Goal: Task Accomplishment & Management: Manage account settings

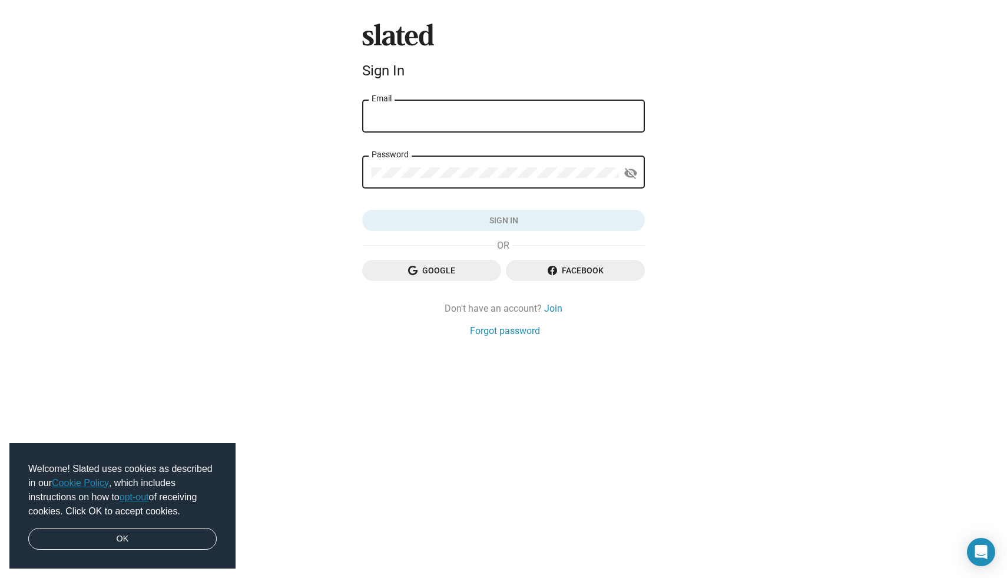
click at [490, 115] on input "Email" at bounding box center [504, 116] width 264 height 11
type input "[PERSON_NAME][EMAIL_ADDRESS][DOMAIN_NAME]"
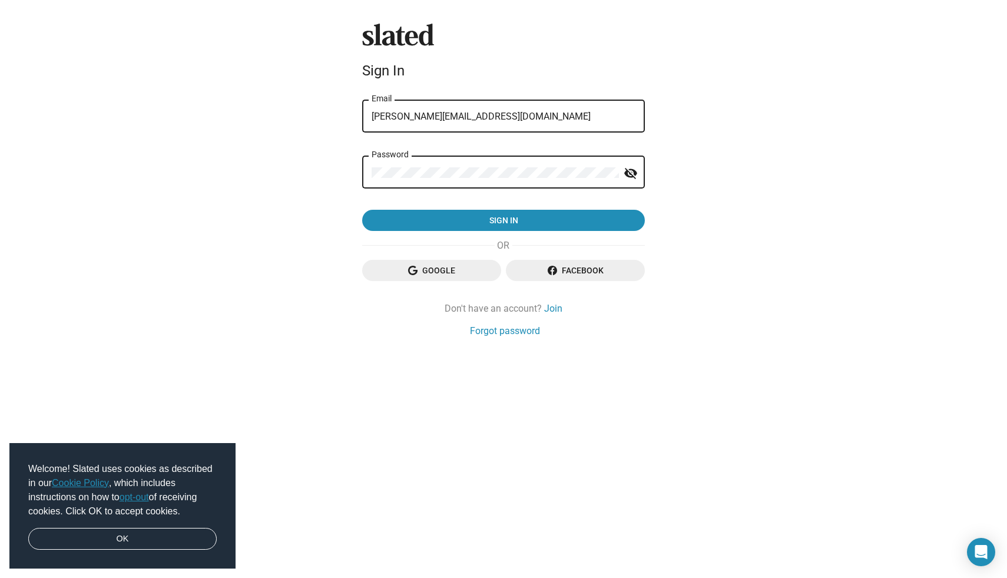
click at [362, 210] on button "Sign in" at bounding box center [503, 220] width 283 height 21
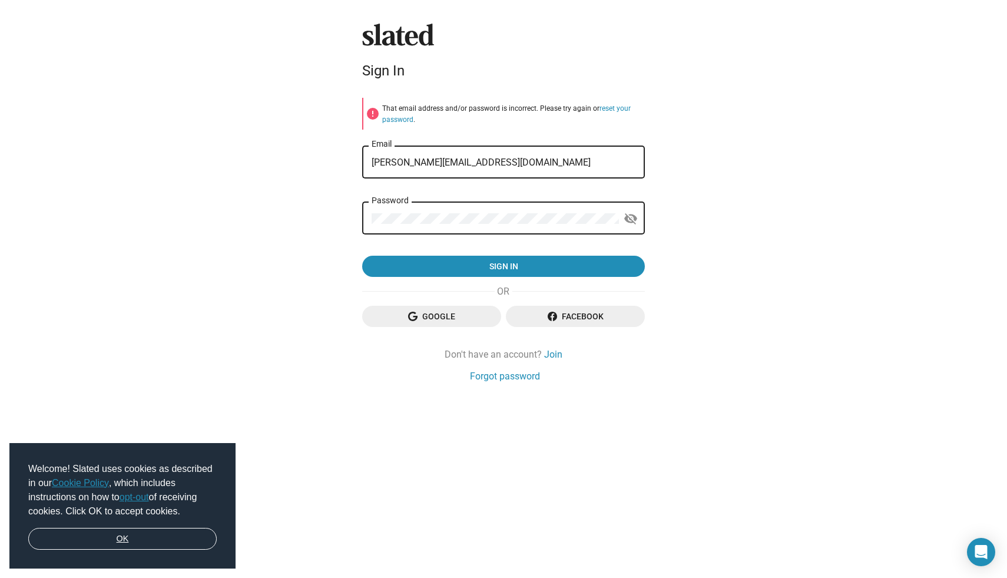
click at [159, 546] on link "OK" at bounding box center [122, 539] width 188 height 22
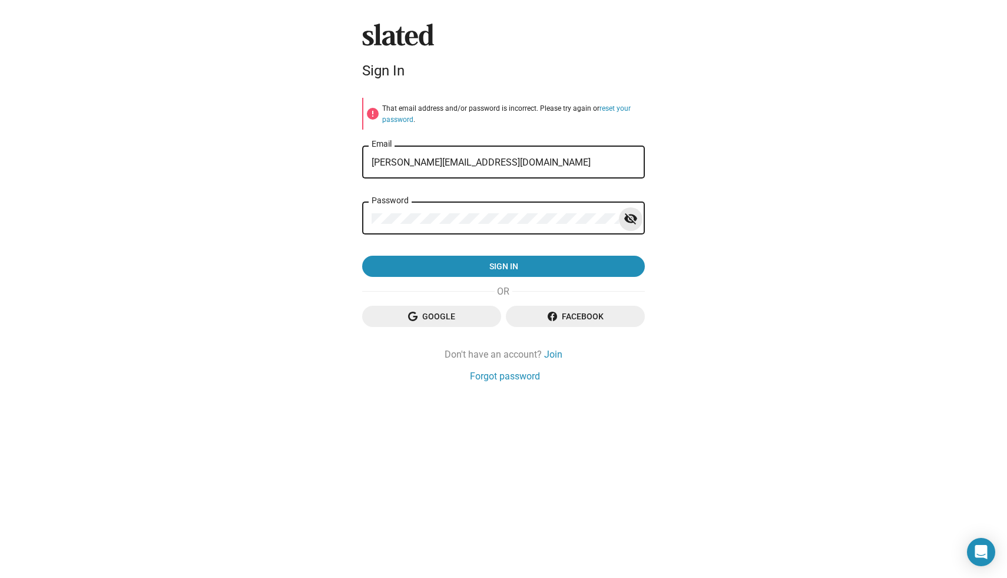
click at [632, 214] on mat-icon "visibility_off" at bounding box center [631, 219] width 14 height 18
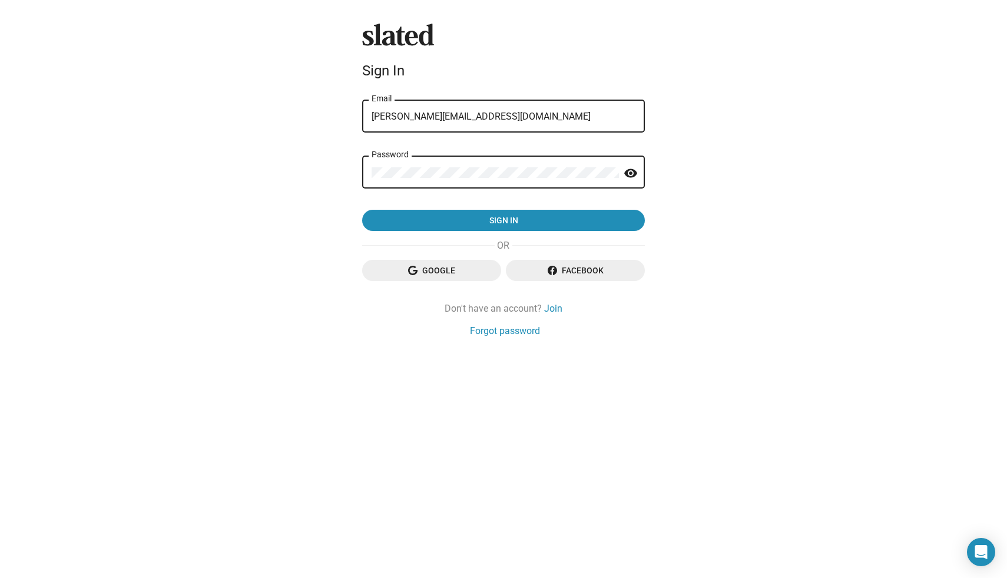
click at [365, 174] on div "Password visibility" at bounding box center [503, 171] width 283 height 35
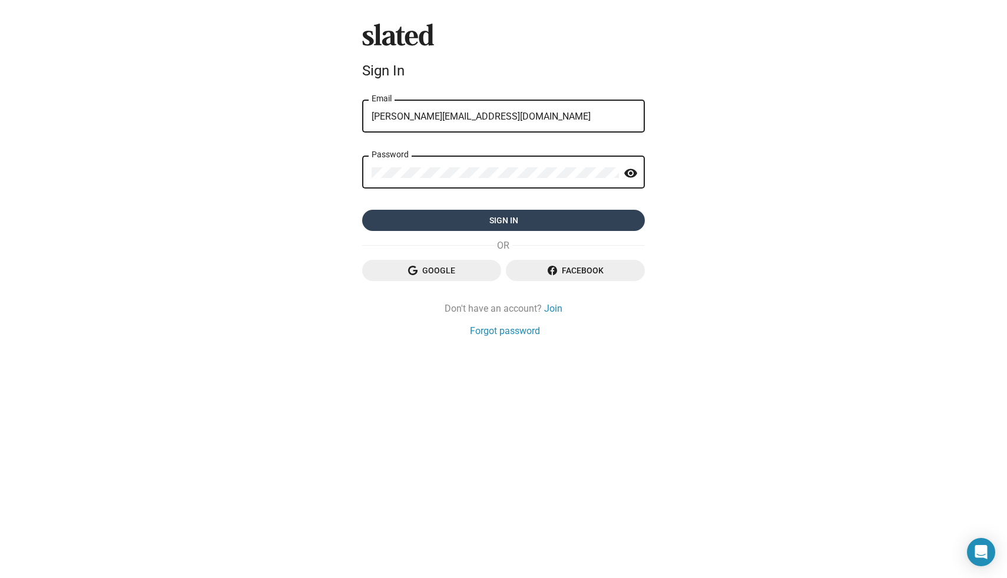
click at [434, 217] on span "Sign in" at bounding box center [504, 220] width 264 height 21
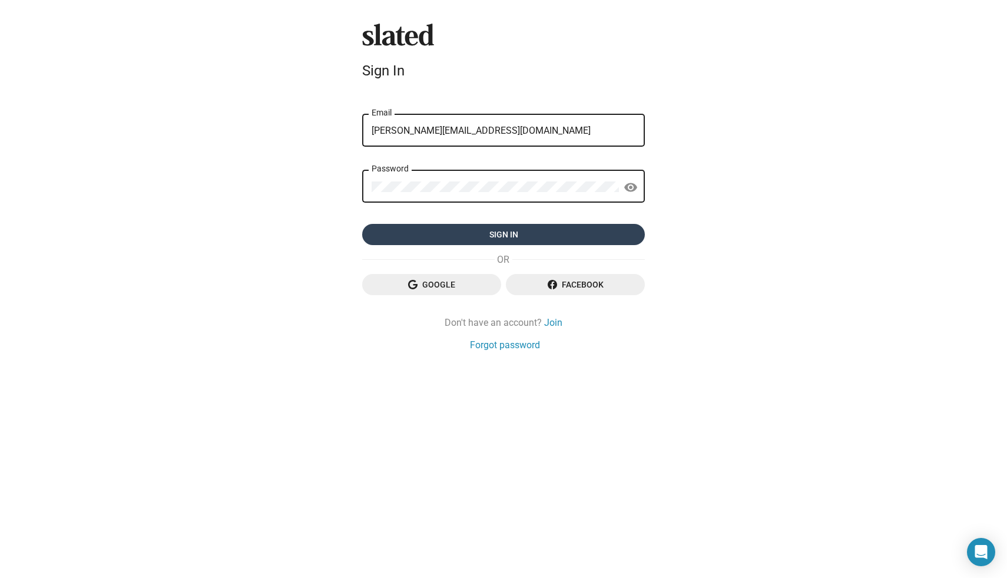
click at [420, 221] on form "error That email address and/or password is incorrect. Please try again or rese…" at bounding box center [503, 172] width 283 height 148
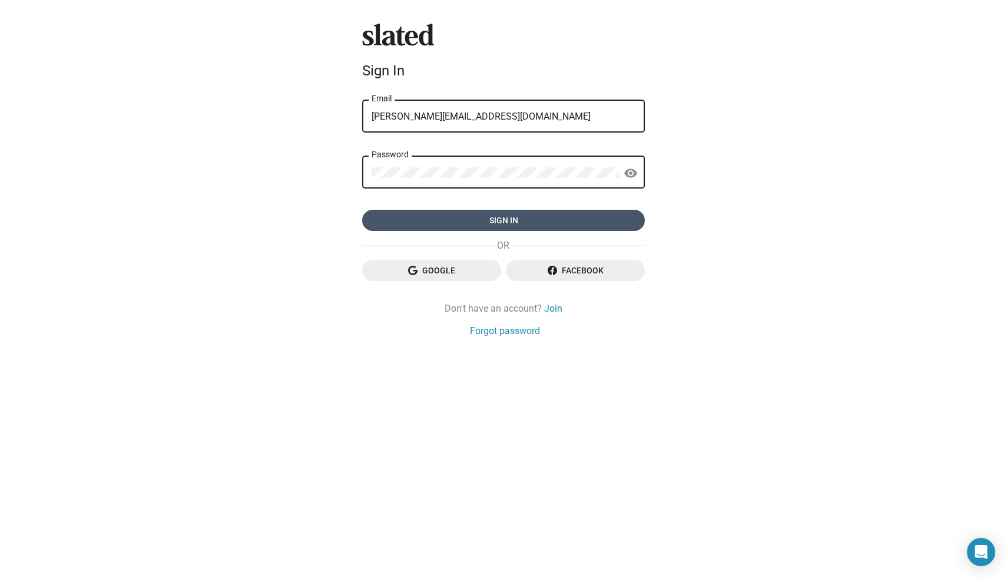
click at [449, 221] on span "Sign in" at bounding box center [504, 220] width 264 height 21
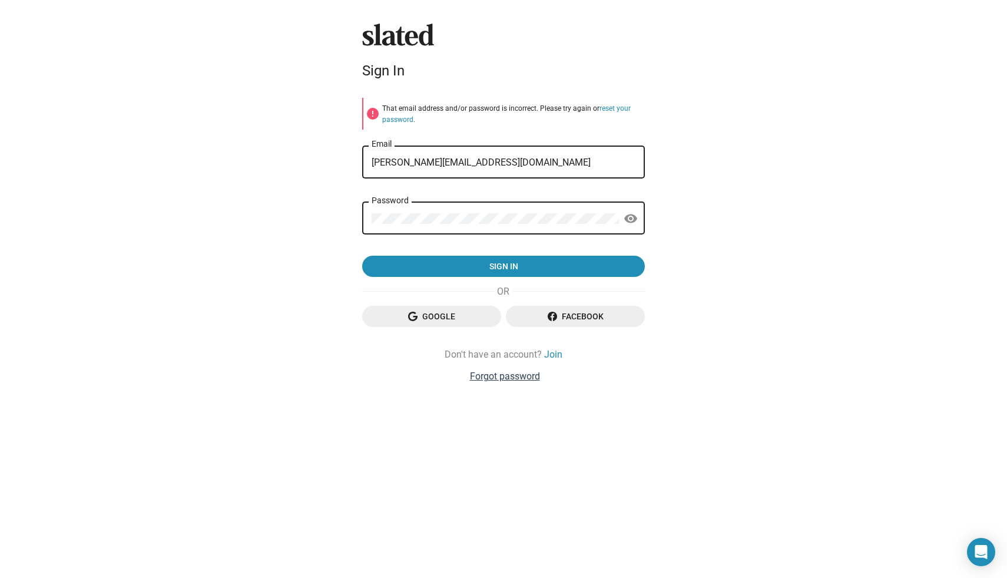
click at [490, 379] on link "Forgot password" at bounding box center [505, 376] width 70 height 12
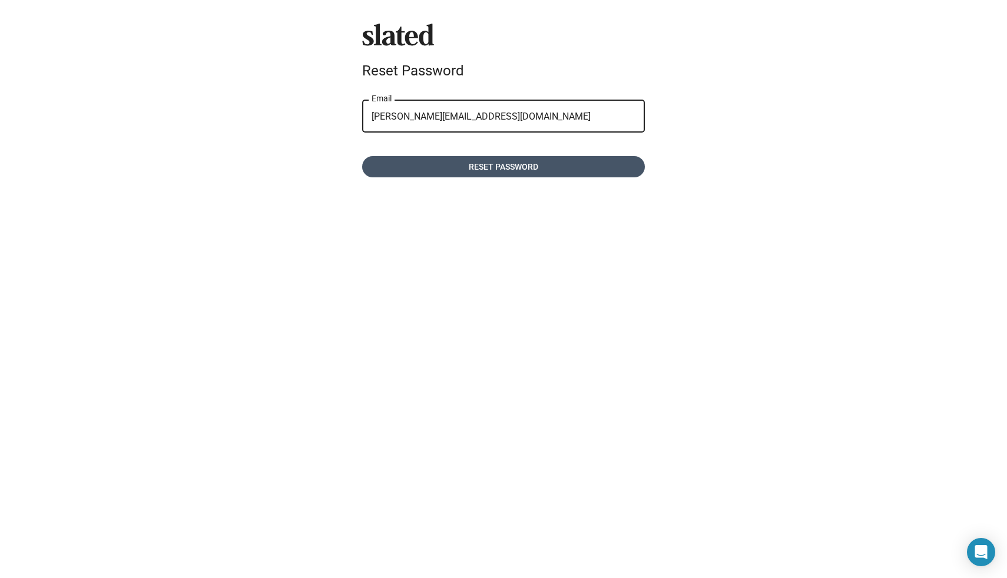
click at [512, 164] on span "Reset password" at bounding box center [504, 166] width 264 height 21
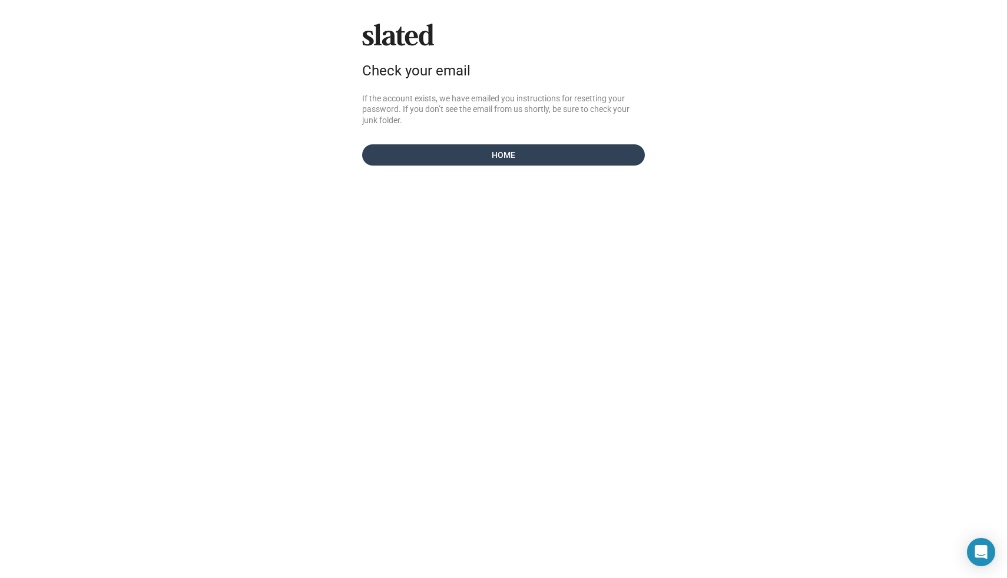
click at [524, 155] on span "Home" at bounding box center [504, 154] width 264 height 21
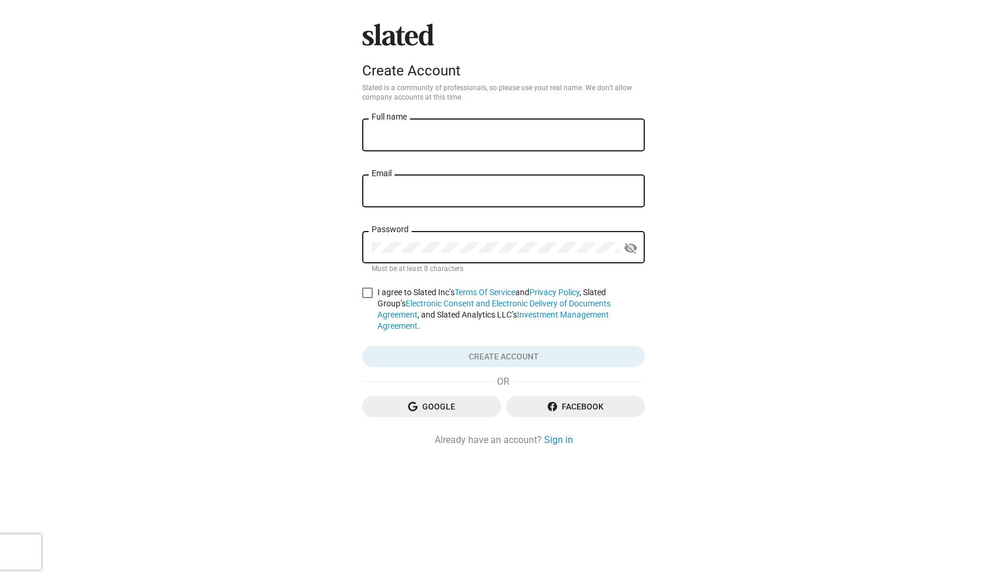
click at [409, 144] on div "Full name" at bounding box center [504, 134] width 264 height 35
type input "[PERSON_NAME]"
type input "[PERSON_NAME][EMAIL_ADDRESS][DOMAIN_NAME]"
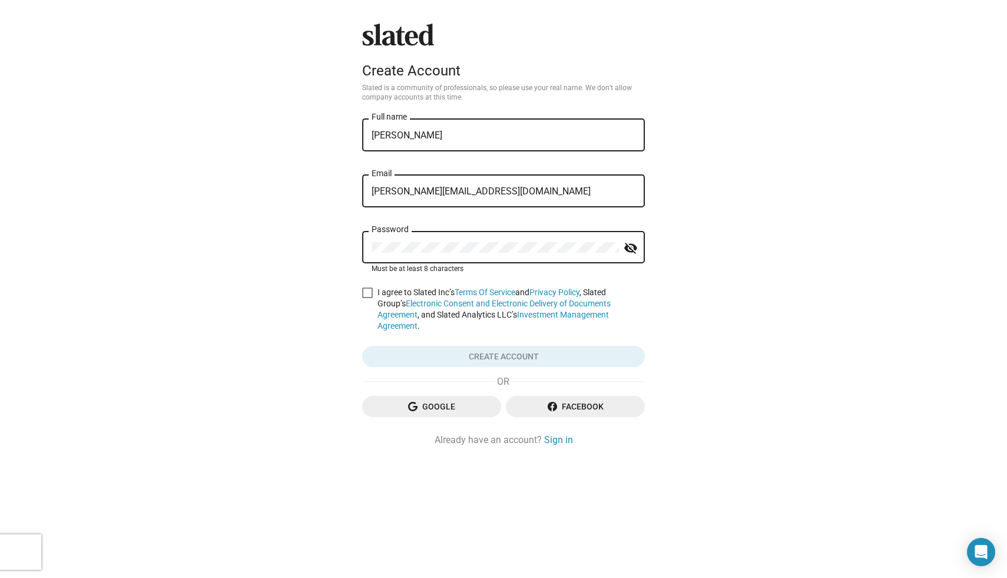
click at [633, 245] on mat-icon "visibility_off" at bounding box center [631, 248] width 14 height 18
click at [366, 289] on span at bounding box center [367, 292] width 11 height 11
click at [367, 298] on input "I agree to Slated Inc’s Terms Of Service and Privacy Policy , Slated Group’s El…" at bounding box center [367, 298] width 1 height 1
checkbox input "true"
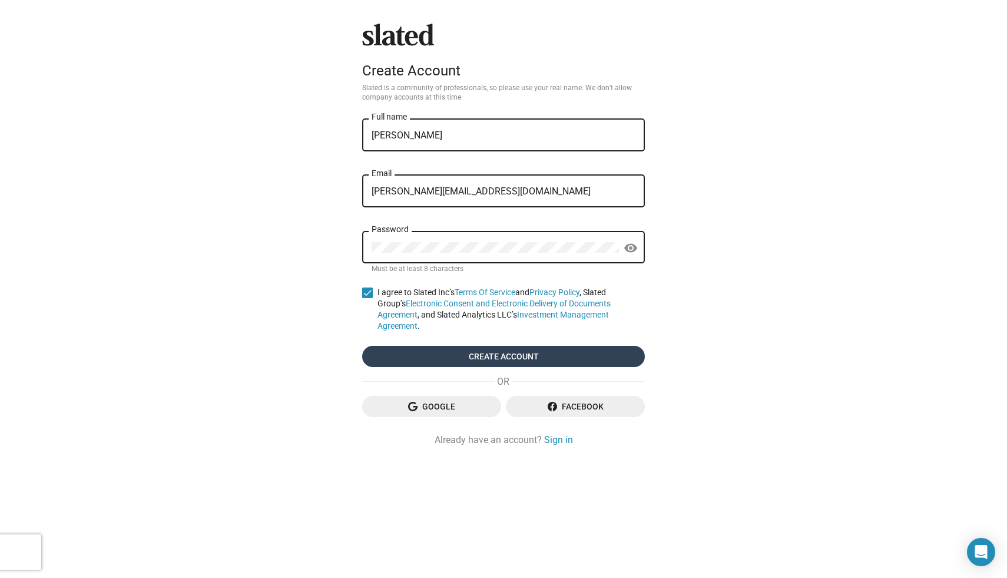
click at [444, 346] on span "Create account" at bounding box center [504, 356] width 264 height 21
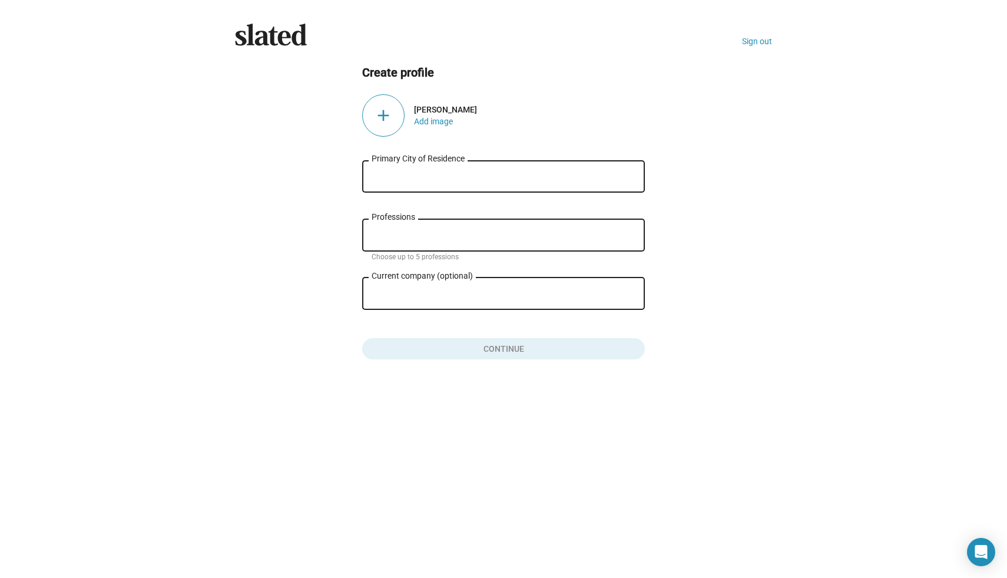
click at [533, 181] on input "Primary City of Residence" at bounding box center [504, 176] width 264 height 11
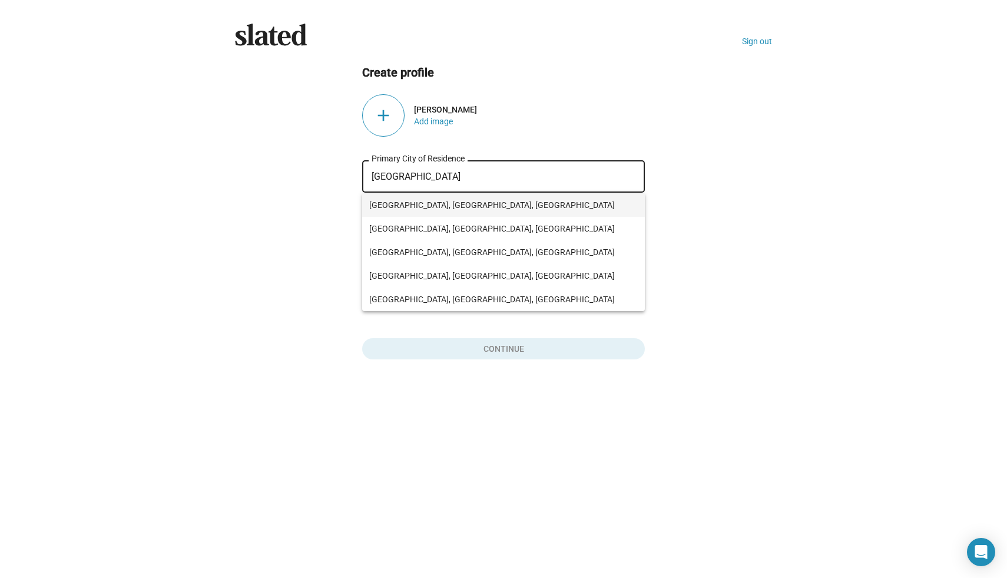
click at [491, 207] on span "Toronto, ON, Canada" at bounding box center [503, 205] width 269 height 24
type input "Toronto, ON, Canada"
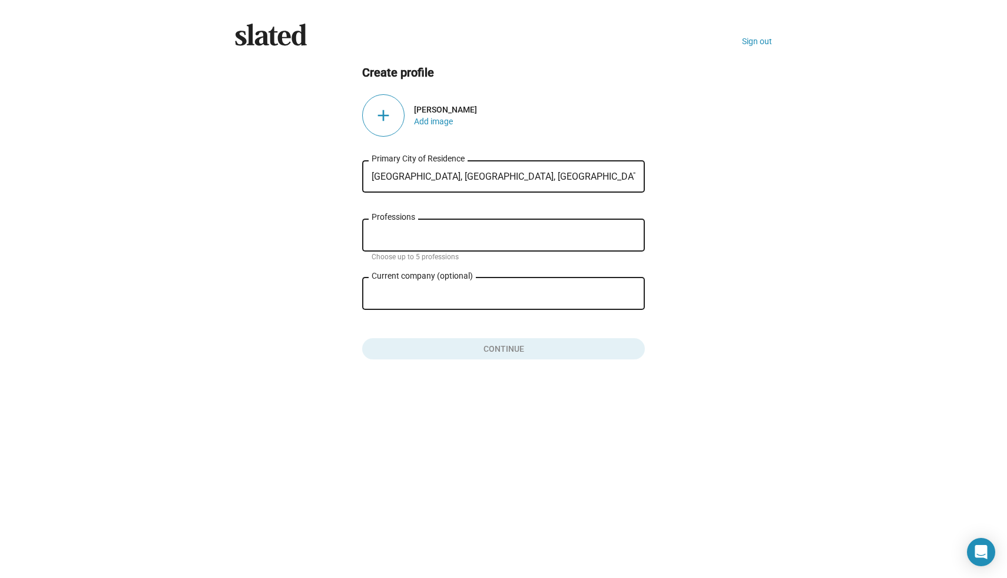
click at [438, 236] on input "Professions" at bounding box center [506, 235] width 264 height 11
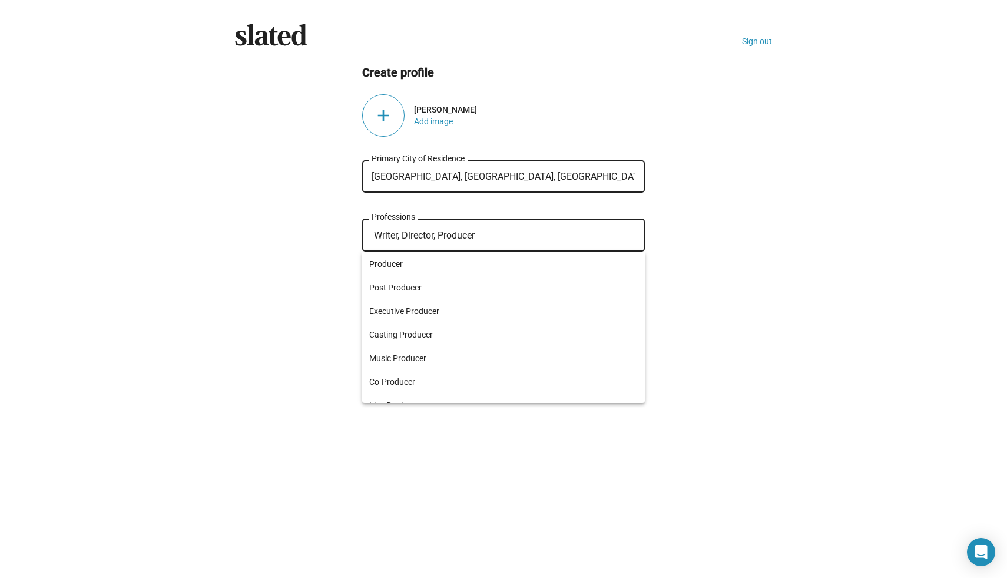
click at [343, 263] on ng-component "Create profile add Lindsay Gossling Add image Toronto, ON, Canada Primary City …" at bounding box center [503, 212] width 537 height 295
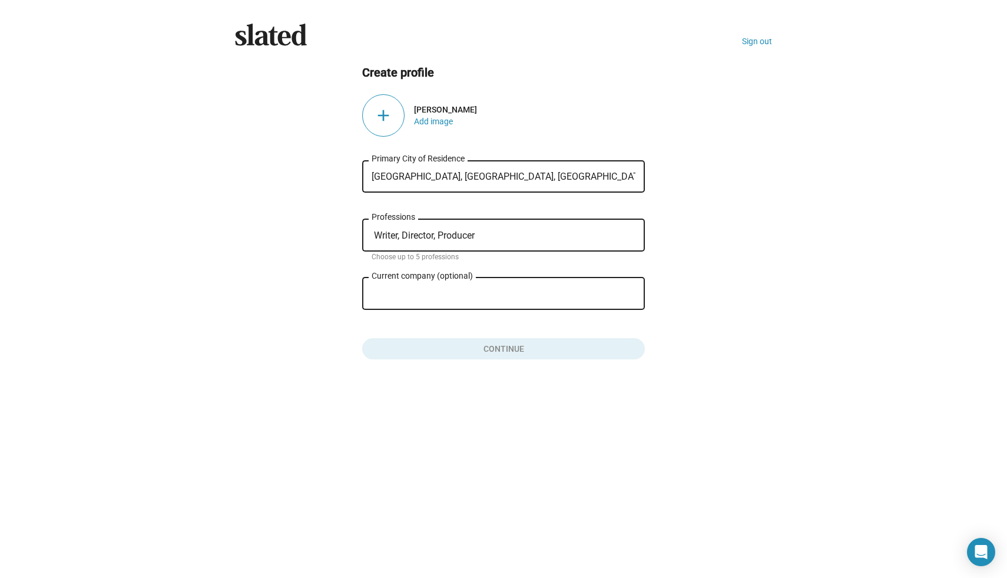
click at [482, 234] on input "Writer, Director, Producer" at bounding box center [506, 235] width 264 height 11
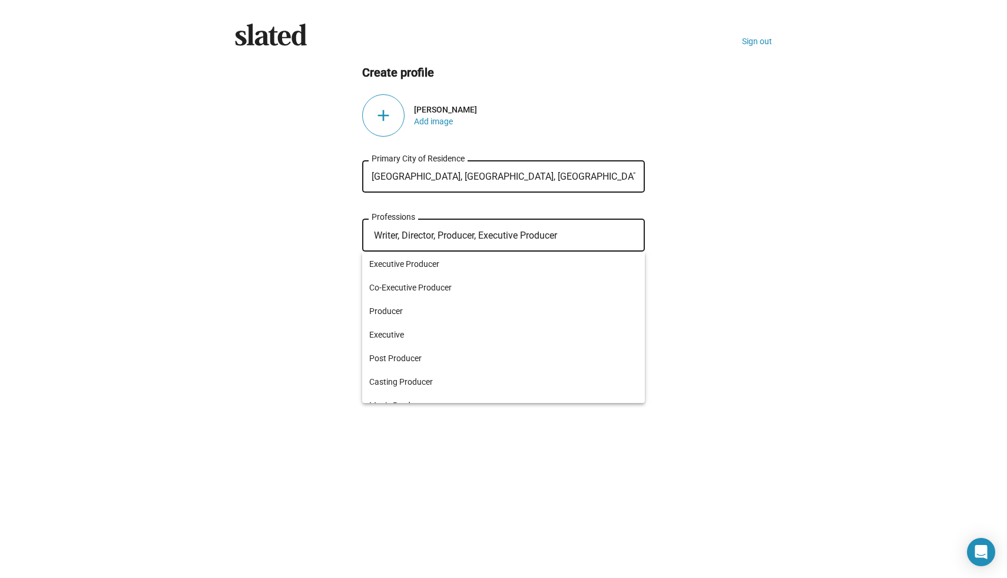
type input "Writer, Director, Producer, Executive Producer"
click at [308, 302] on ng-component "Create profile add Lindsay Gossling Add image Toronto, ON, Canada Primary City …" at bounding box center [503, 212] width 537 height 295
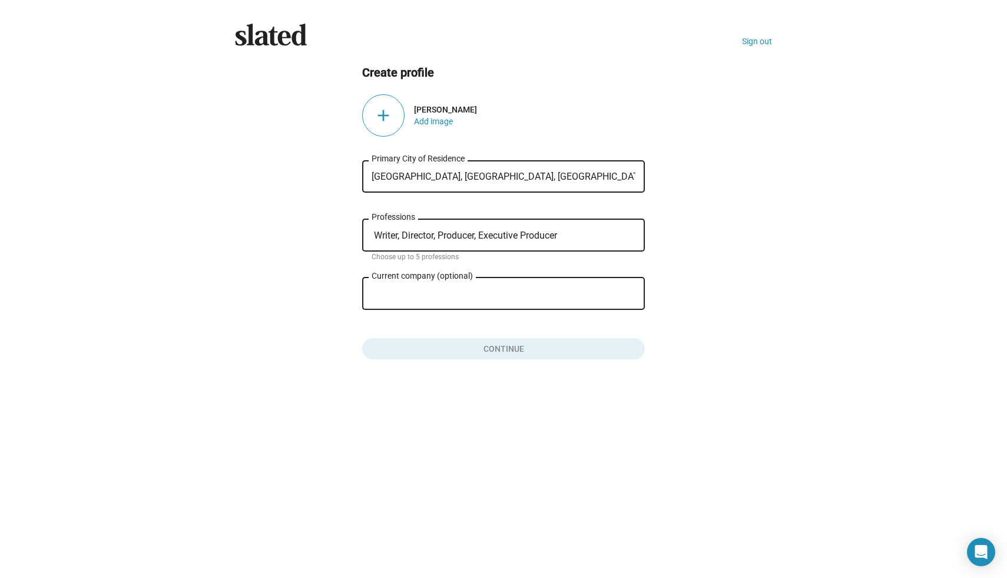
click at [432, 283] on div "Current company (optional)" at bounding box center [495, 292] width 247 height 35
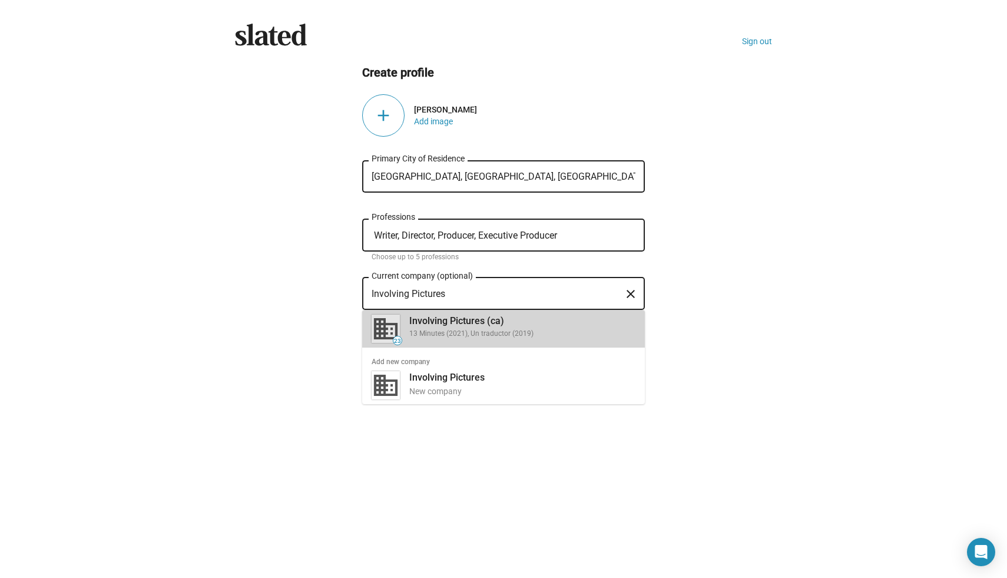
click at [436, 322] on div "Involving Pictures (ca)" at bounding box center [522, 321] width 226 height 12
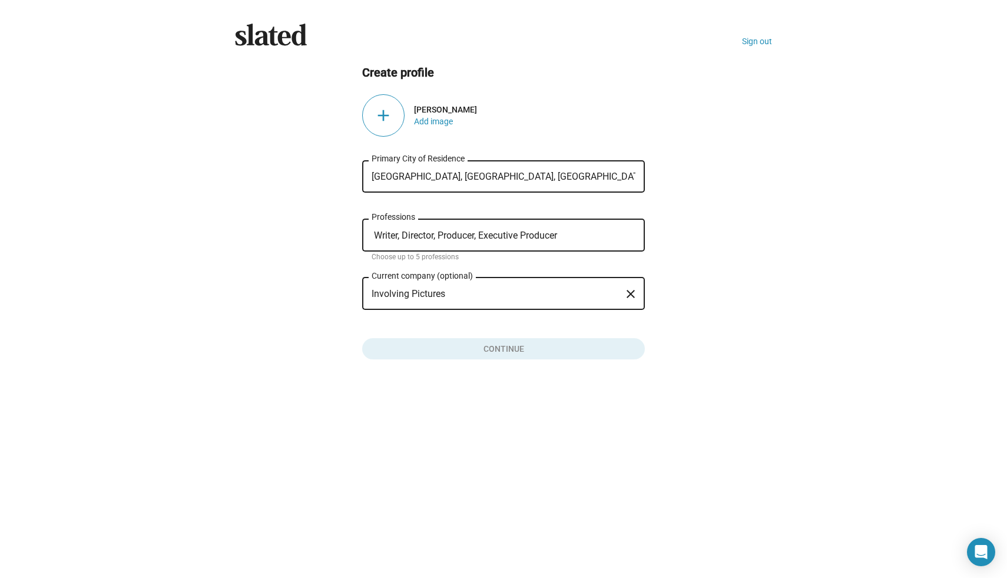
type input "Involving Pictures (ca)"
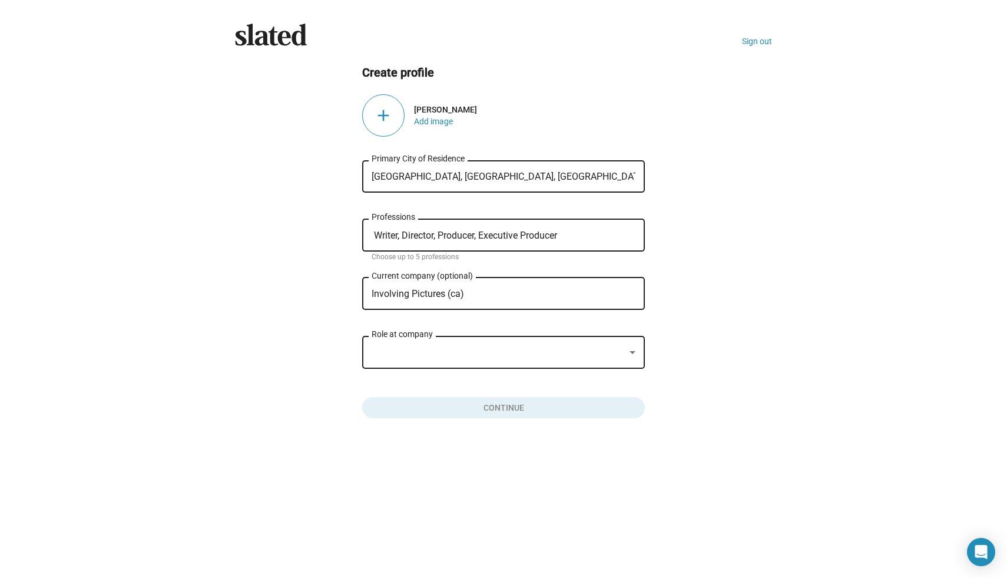
click at [424, 349] on div at bounding box center [498, 352] width 253 height 12
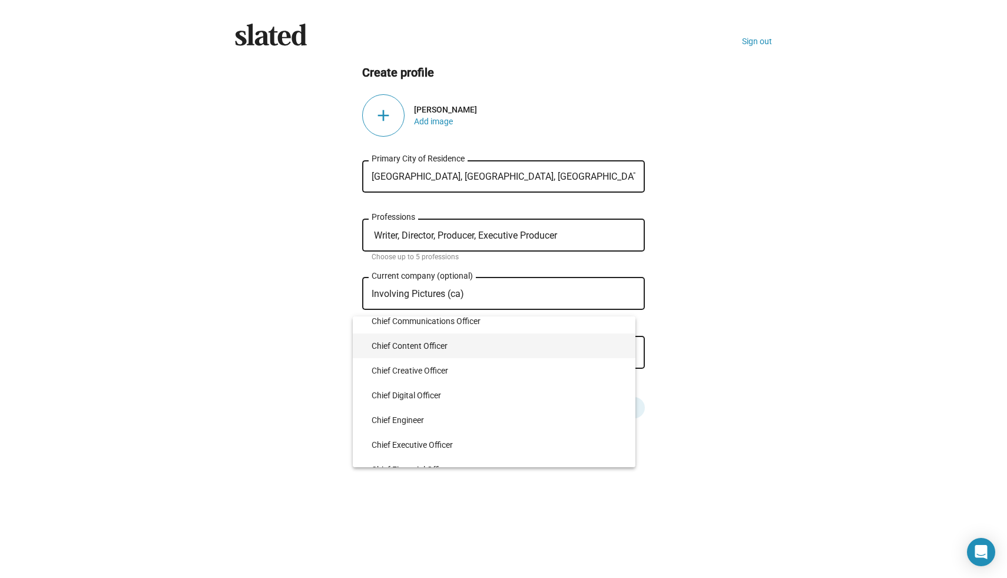
scroll to position [881, 0]
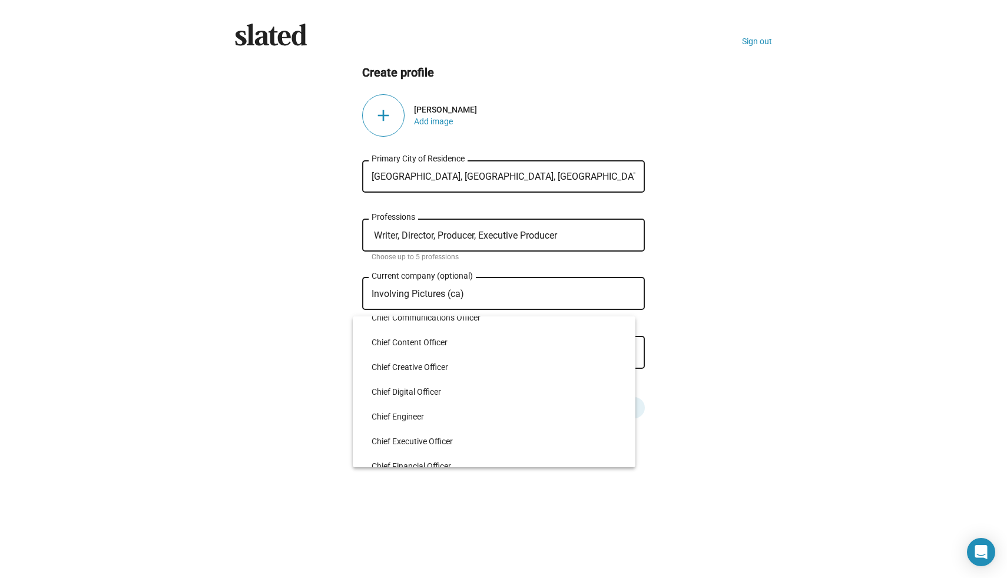
click at [305, 366] on div at bounding box center [503, 289] width 1007 height 578
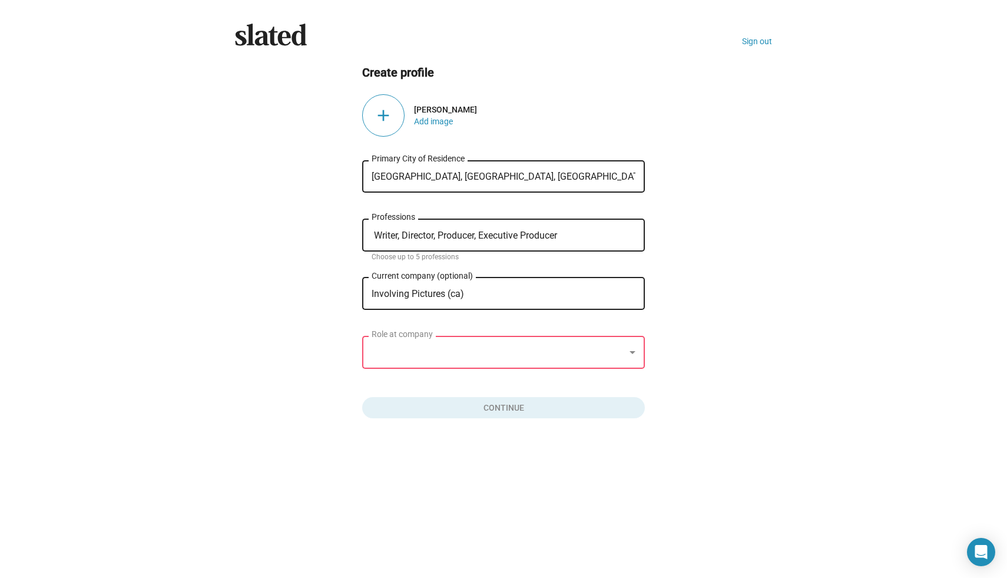
click at [410, 355] on div at bounding box center [498, 352] width 253 height 12
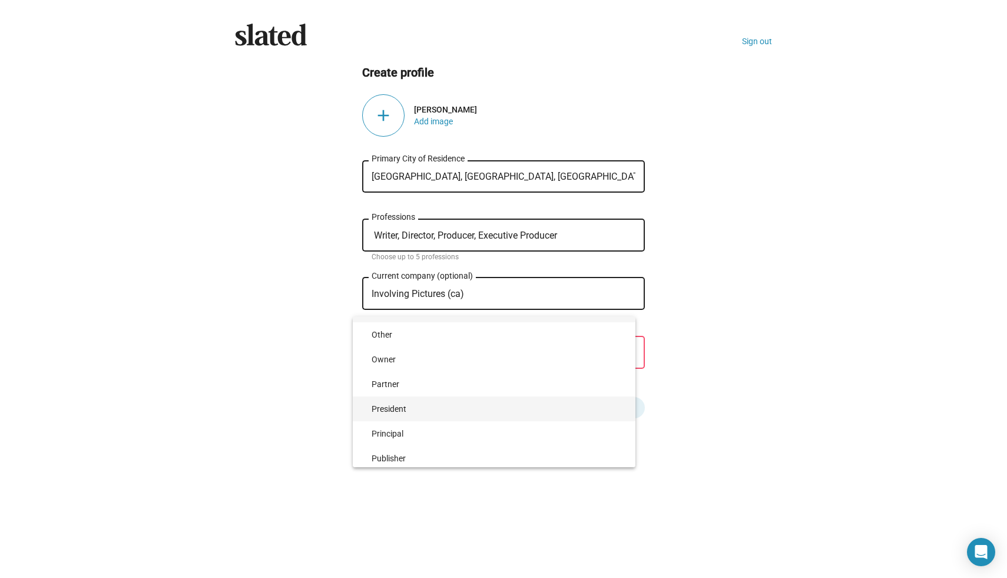
scroll to position [2542, 0]
click at [392, 411] on span "President" at bounding box center [499, 412] width 254 height 25
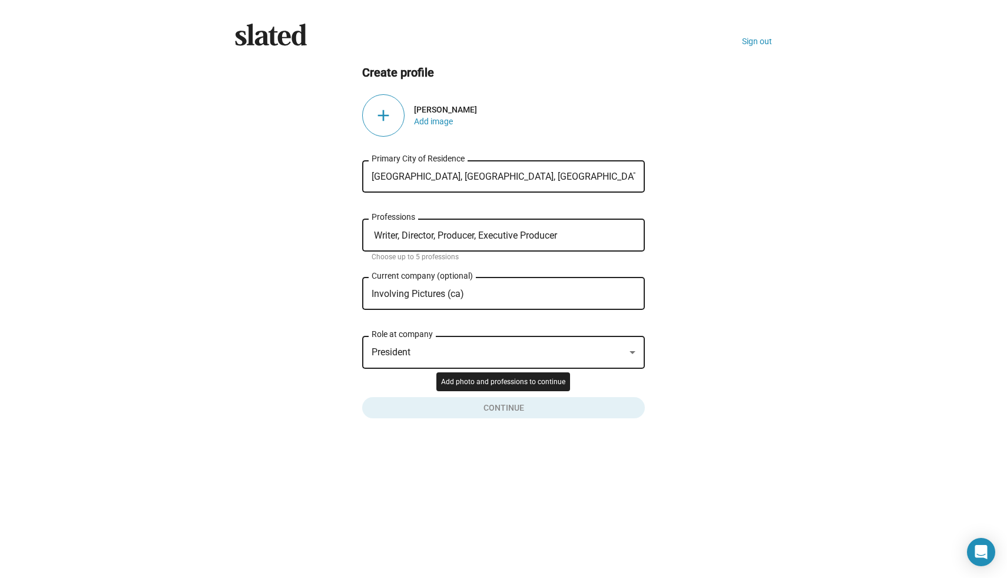
click at [445, 402] on button "Click here to validate form" at bounding box center [503, 405] width 283 height 26
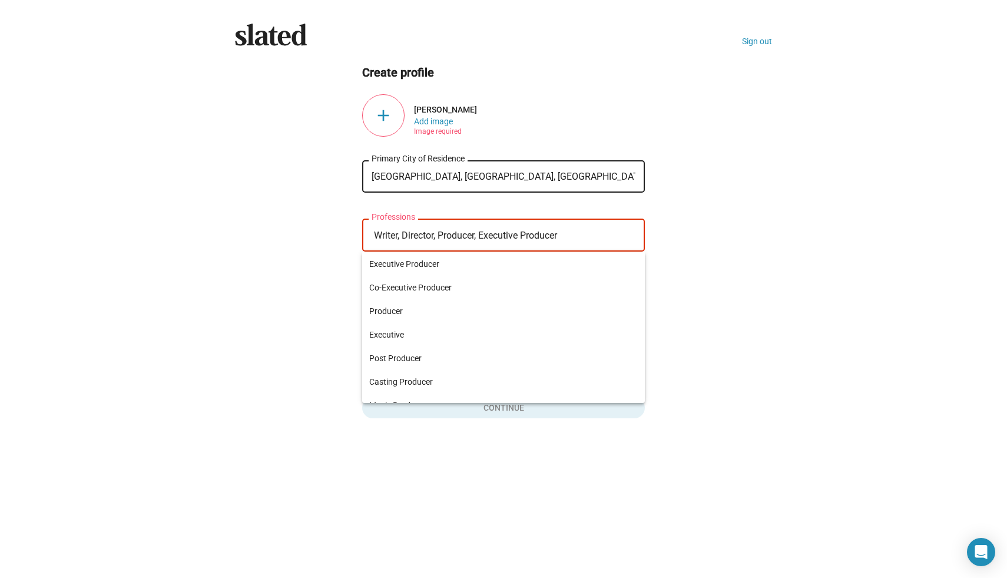
click at [565, 236] on input "Writer, Director, Producer, Executive Producer" at bounding box center [506, 235] width 264 height 11
click at [309, 304] on ng-component "Create profile add Lindsay Gossling Add image Image required Toronto, ON, Canad…" at bounding box center [503, 241] width 537 height 353
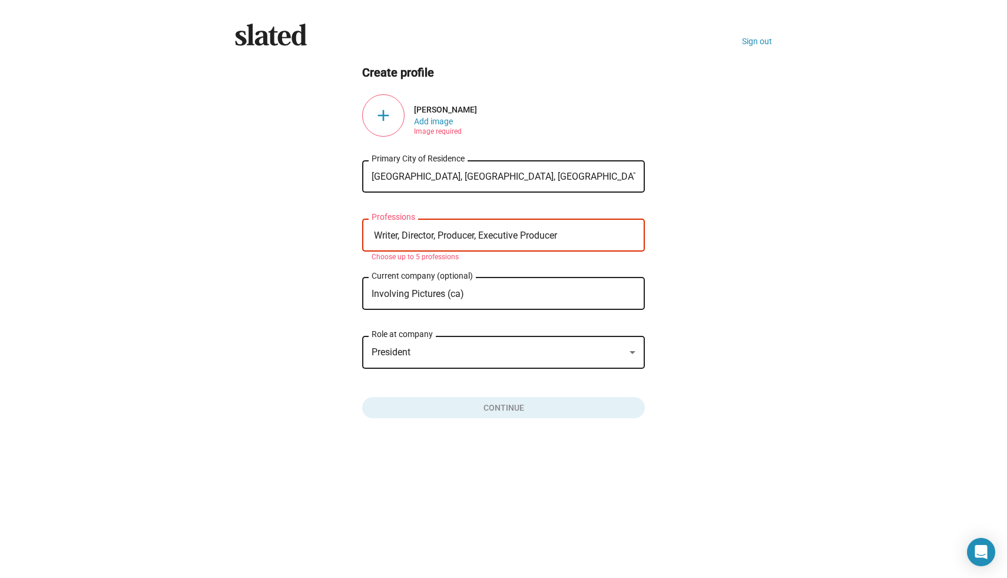
click at [460, 243] on div "Writer, Director, Producer, Executive Producer Professions" at bounding box center [504, 234] width 264 height 35
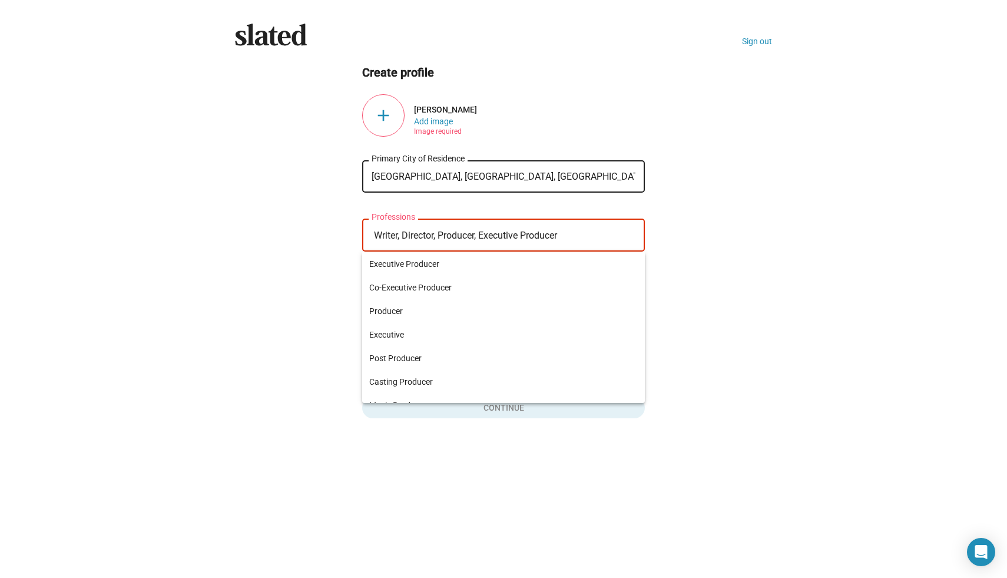
click at [386, 236] on input "Writer, Director, Producer, Executive Producer" at bounding box center [506, 235] width 264 height 11
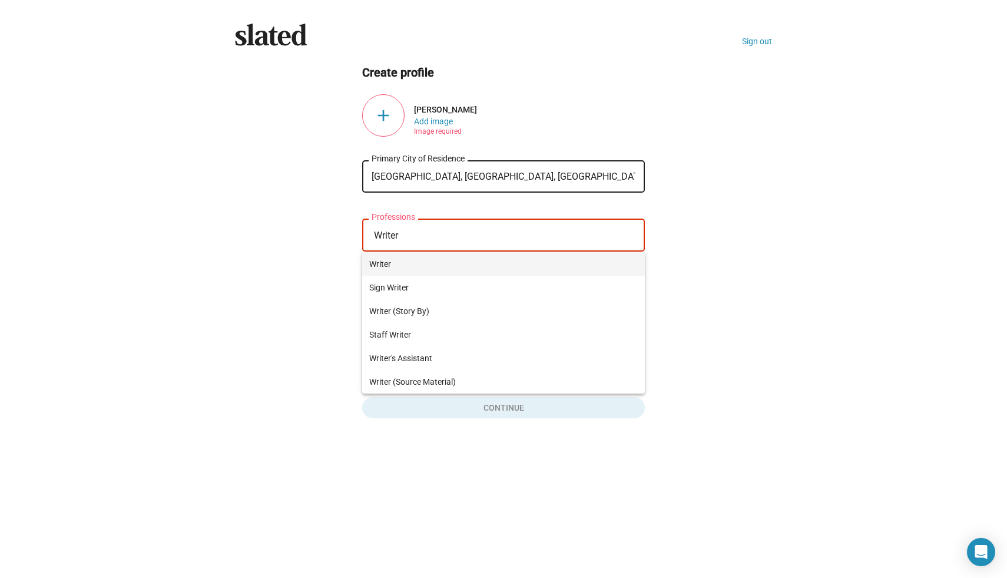
type input "Writer"
click at [378, 262] on span "Writer" at bounding box center [503, 264] width 269 height 24
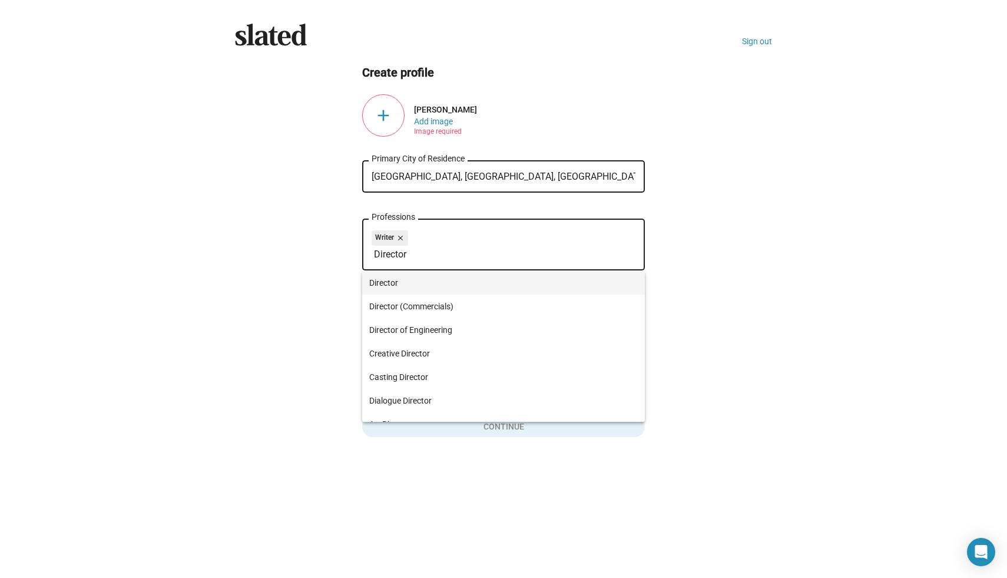
type input "Director"
click at [386, 283] on span "Director" at bounding box center [503, 283] width 269 height 24
type input "Producer"
click at [379, 283] on span "Producer" at bounding box center [503, 283] width 269 height 24
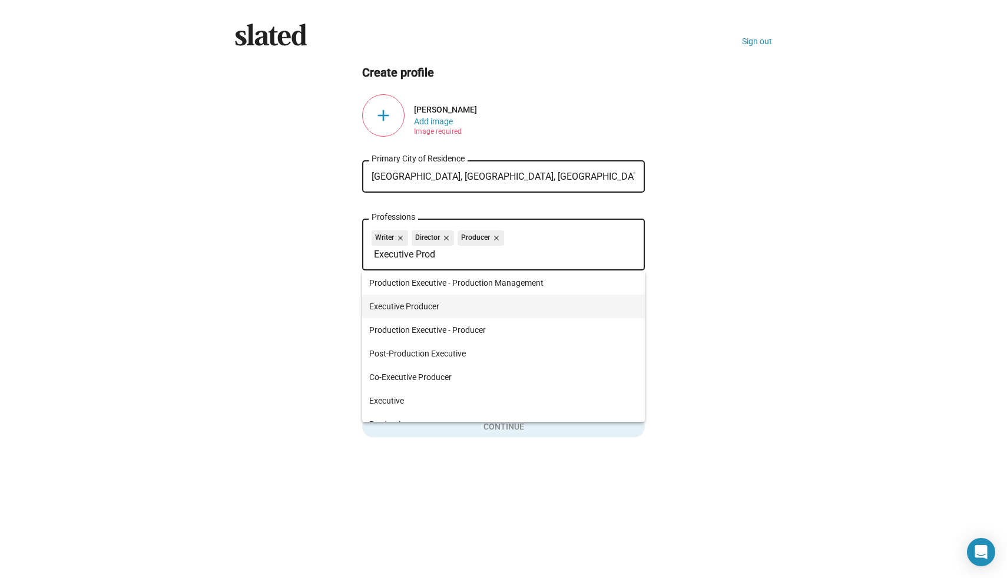
type input "Executive Prod"
click at [379, 310] on span "Executive Producer" at bounding box center [503, 307] width 269 height 24
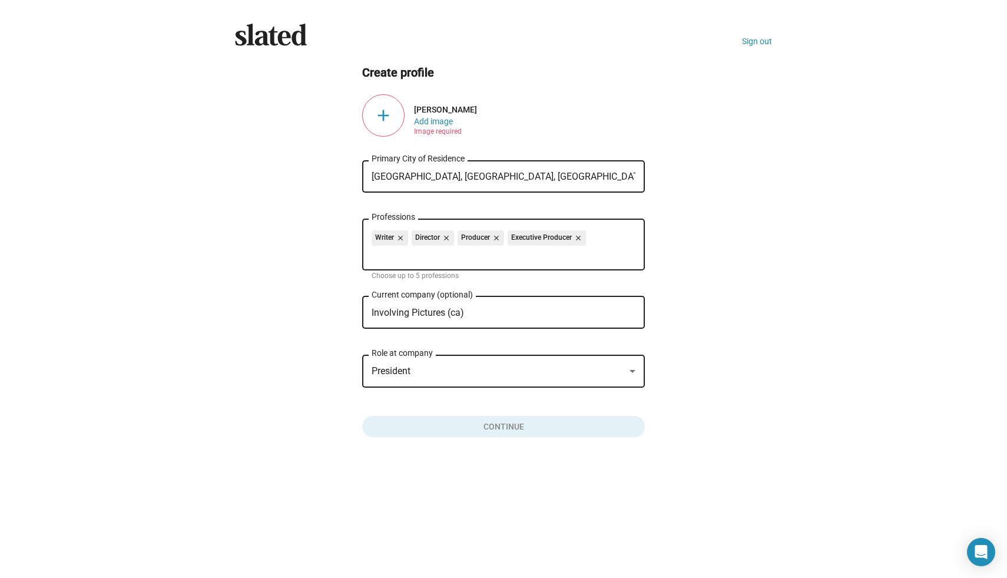
click at [385, 114] on div "add" at bounding box center [383, 115] width 42 height 42
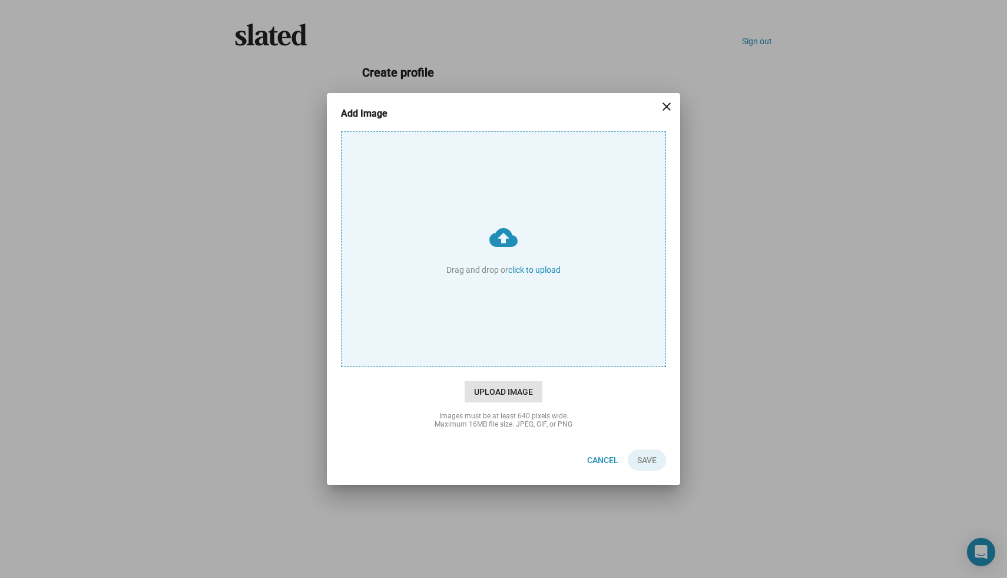
click at [490, 389] on span "Upload Image" at bounding box center [504, 391] width 78 height 21
click at [490, 366] on input "cloud_upload Drag and drop or click to upload" at bounding box center [504, 249] width 324 height 234
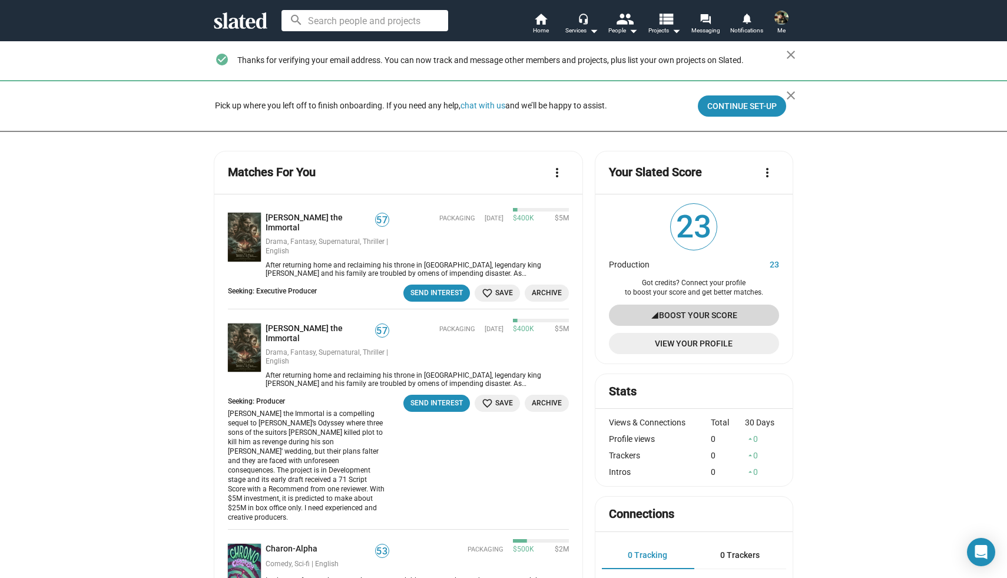
click at [678, 316] on span "Boost Your Score" at bounding box center [698, 315] width 78 height 21
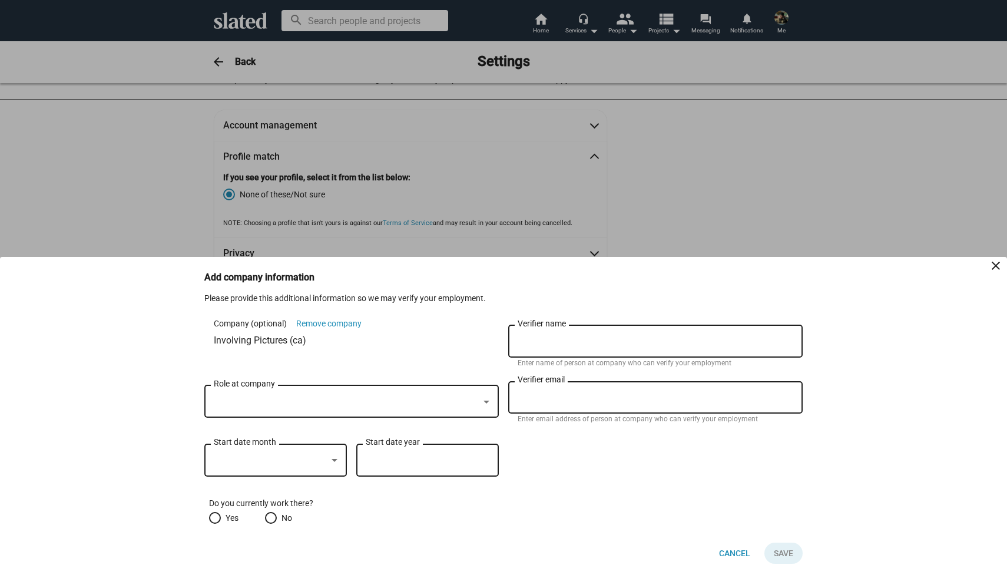
scroll to position [32, 0]
click at [332, 462] on div at bounding box center [334, 460] width 11 height 9
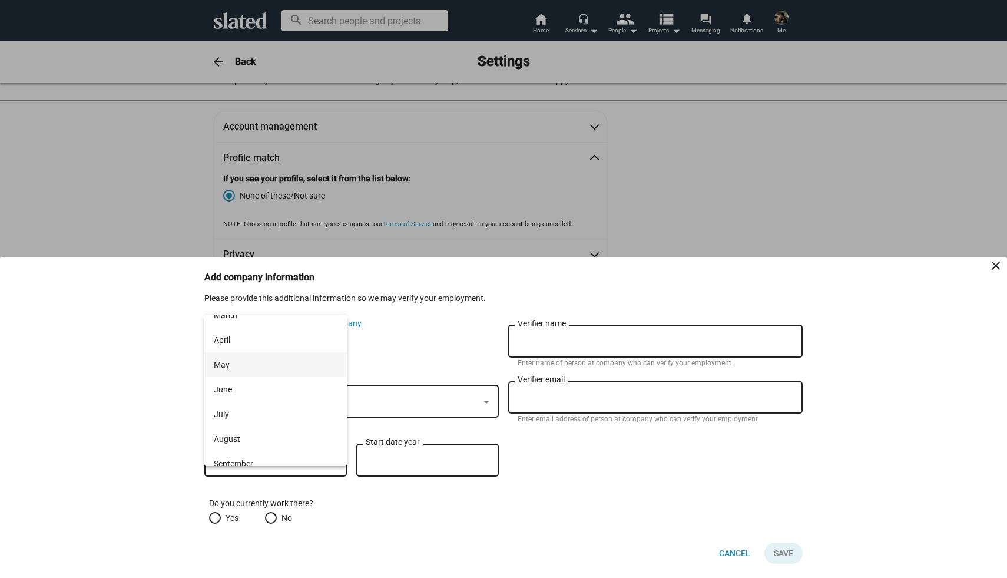
scroll to position [146, 0]
click at [309, 431] on span "November" at bounding box center [276, 428] width 124 height 25
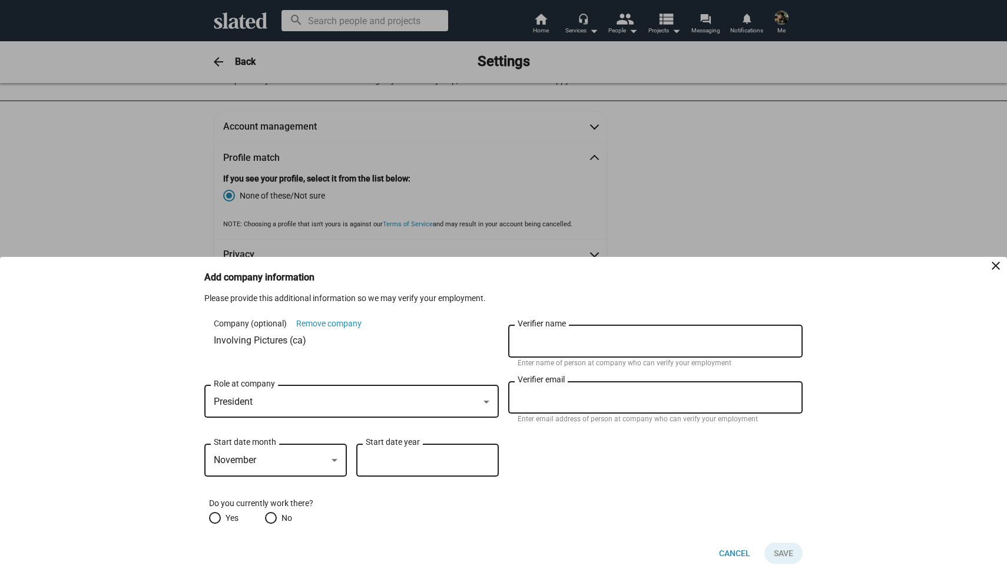
click at [393, 463] on input "Start date year" at bounding box center [428, 460] width 124 height 11
type input "2015"
click at [214, 514] on span at bounding box center [215, 518] width 12 height 12
click at [214, 514] on input "Yes" at bounding box center [215, 518] width 12 height 12
radio input "true"
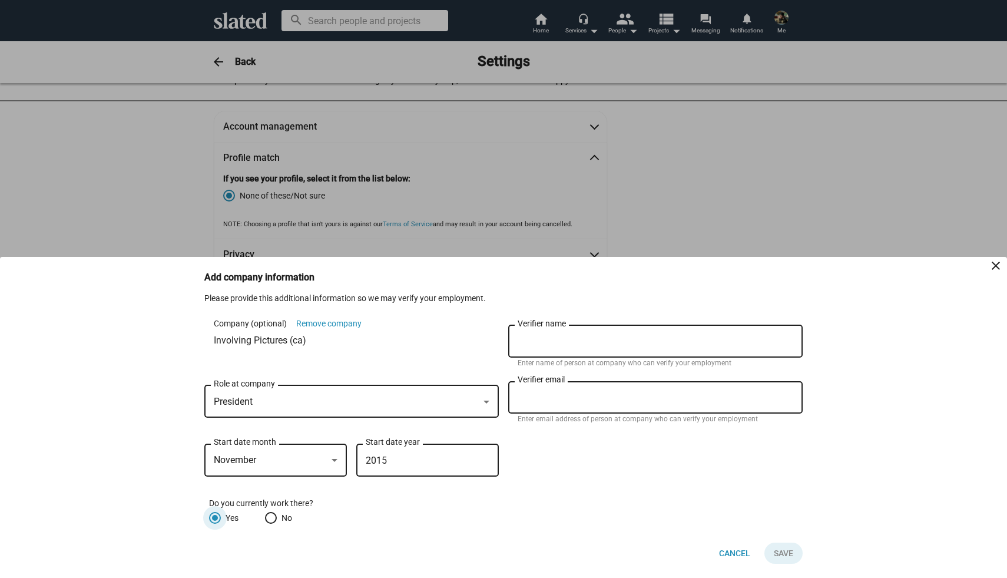
click at [551, 341] on input "Verifier name" at bounding box center [656, 341] width 276 height 11
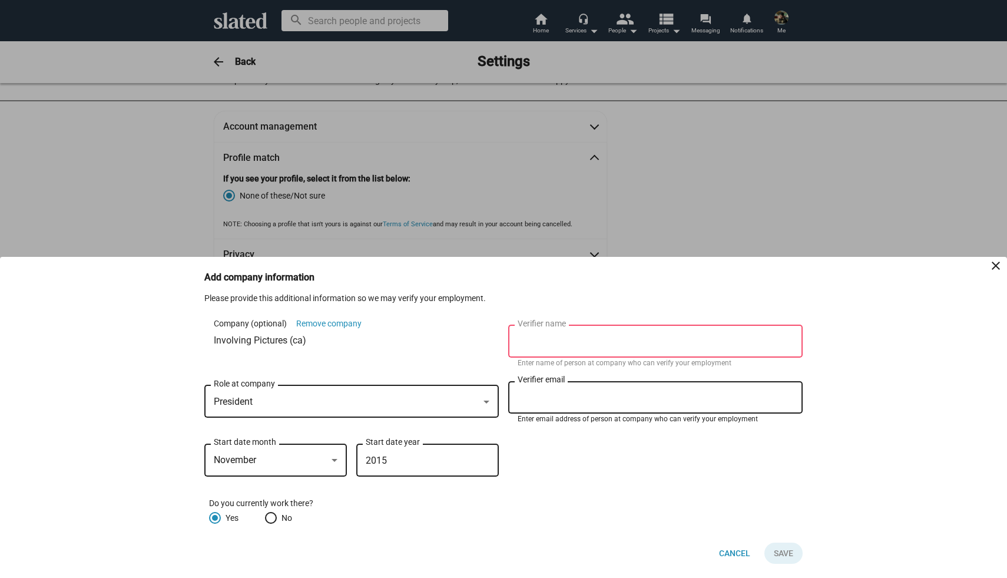
click at [535, 397] on input "Verifier email" at bounding box center [656, 397] width 276 height 11
click at [539, 341] on input "Verifier name" at bounding box center [656, 341] width 276 height 11
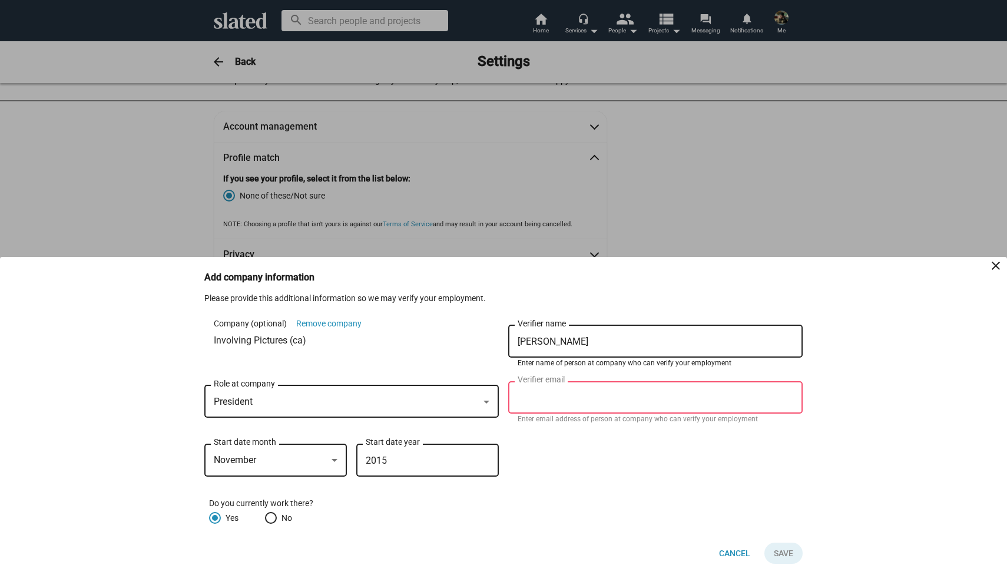
type input "[PERSON_NAME]"
click at [534, 401] on input "Verifier email" at bounding box center [656, 397] width 276 height 11
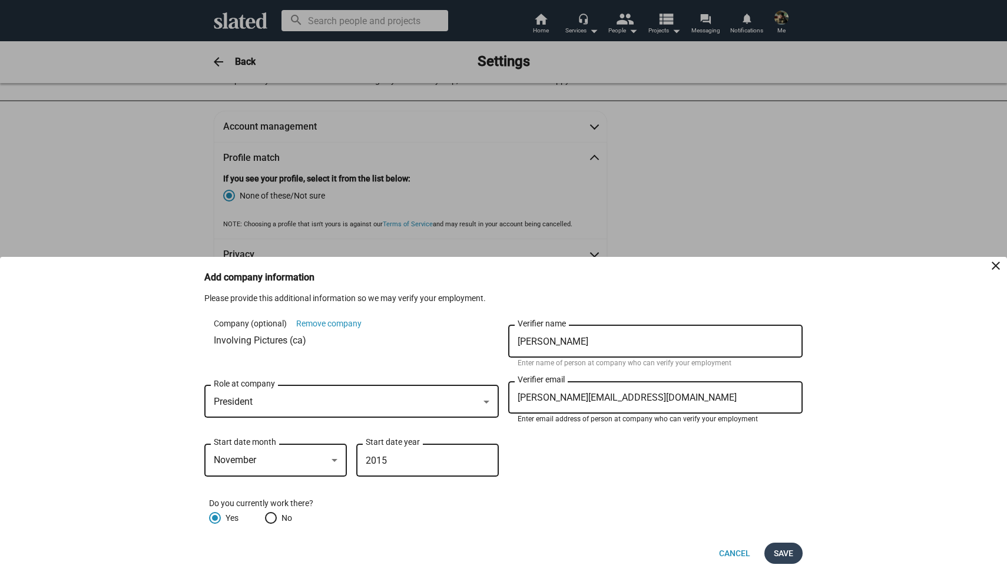
type input "lindsay@involvingpictures.com"
click at [789, 554] on span "Save" at bounding box center [783, 552] width 19 height 21
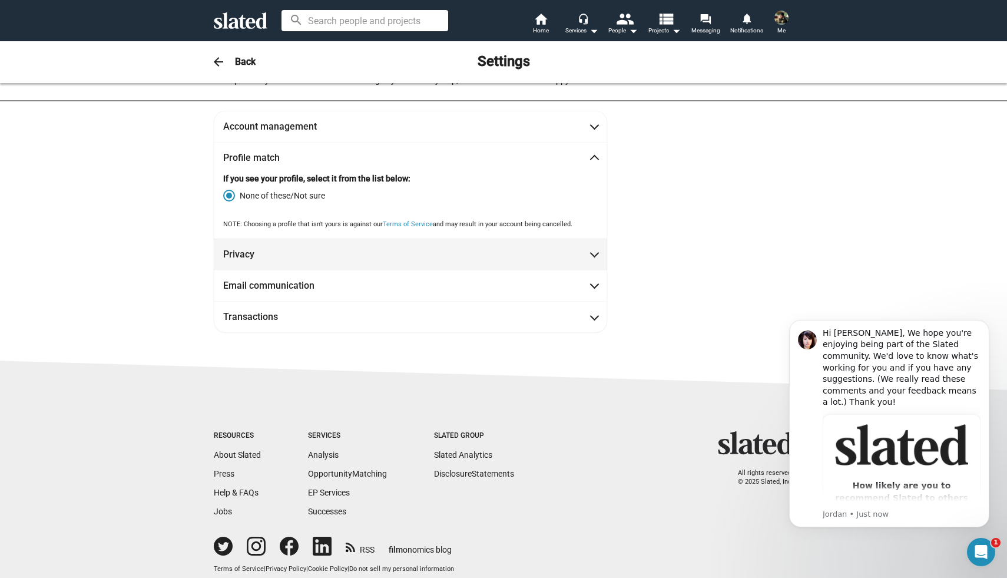
scroll to position [0, 0]
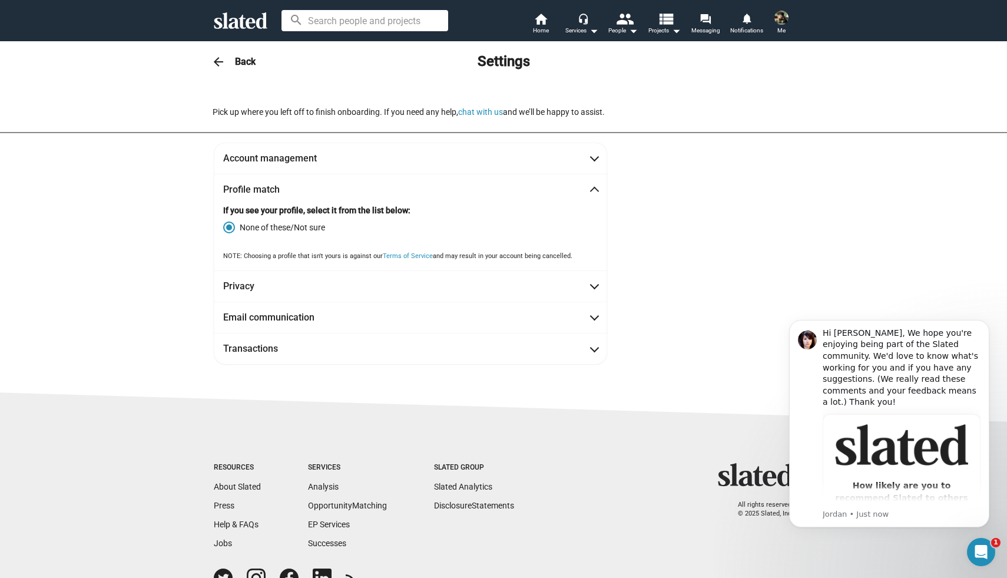
click at [248, 68] on div "arrow_back Back Settings" at bounding box center [503, 62] width 603 height 24
click at [348, 111] on div "Pick up where you left off to finish onboarding. If you need any help, chat wit…" at bounding box center [409, 112] width 392 height 11
click at [239, 63] on h3 "Back" at bounding box center [245, 61] width 21 height 12
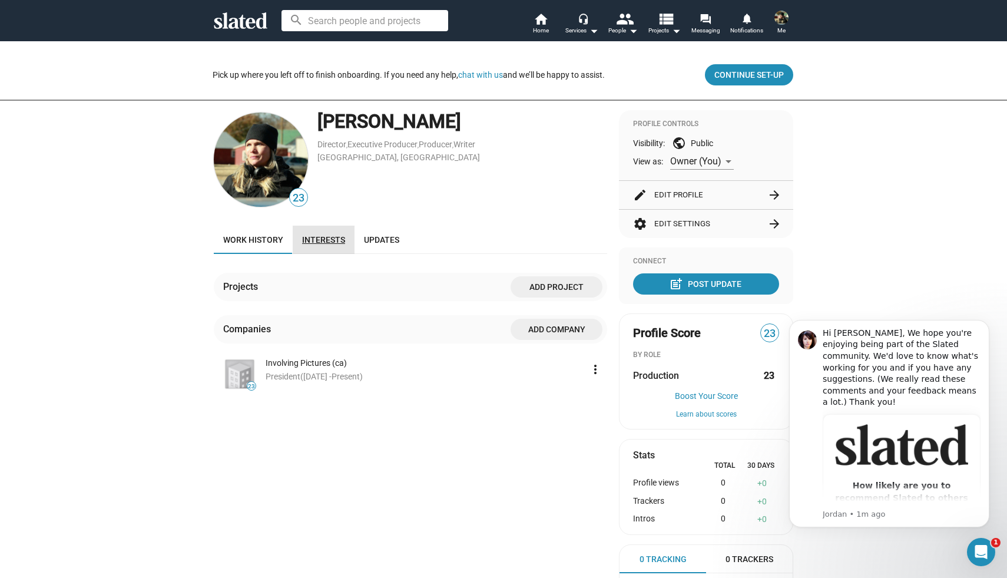
click at [330, 238] on span "Interests" at bounding box center [323, 239] width 43 height 9
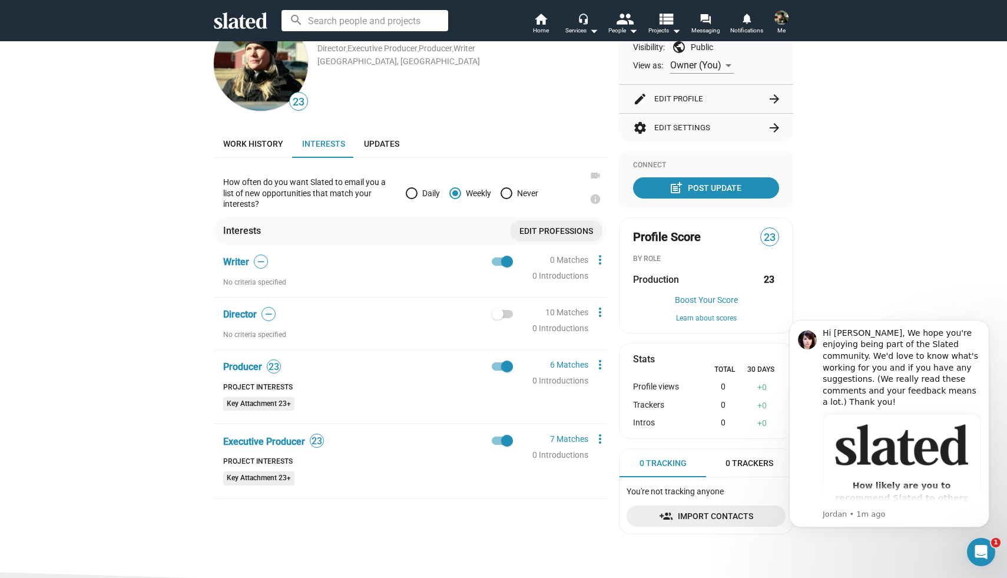
scroll to position [97, 0]
click at [509, 314] on span at bounding box center [502, 313] width 21 height 8
click at [498, 317] on input "checkbox" at bounding box center [497, 317] width 1 height 1
checkbox input "true"
click at [496, 440] on span at bounding box center [502, 440] width 21 height 8
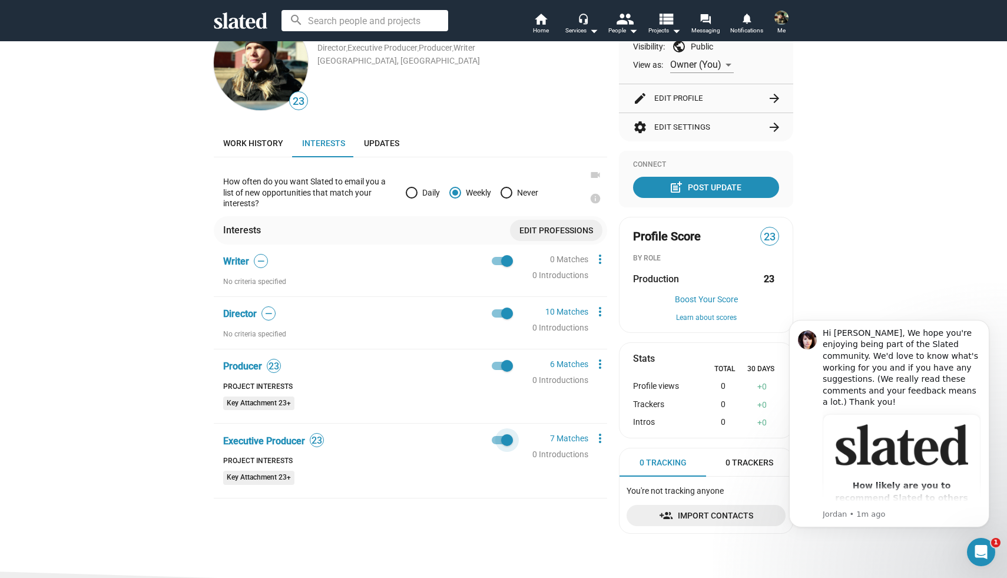
click at [497, 444] on input "checkbox" at bounding box center [497, 444] width 1 height 1
click at [503, 440] on span at bounding box center [498, 440] width 12 height 12
click at [498, 444] on input "checkbox" at bounding box center [497, 444] width 1 height 1
checkbox input "true"
click at [244, 313] on span "Director" at bounding box center [240, 313] width 34 height 11
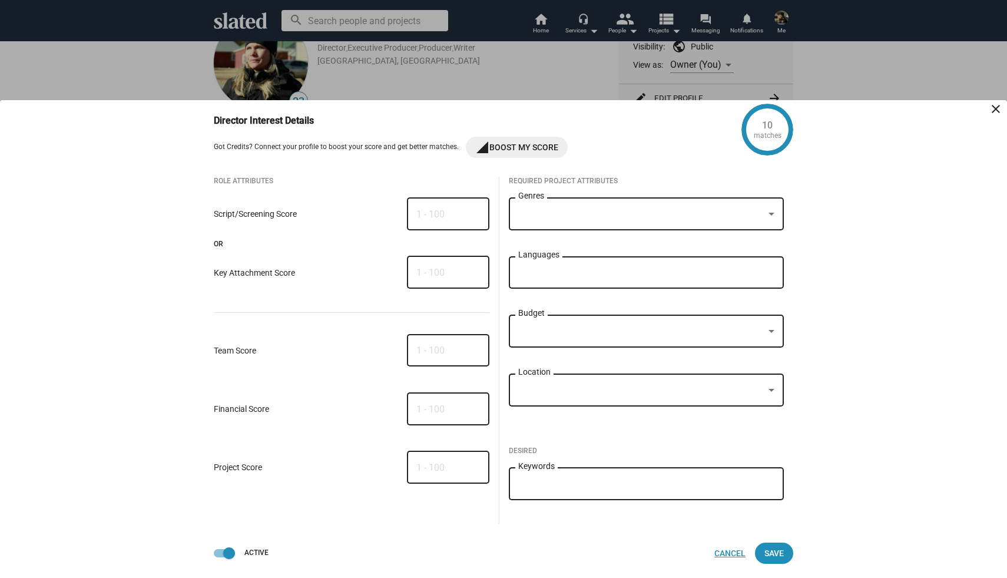
click at [726, 550] on span "Cancel" at bounding box center [729, 552] width 31 height 21
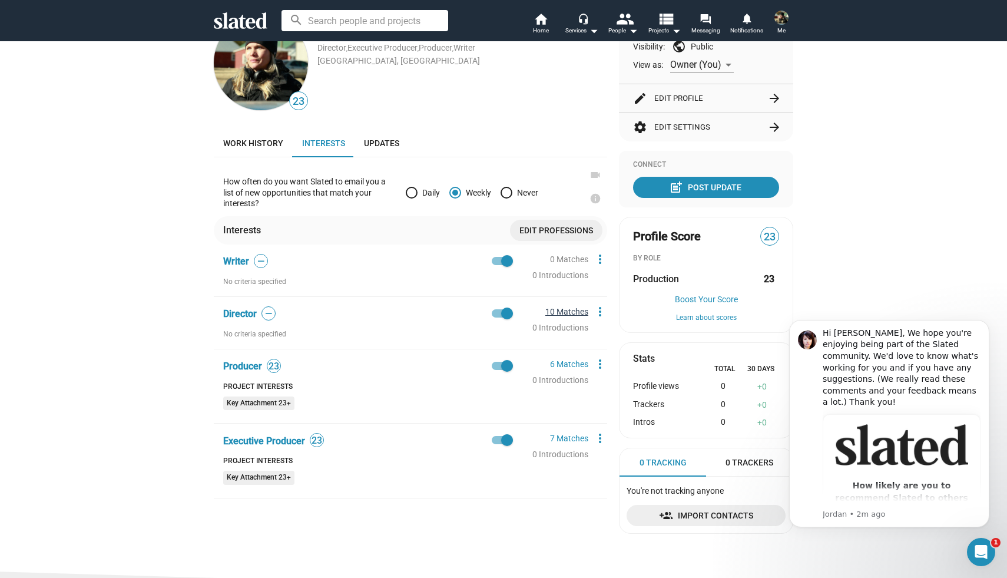
click at [561, 315] on link "10 Matches" at bounding box center [566, 311] width 43 height 9
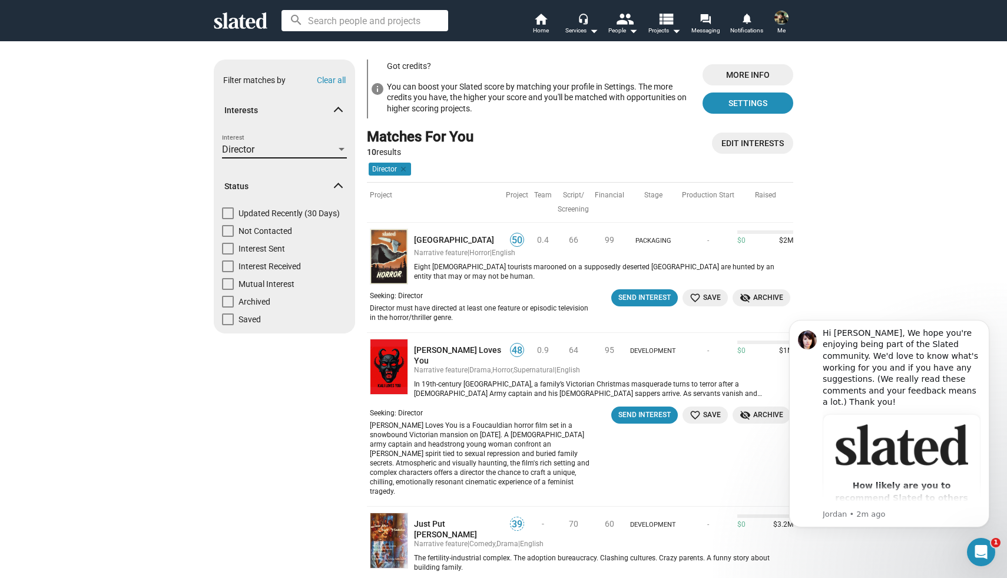
click at [336, 149] on div at bounding box center [341, 149] width 11 height 9
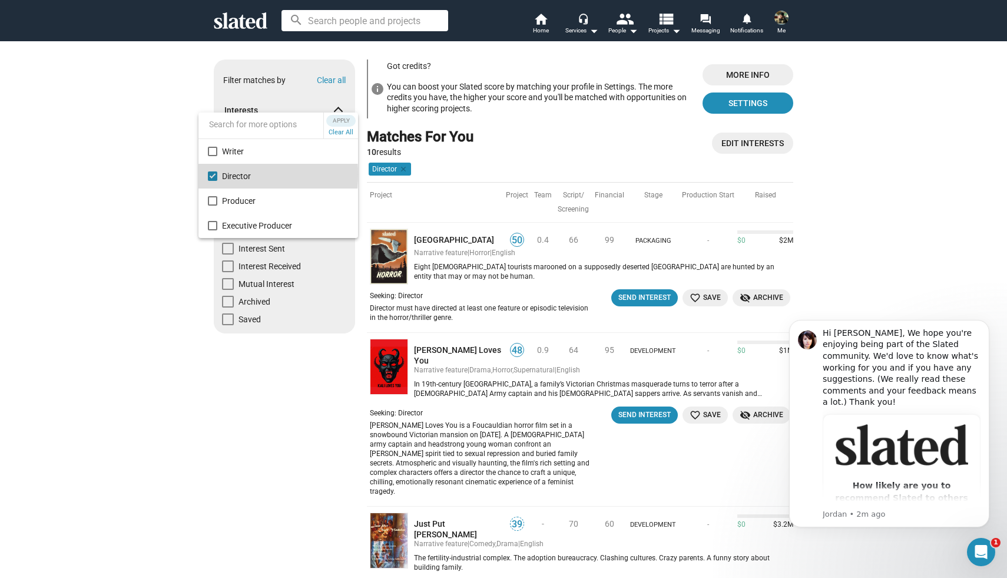
click at [212, 174] on mat-pseudo-checkbox at bounding box center [212, 175] width 9 height 9
click at [213, 200] on mat-pseudo-checkbox at bounding box center [212, 200] width 9 height 9
click at [139, 210] on div at bounding box center [503, 289] width 1007 height 578
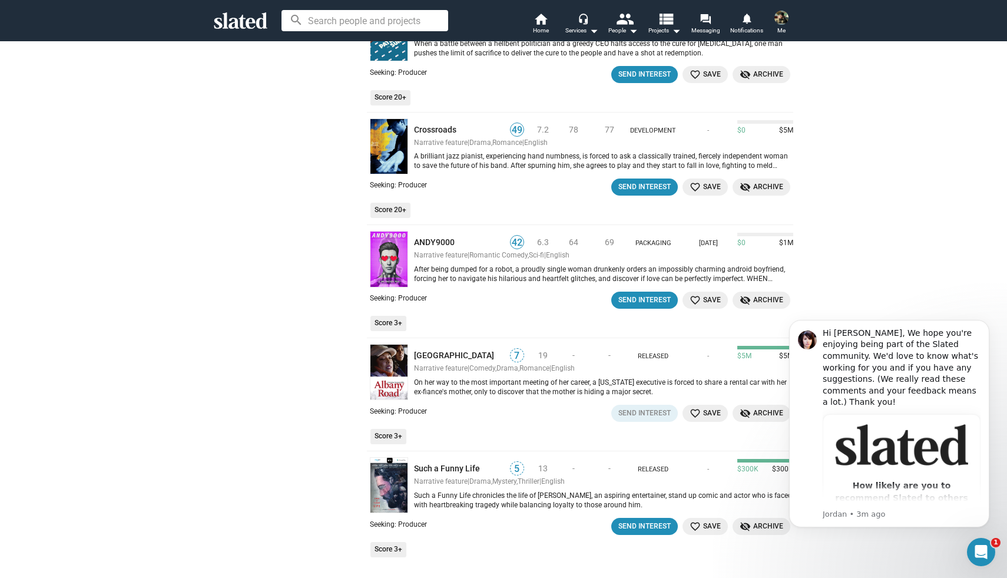
scroll to position [401, 0]
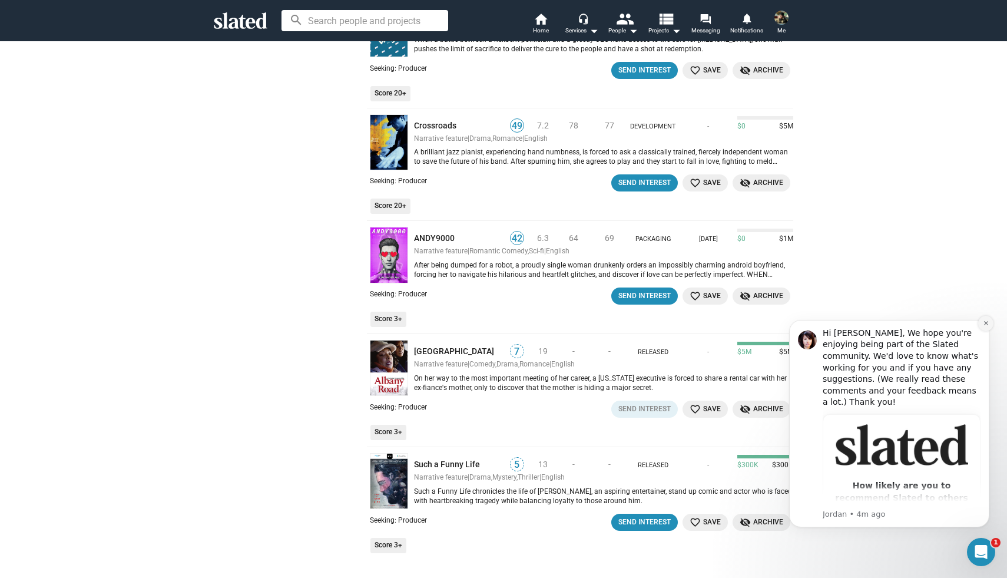
click at [987, 323] on icon "Dismiss notification" at bounding box center [986, 323] width 6 height 6
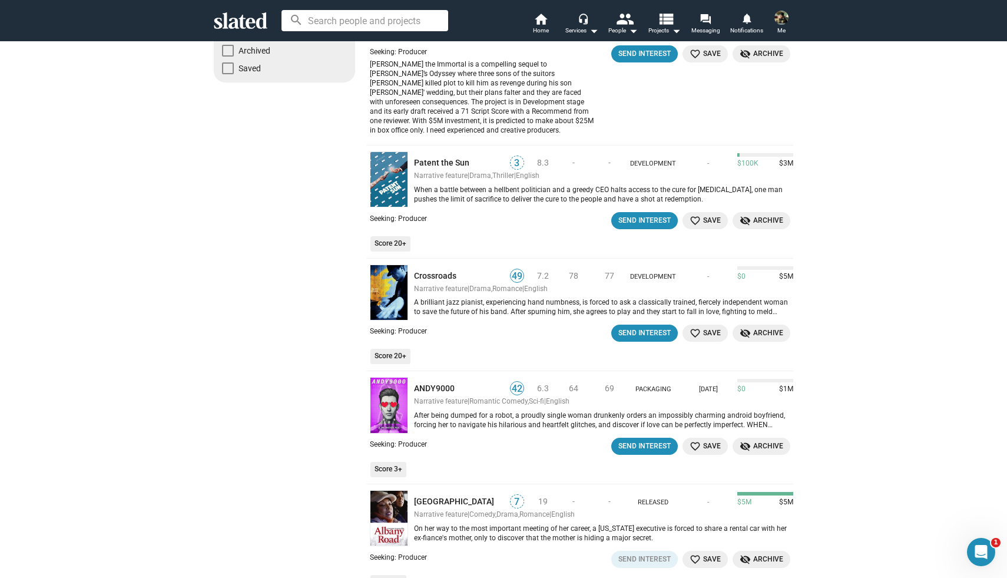
scroll to position [238, 0]
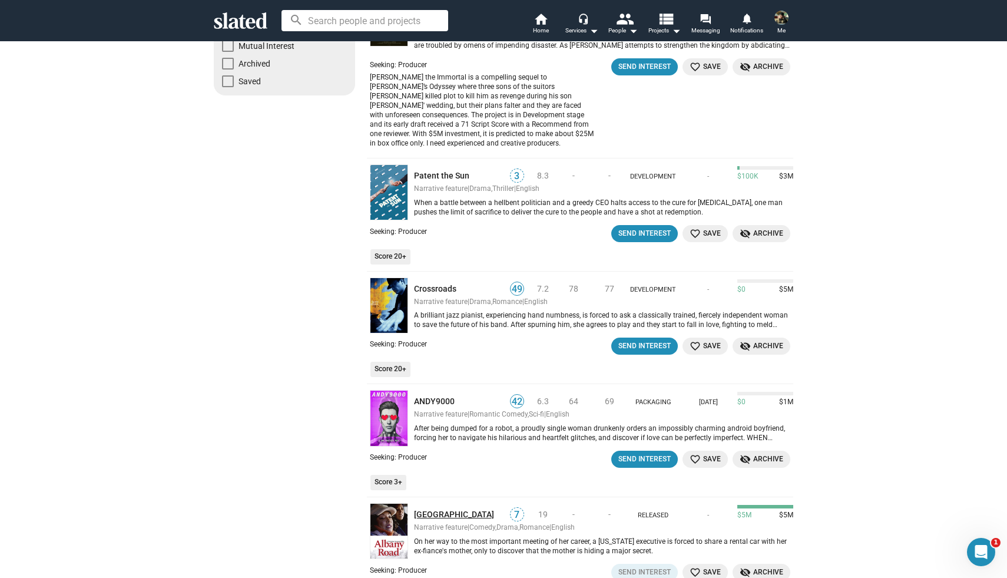
click at [439, 510] on link "[GEOGRAPHIC_DATA]" at bounding box center [458, 514] width 89 height 11
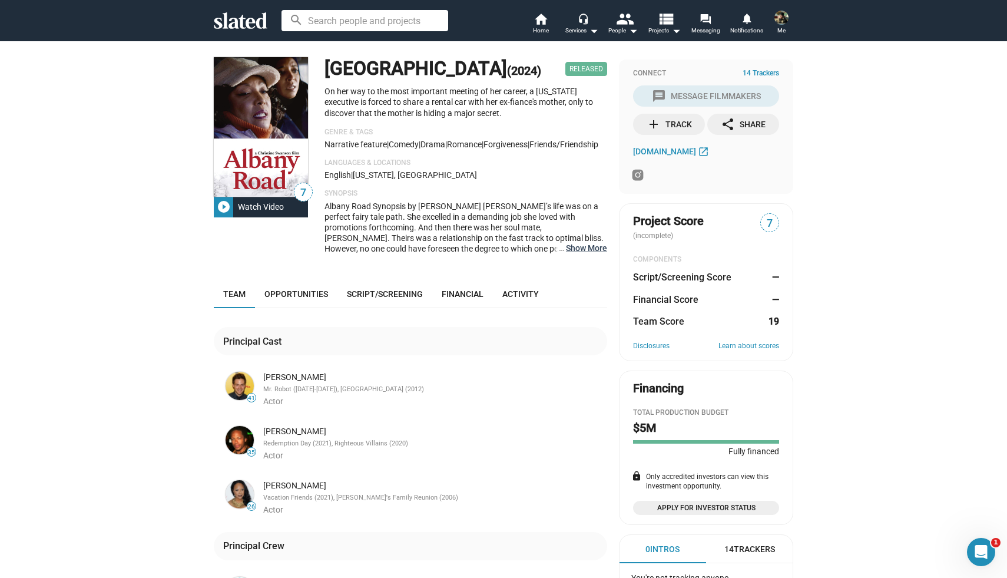
click at [576, 253] on button "… Show More" at bounding box center [586, 248] width 41 height 11
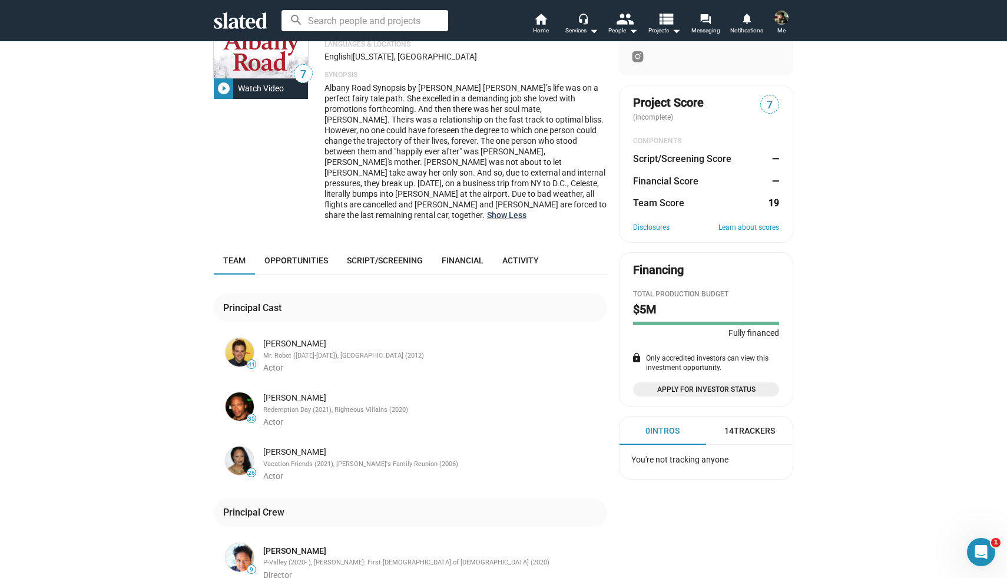
scroll to position [112, 0]
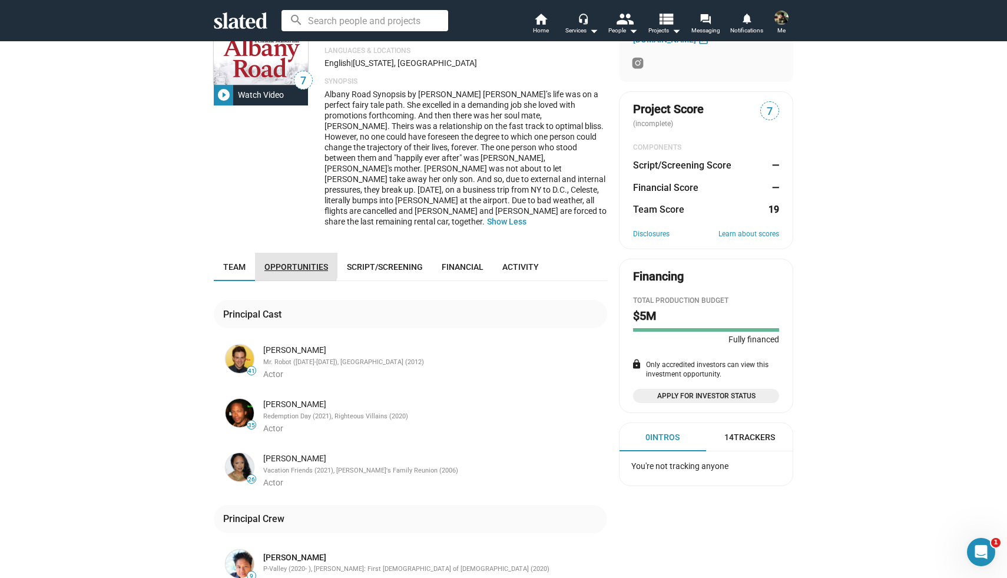
click at [289, 263] on span "Opportunities" at bounding box center [296, 266] width 64 height 9
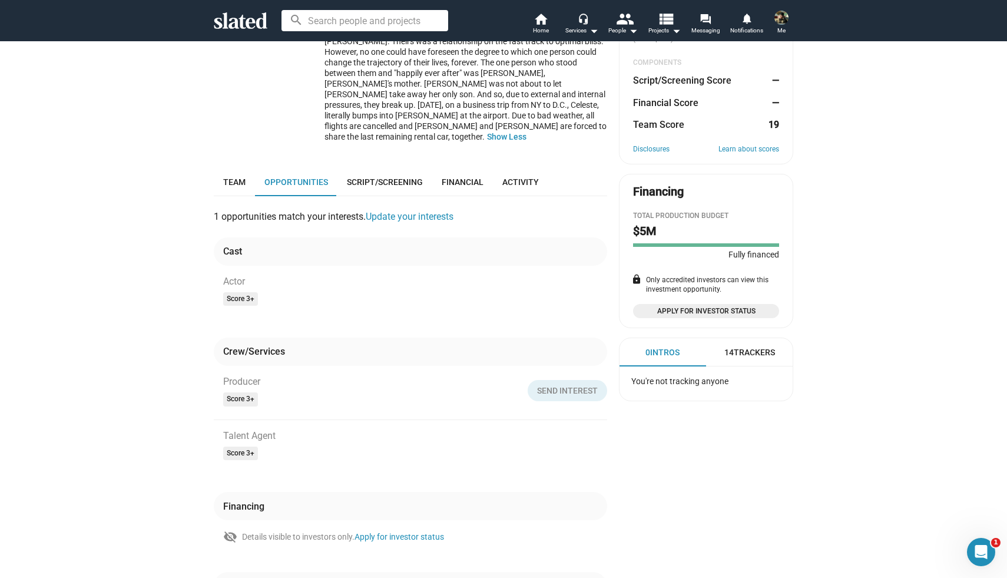
scroll to position [108, 0]
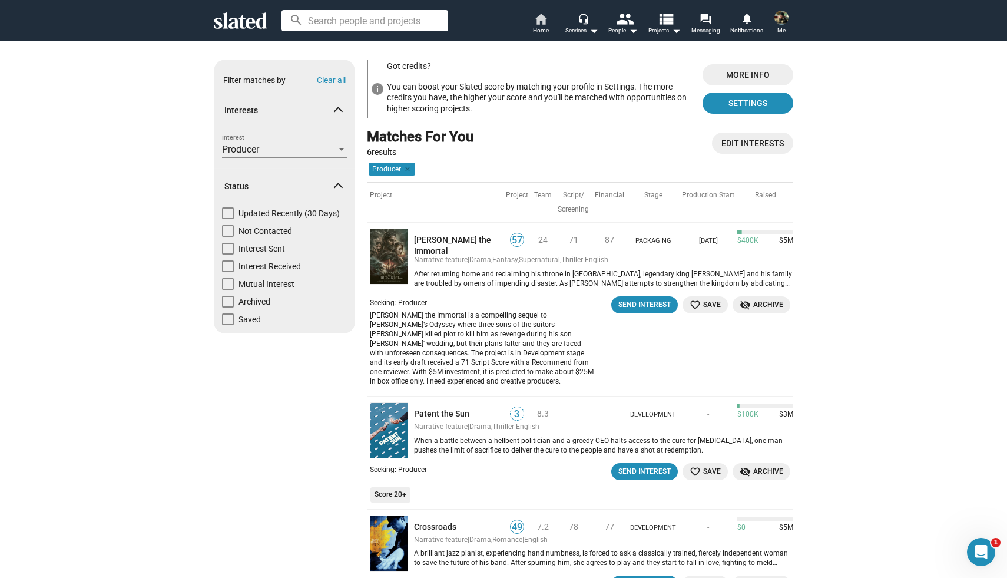
click at [541, 24] on span "Home" at bounding box center [541, 31] width 16 height 14
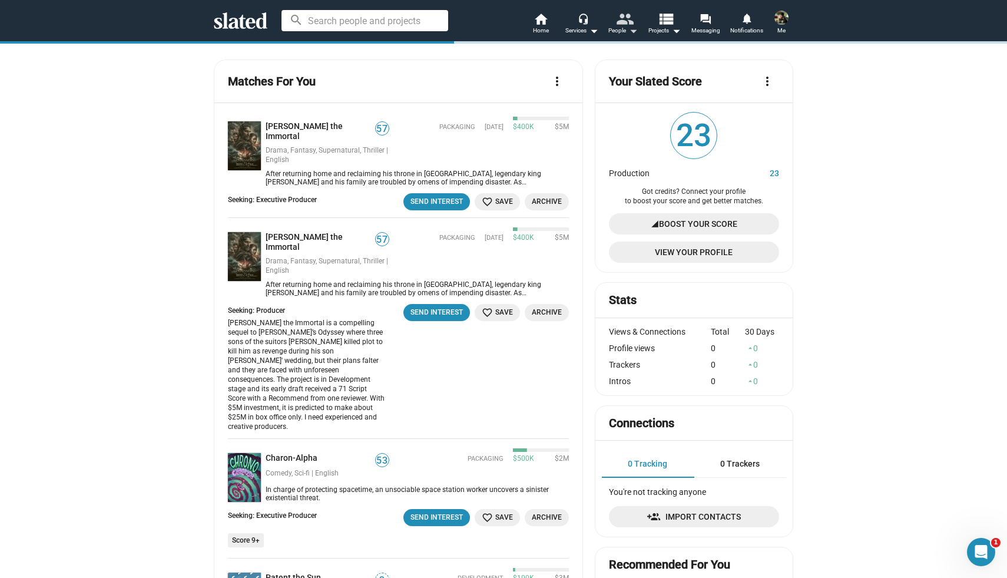
click at [628, 19] on mat-icon "people" at bounding box center [624, 18] width 17 height 17
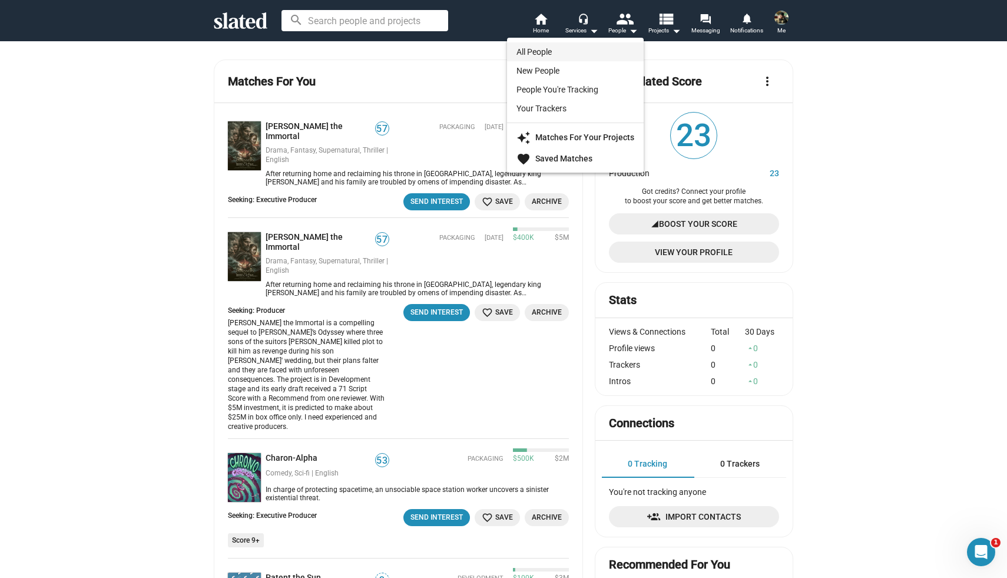
click at [541, 49] on link "All People" at bounding box center [575, 51] width 137 height 19
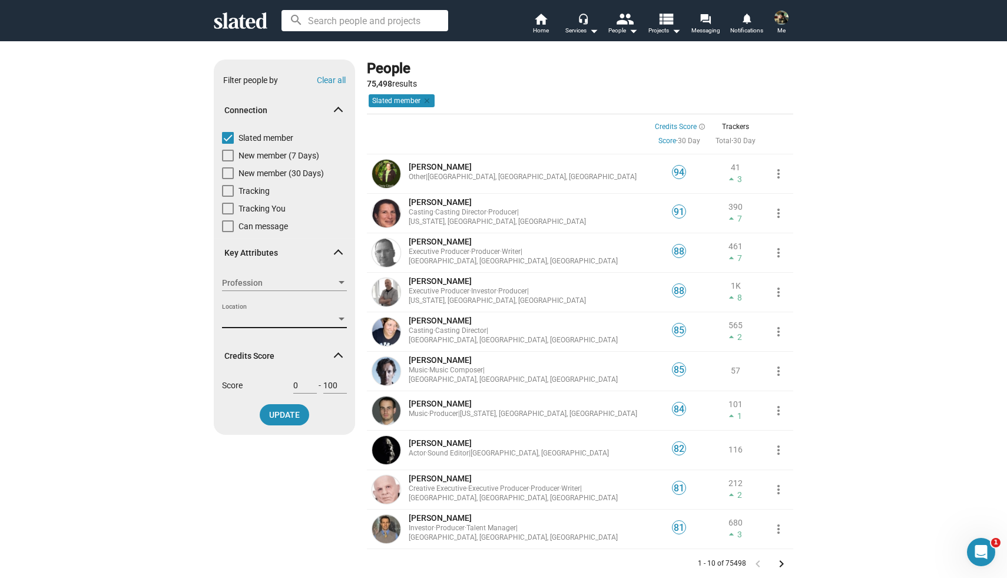
click at [319, 321] on span "Location" at bounding box center [279, 319] width 114 height 12
type input "Toronto"
click at [211, 346] on mat-pseudo-checkbox at bounding box center [212, 345] width 9 height 9
click at [355, 314] on span "Apply" at bounding box center [365, 315] width 21 height 12
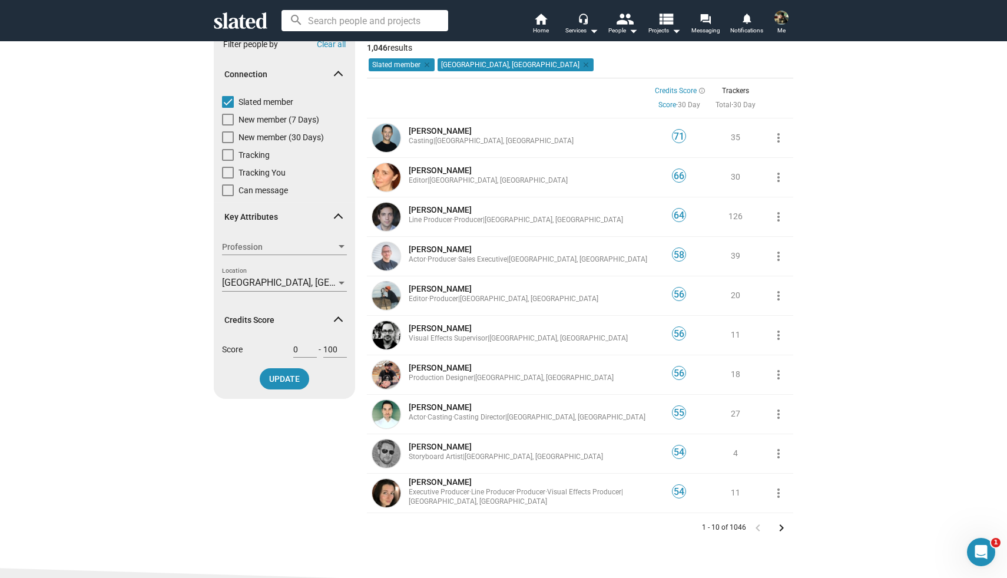
scroll to position [42, 0]
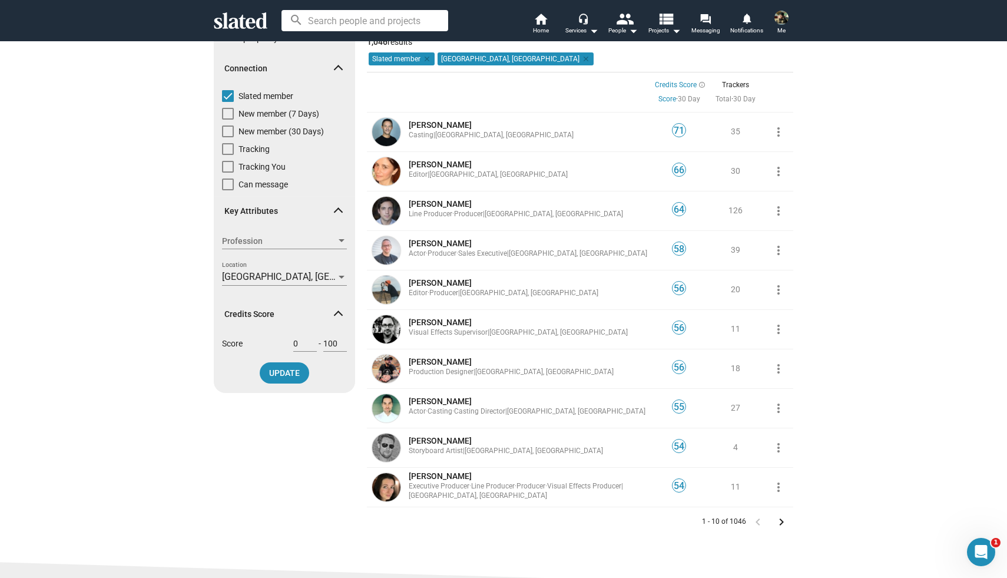
click at [782, 520] on mat-icon "keyboard_arrow_right" at bounding box center [782, 522] width 14 height 14
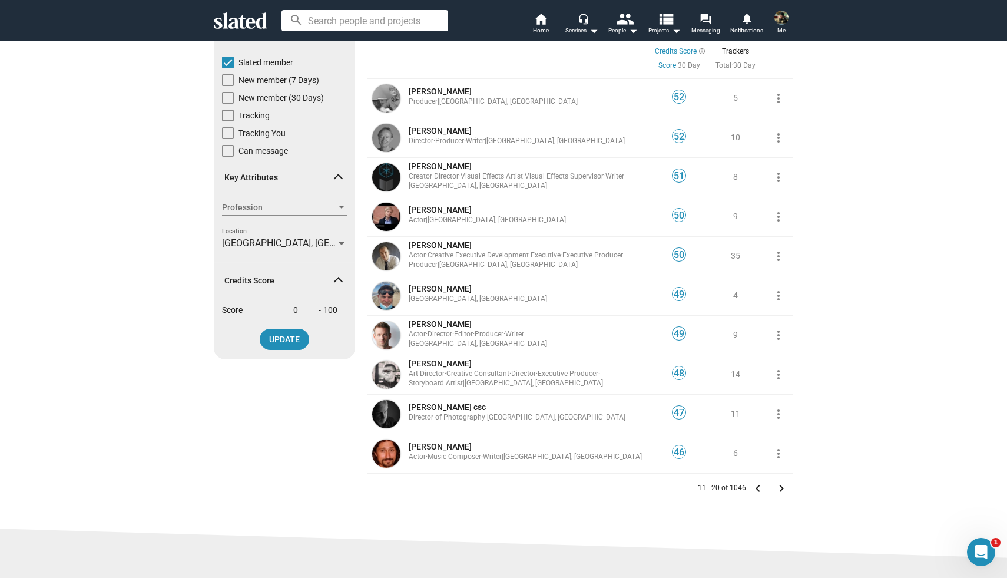
scroll to position [84, 0]
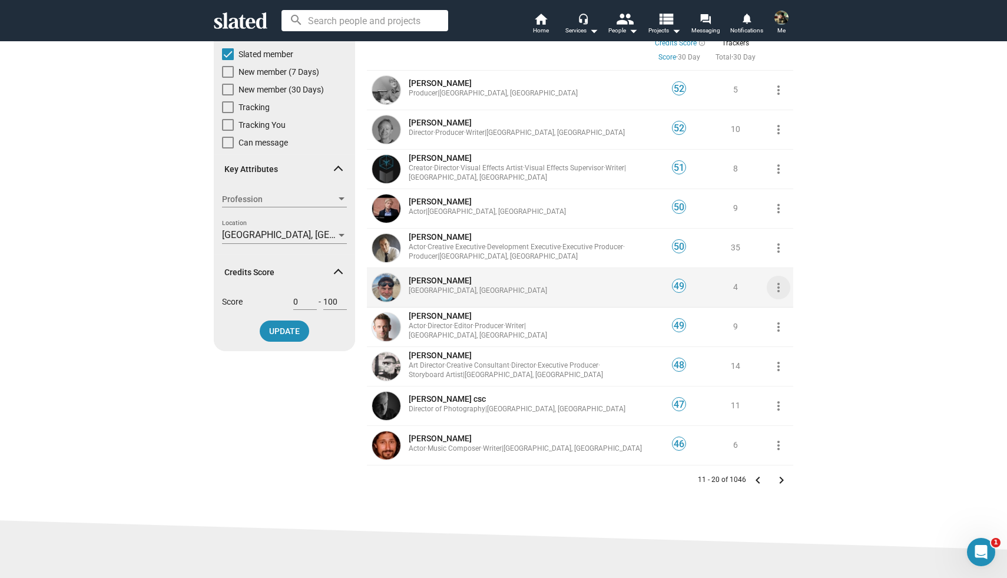
click at [779, 288] on mat-icon "more_vert" at bounding box center [779, 287] width 14 height 14
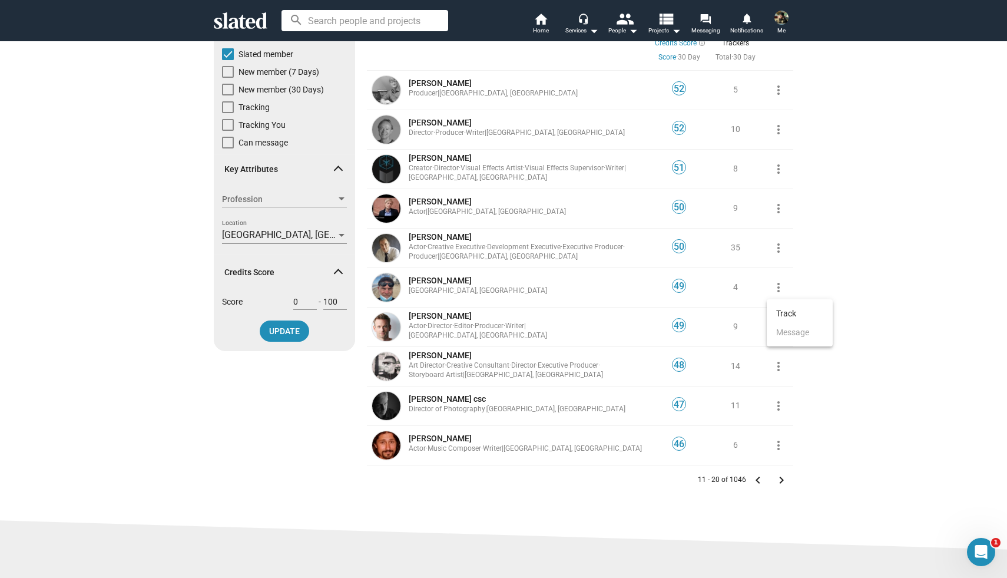
click at [445, 282] on div at bounding box center [503, 289] width 1007 height 578
click at [445, 282] on span "Philip Stilman" at bounding box center [440, 280] width 63 height 9
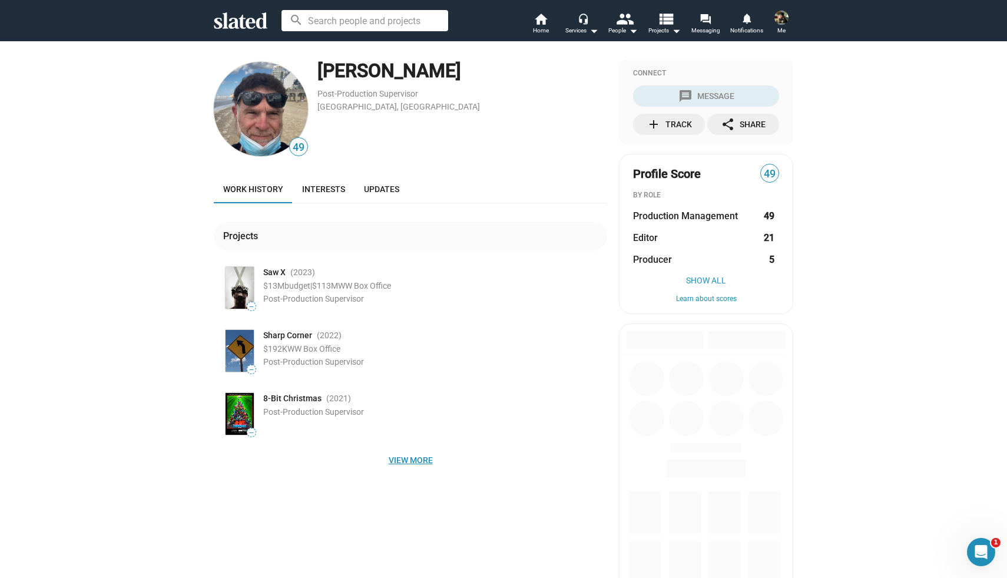
click at [412, 458] on span "View more" at bounding box center [410, 459] width 375 height 21
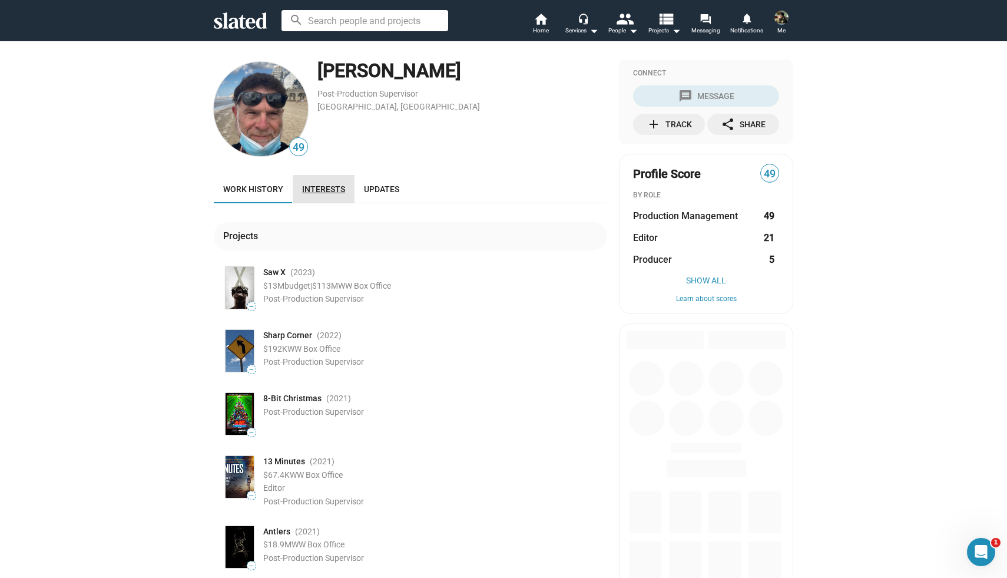
click at [322, 188] on span "Interests" at bounding box center [323, 188] width 43 height 9
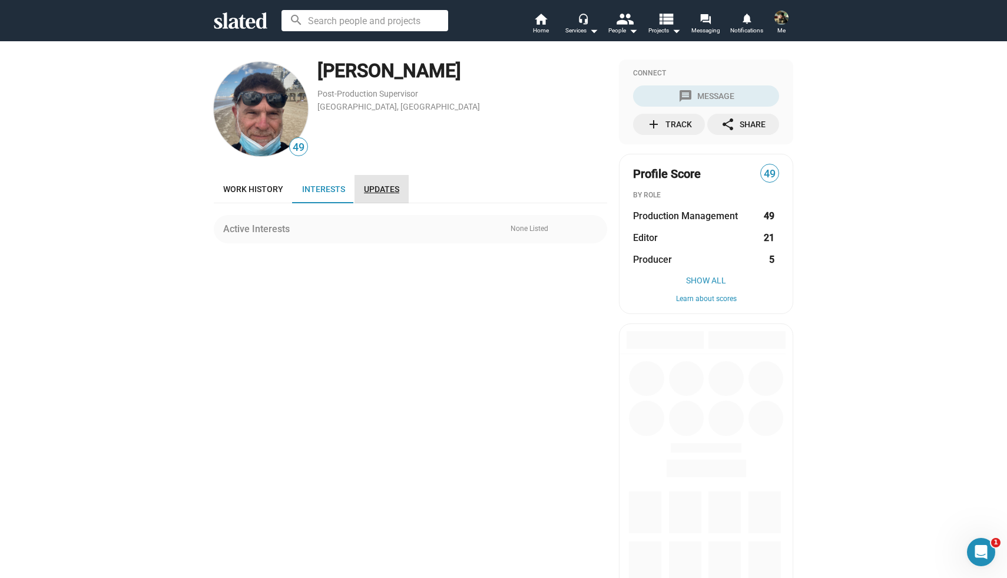
click at [380, 190] on span "Updates" at bounding box center [381, 188] width 35 height 9
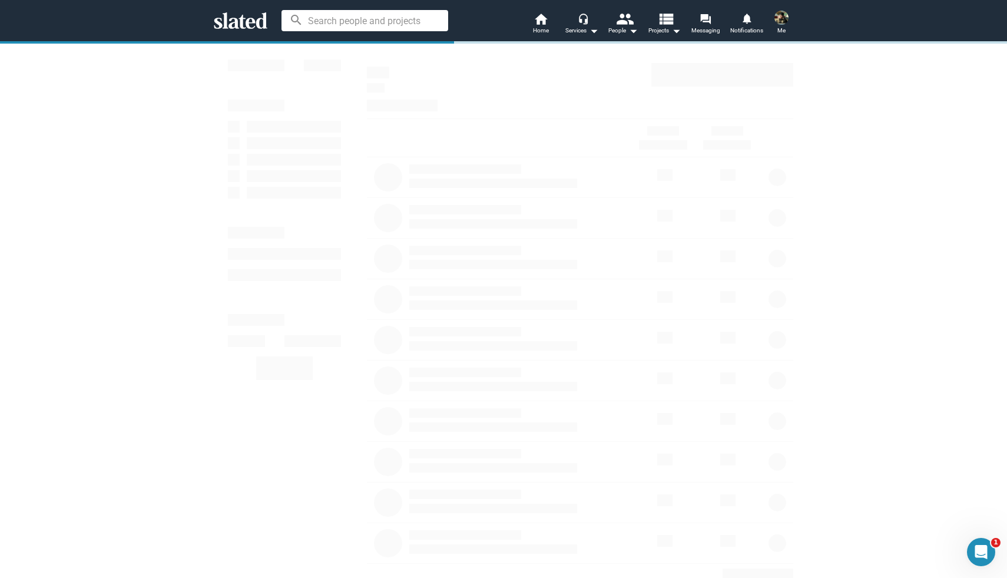
click at [784, 22] on img at bounding box center [782, 18] width 14 height 14
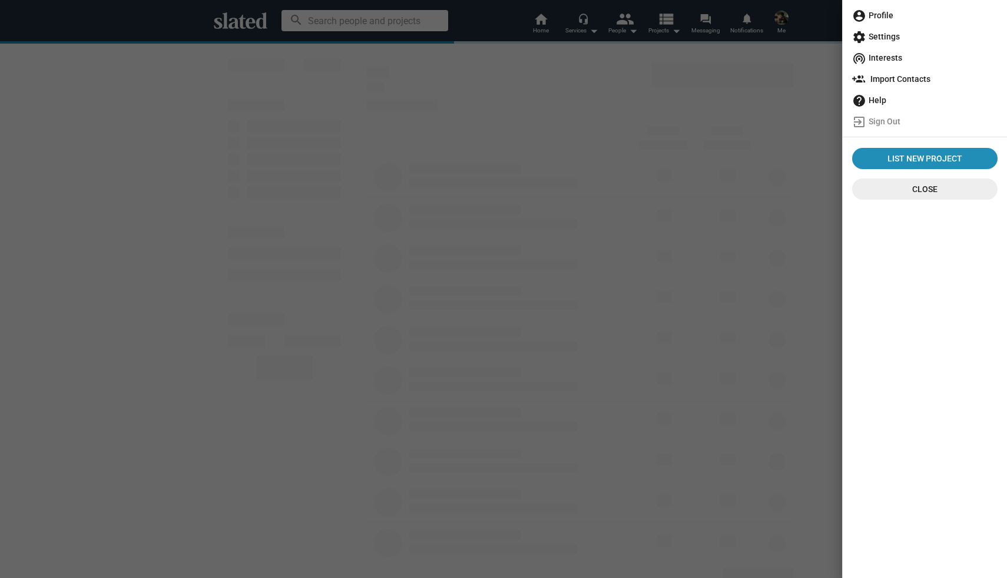
click at [879, 17] on span "account_circle Profile" at bounding box center [924, 15] width 145 height 21
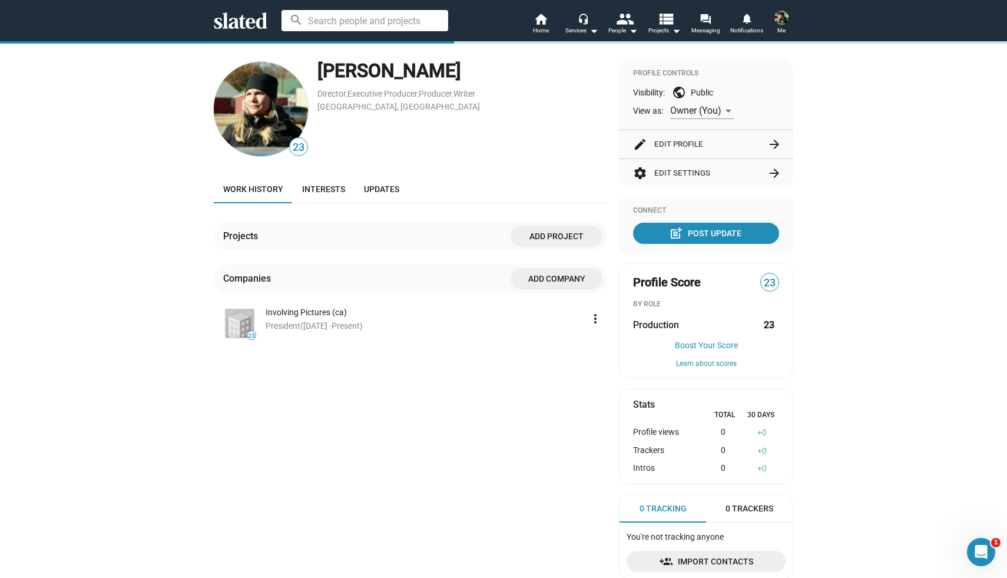
click at [257, 130] on img at bounding box center [261, 109] width 94 height 94
click at [692, 143] on button "edit Edit Profile arrow_forward" at bounding box center [706, 144] width 146 height 28
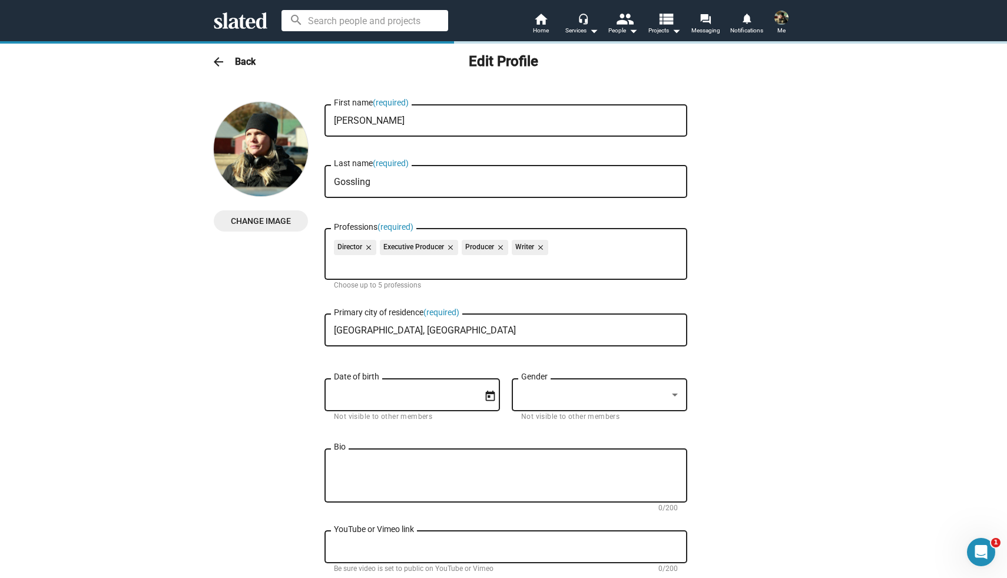
click at [269, 224] on span "Change Image" at bounding box center [260, 220] width 75 height 21
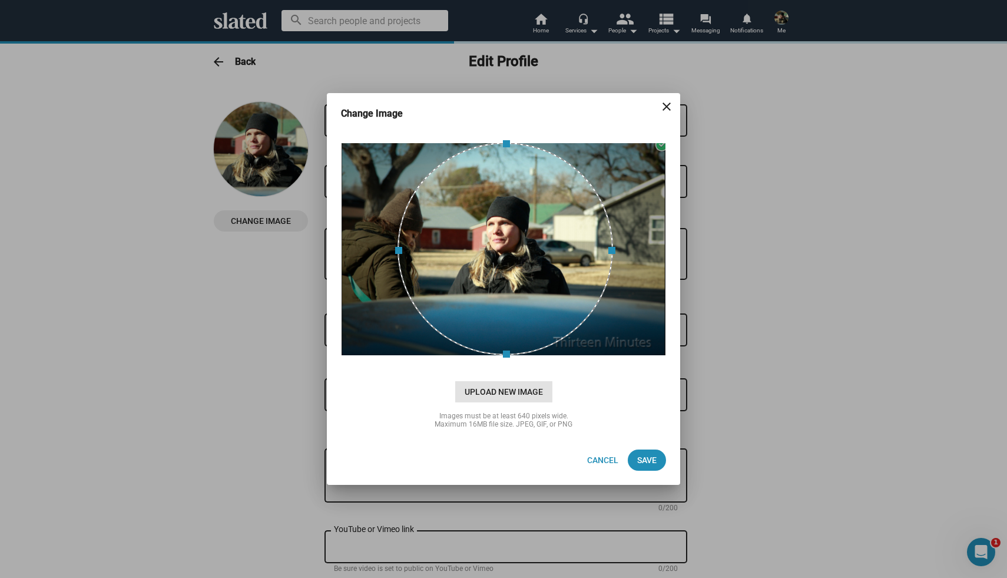
click at [477, 387] on span "Upload New Image" at bounding box center [503, 391] width 97 height 21
click at [477, 366] on input "cloud_upload Drag and drop or click to upload" at bounding box center [504, 249] width 324 height 234
type input "C:\fakepath\_MG_5478_Cropped_3000x3000.jpeg"
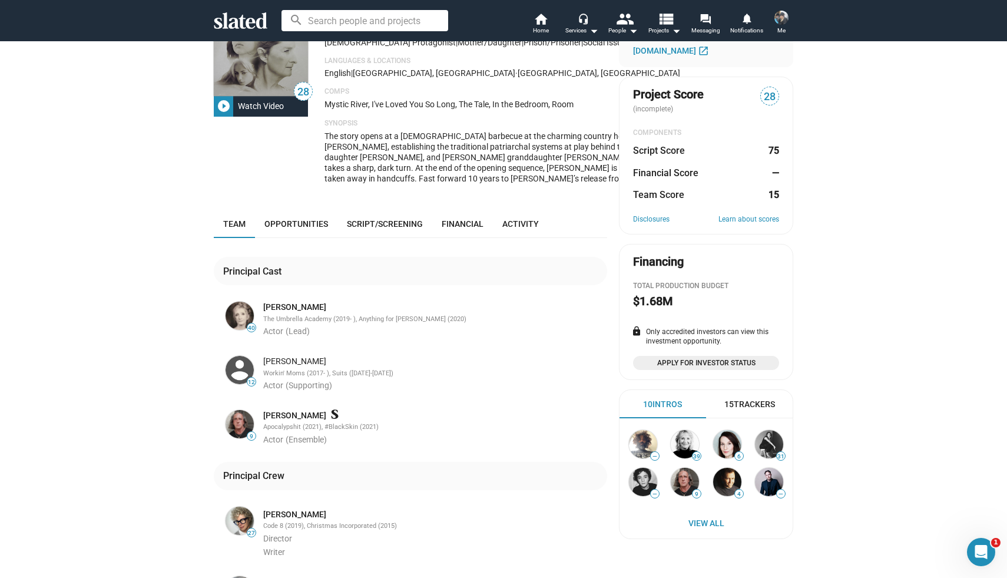
scroll to position [72, 0]
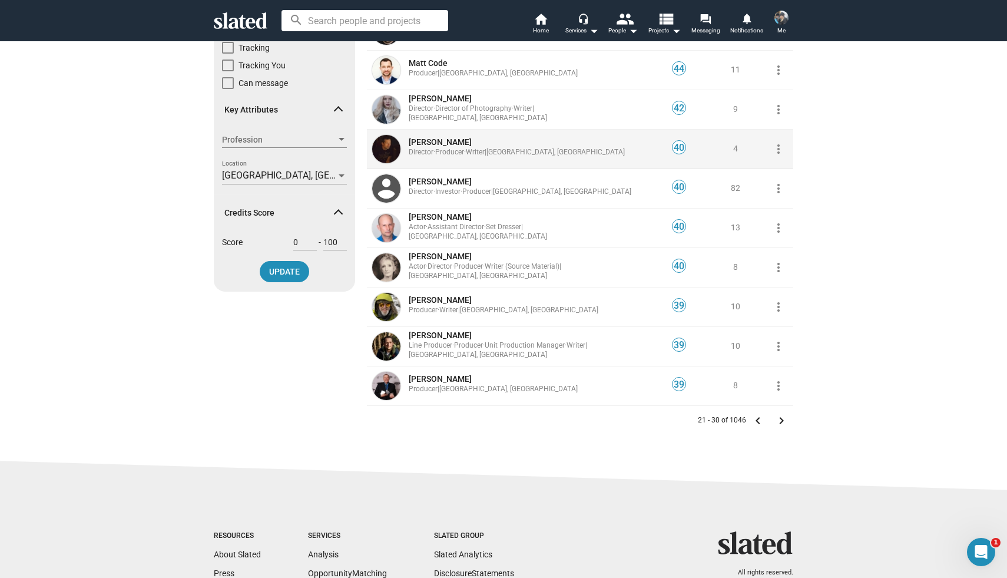
scroll to position [170, 0]
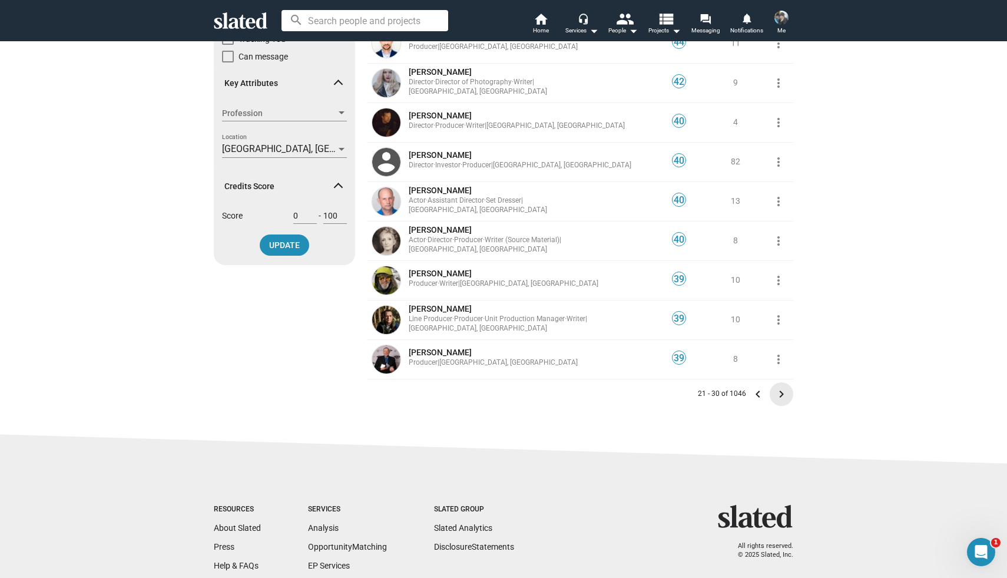
click at [778, 391] on mat-icon "keyboard_arrow_right" at bounding box center [782, 394] width 14 height 14
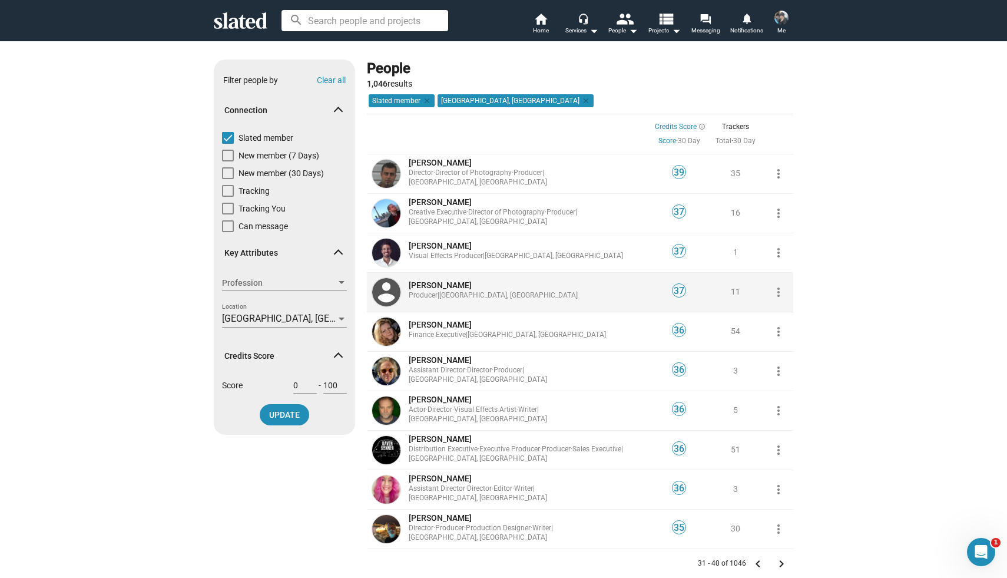
click at [435, 286] on span "William Woods" at bounding box center [440, 284] width 63 height 9
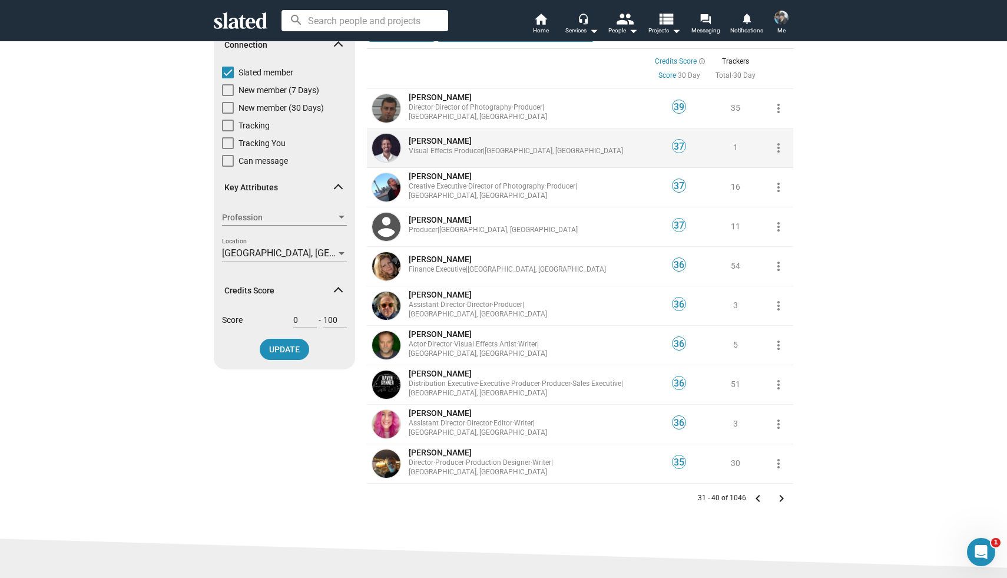
scroll to position [94, 0]
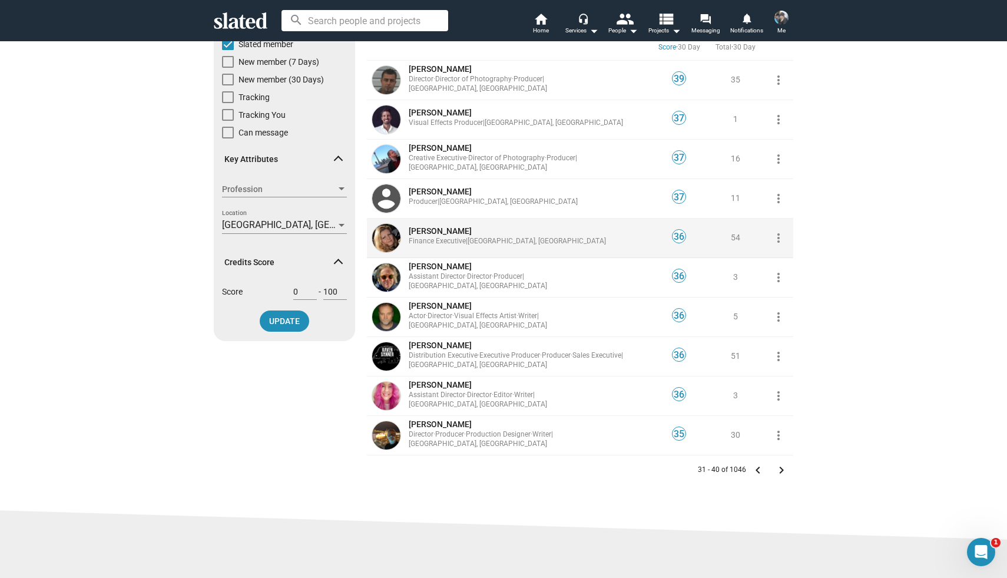
click at [419, 227] on span "Charlene Paling" at bounding box center [440, 230] width 63 height 9
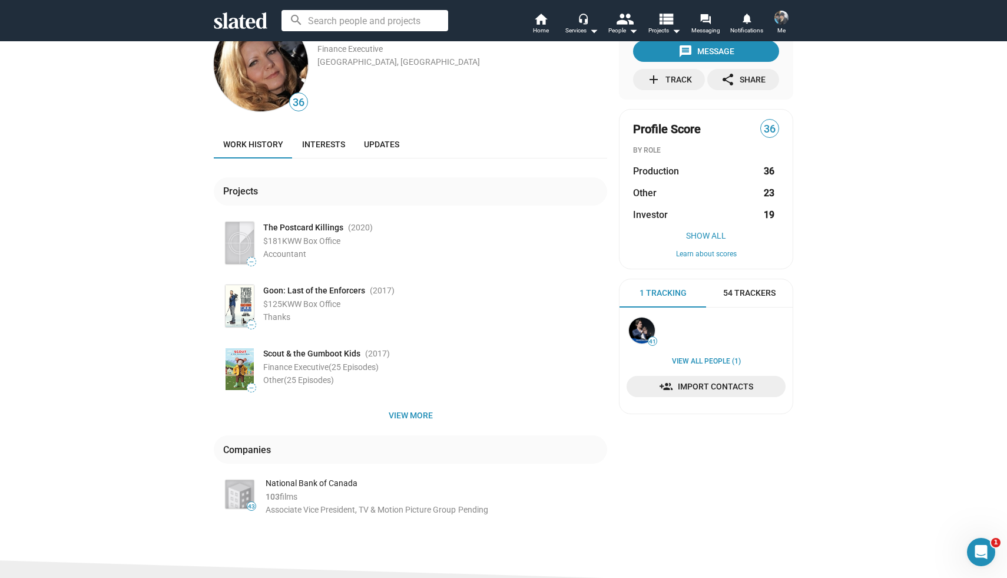
scroll to position [47, 0]
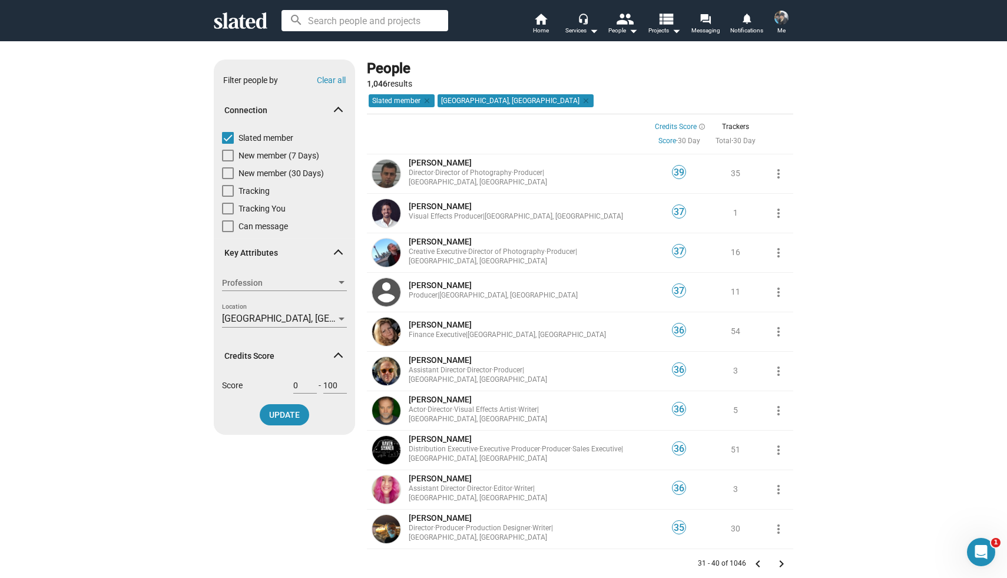
click at [780, 559] on mat-icon "keyboard_arrow_right" at bounding box center [782, 564] width 14 height 14
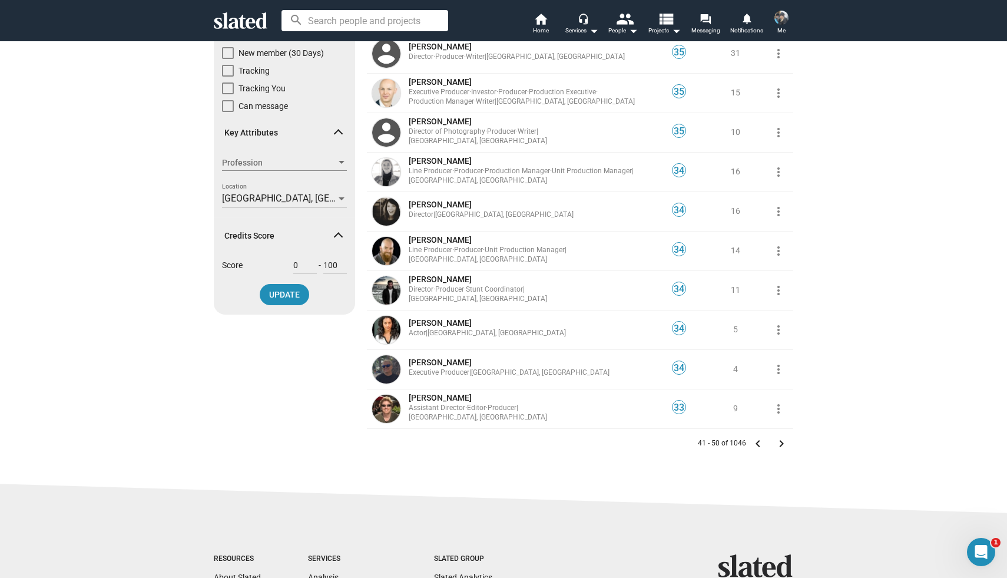
scroll to position [212, 0]
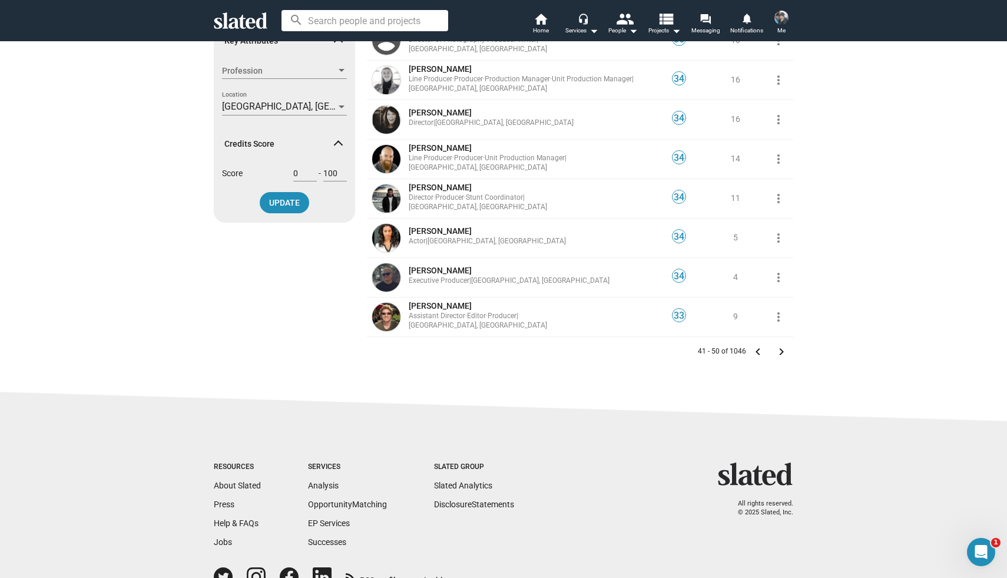
click at [779, 353] on mat-icon "keyboard_arrow_right" at bounding box center [782, 352] width 14 height 14
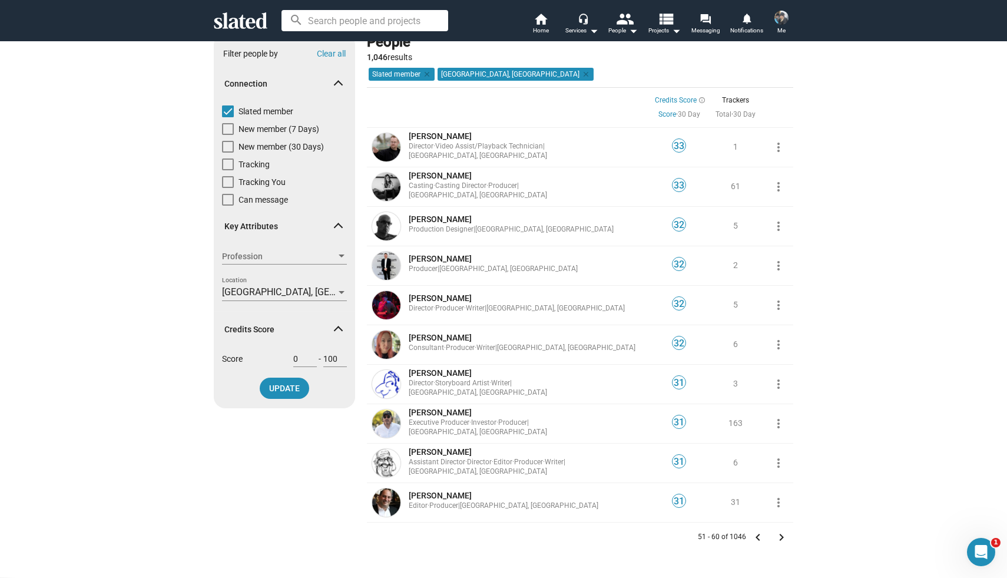
scroll to position [39, 0]
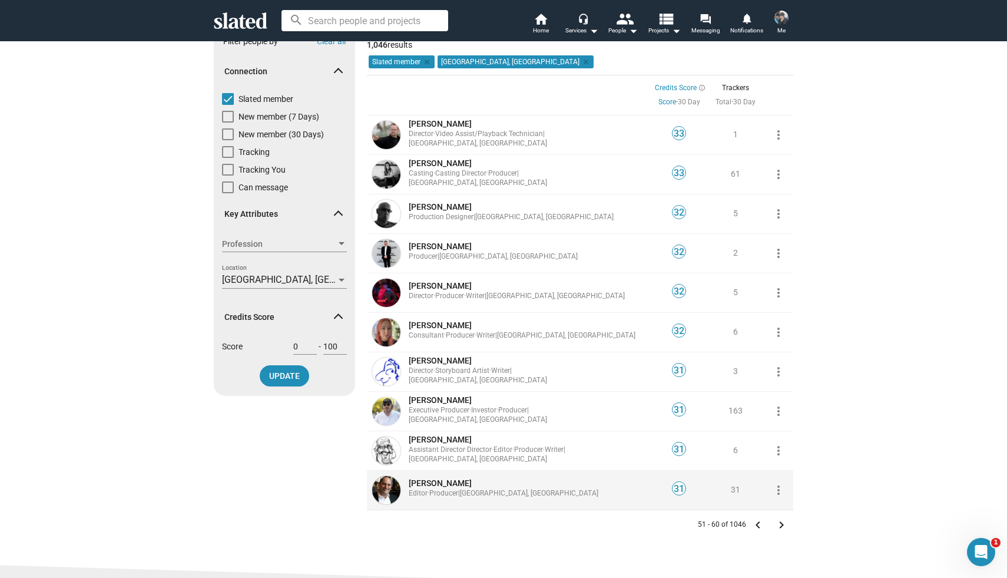
click at [438, 482] on span "Paul Barkin" at bounding box center [440, 482] width 63 height 9
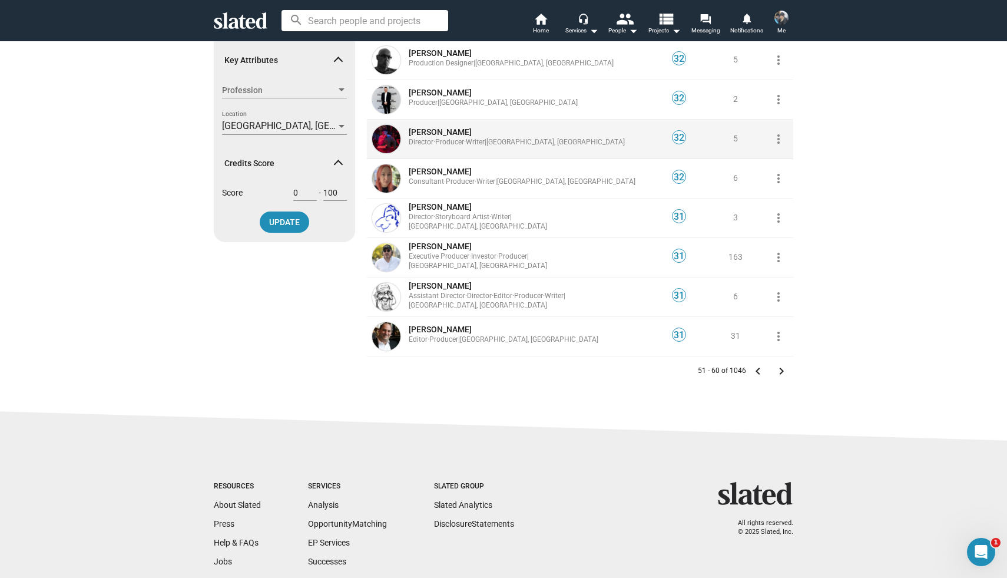
scroll to position [193, 0]
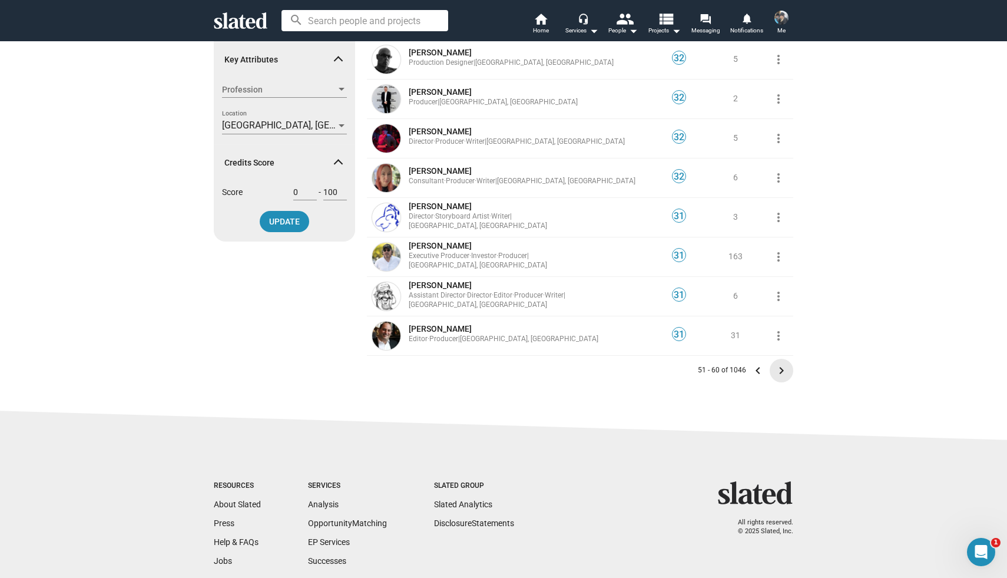
click at [784, 367] on mat-icon "keyboard_arrow_right" at bounding box center [782, 370] width 14 height 14
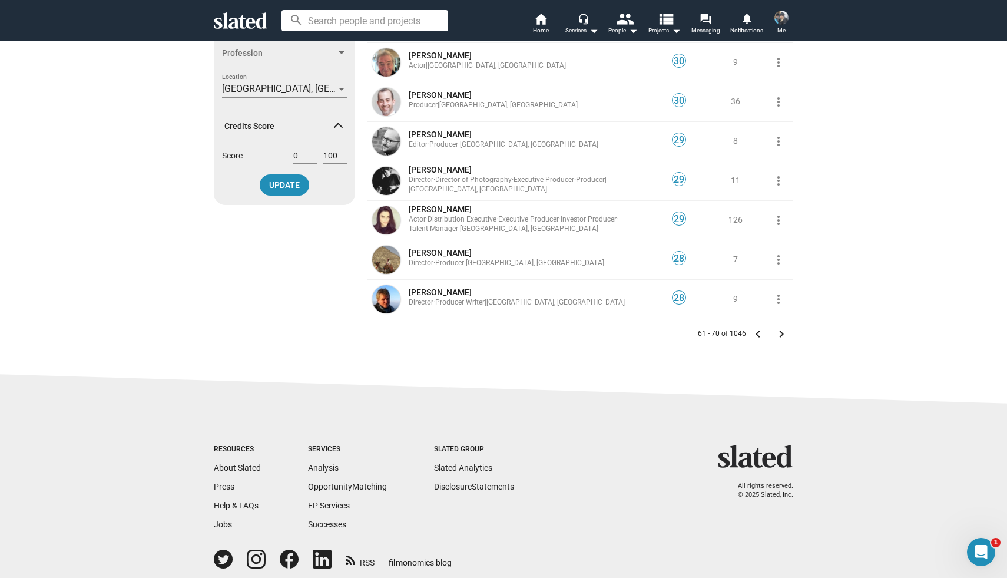
scroll to position [231, 0]
click at [780, 329] on mat-icon "keyboard_arrow_right" at bounding box center [782, 333] width 14 height 14
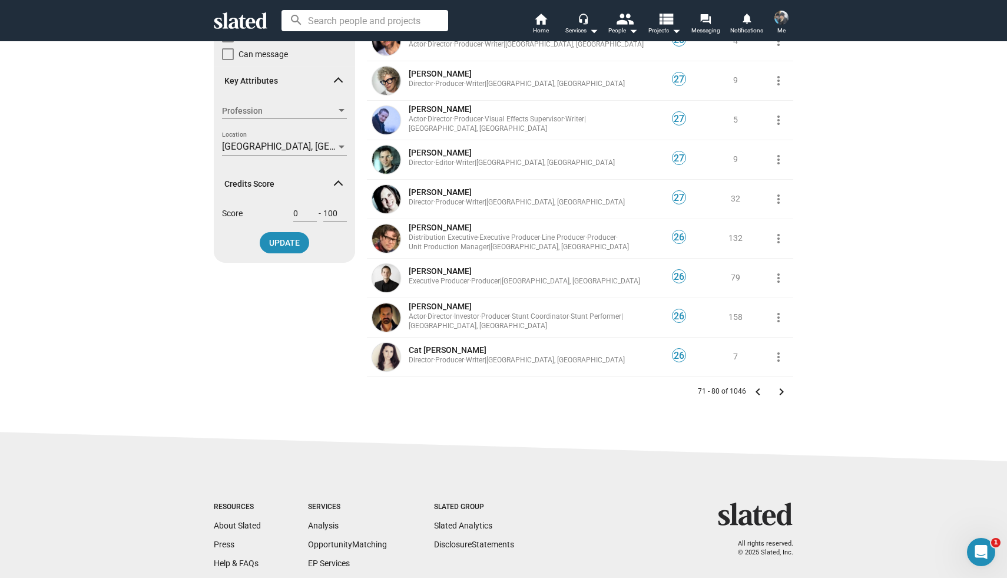
click at [780, 390] on mat-icon "keyboard_arrow_right" at bounding box center [782, 392] width 14 height 14
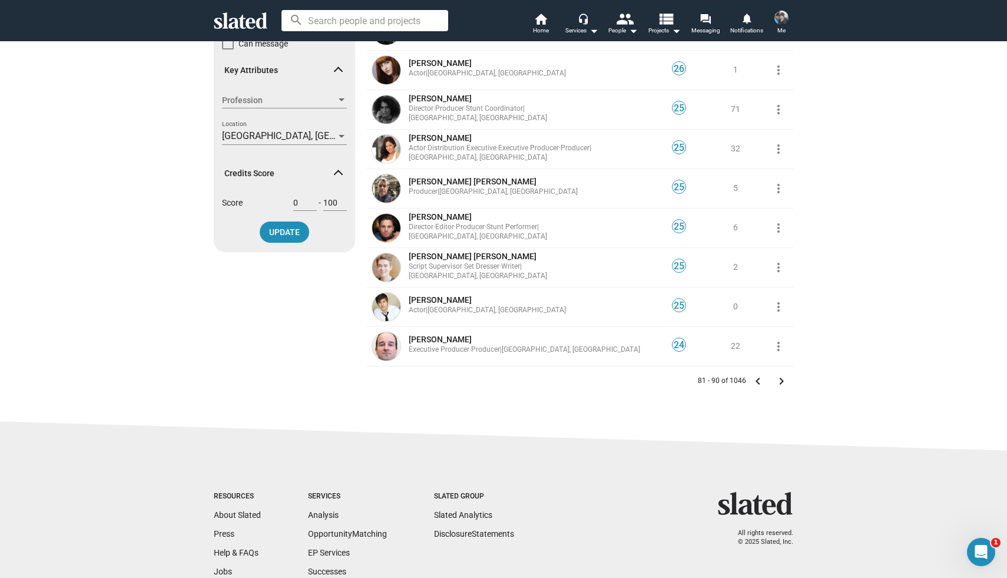
scroll to position [187, 0]
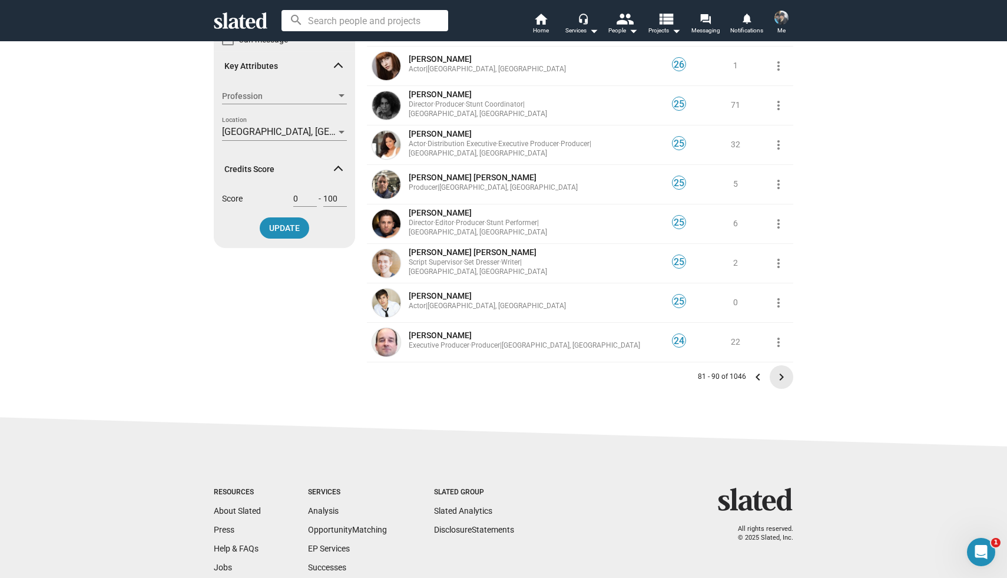
click at [783, 375] on mat-icon "keyboard_arrow_right" at bounding box center [782, 377] width 14 height 14
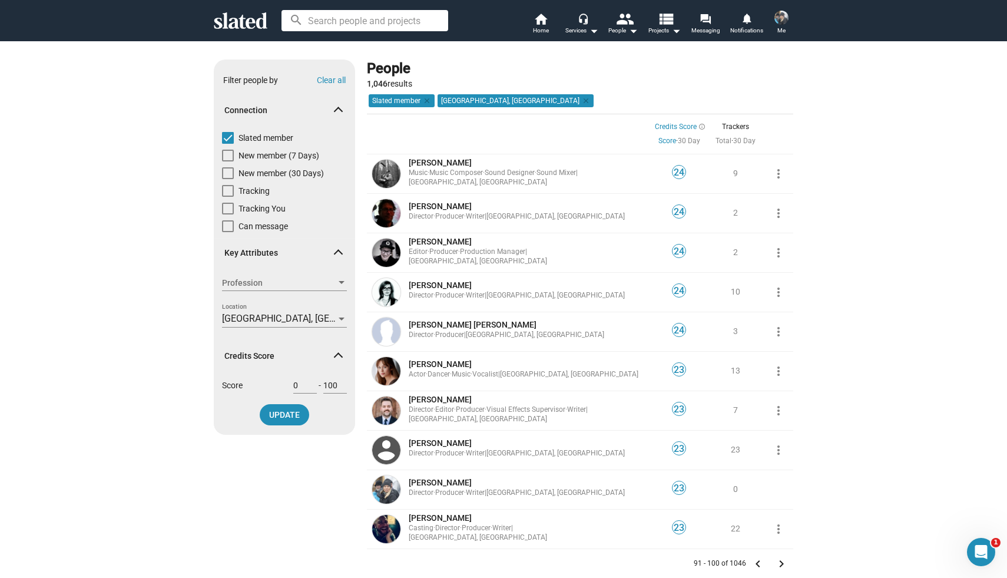
scroll to position [5, 0]
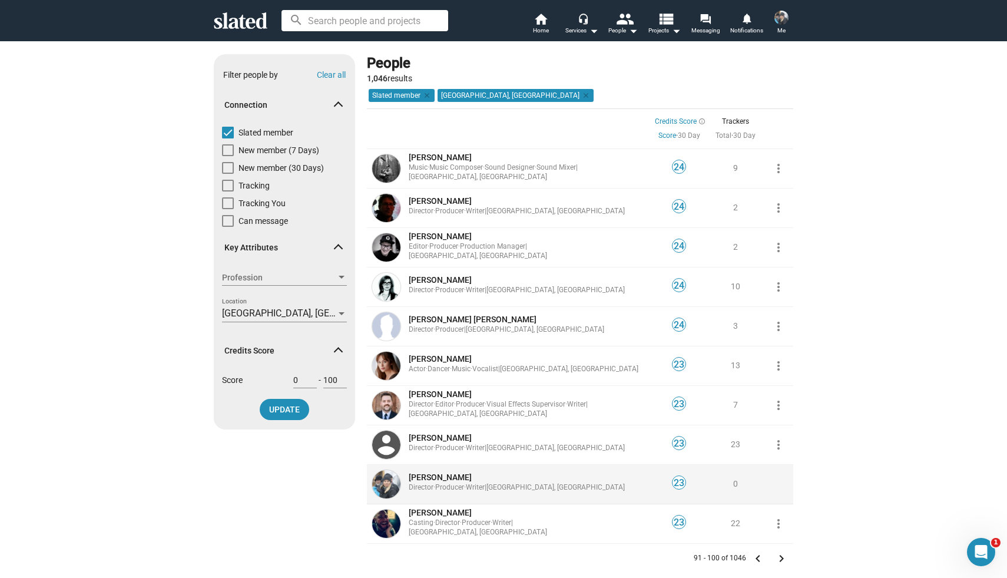
click at [434, 475] on span "[PERSON_NAME]" at bounding box center [440, 476] width 63 height 9
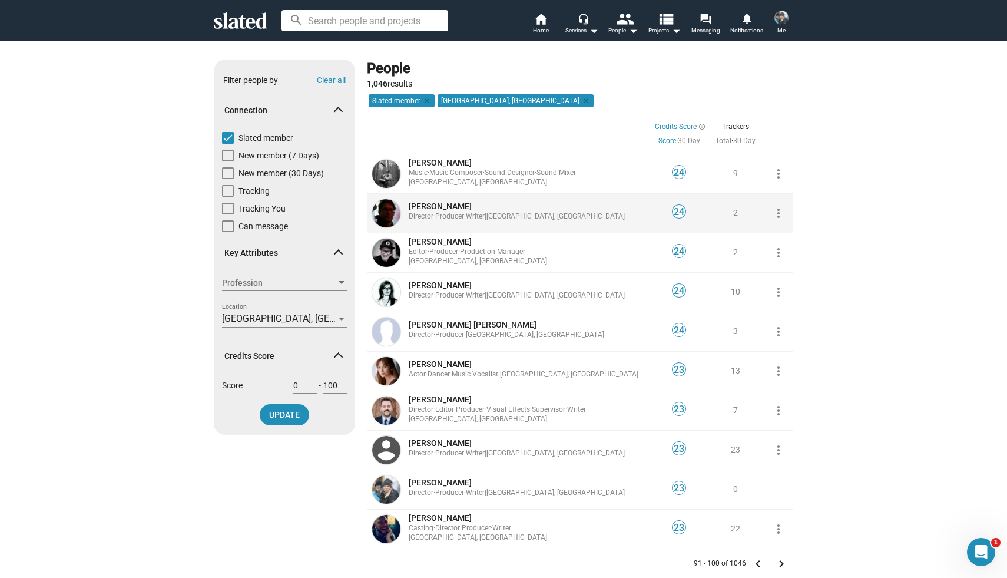
click at [429, 211] on span "Michael Southon" at bounding box center [440, 205] width 63 height 9
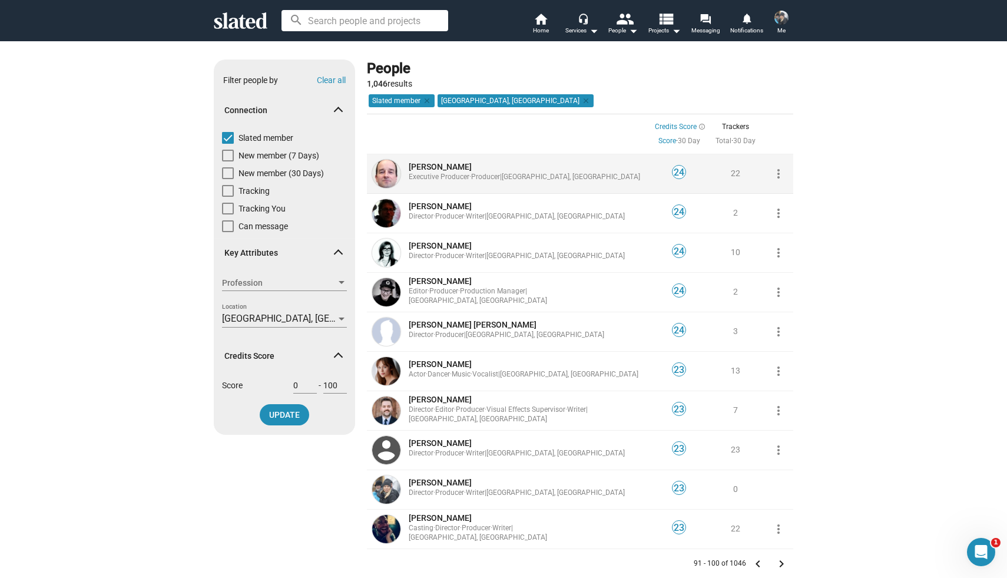
click at [421, 164] on span "Daniel Horvat" at bounding box center [440, 166] width 63 height 9
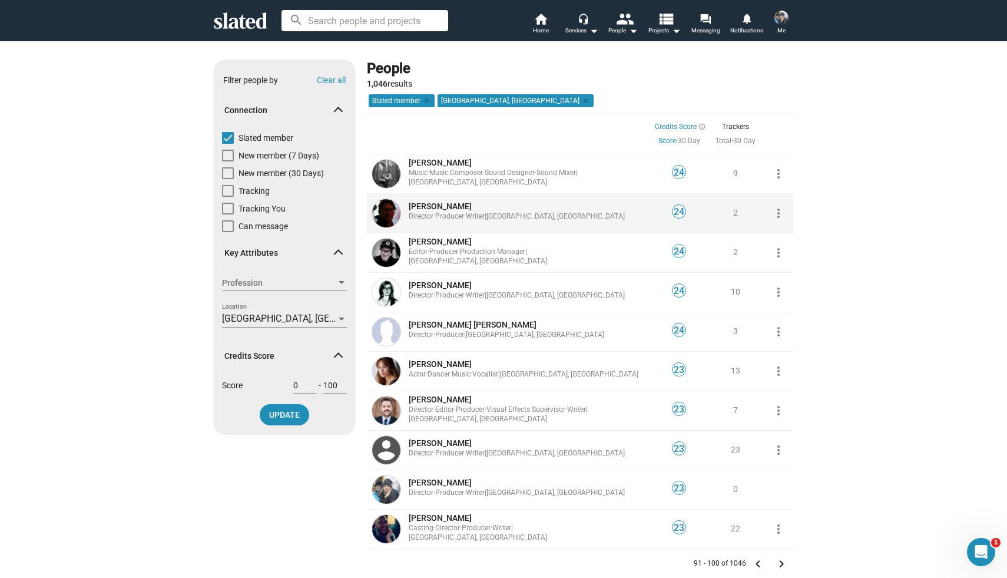
click at [424, 205] on span "Michael Southon" at bounding box center [440, 205] width 63 height 9
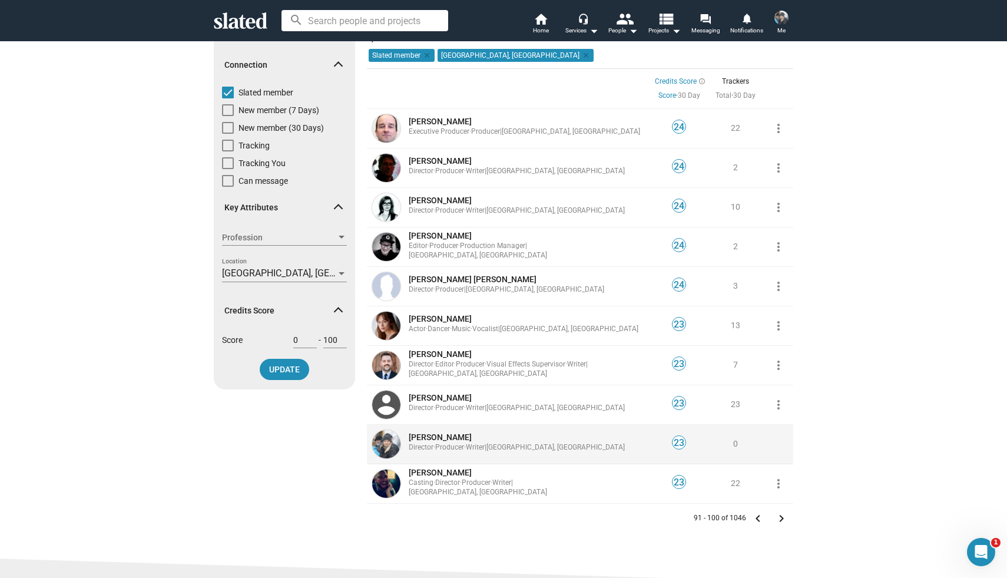
scroll to position [41, 0]
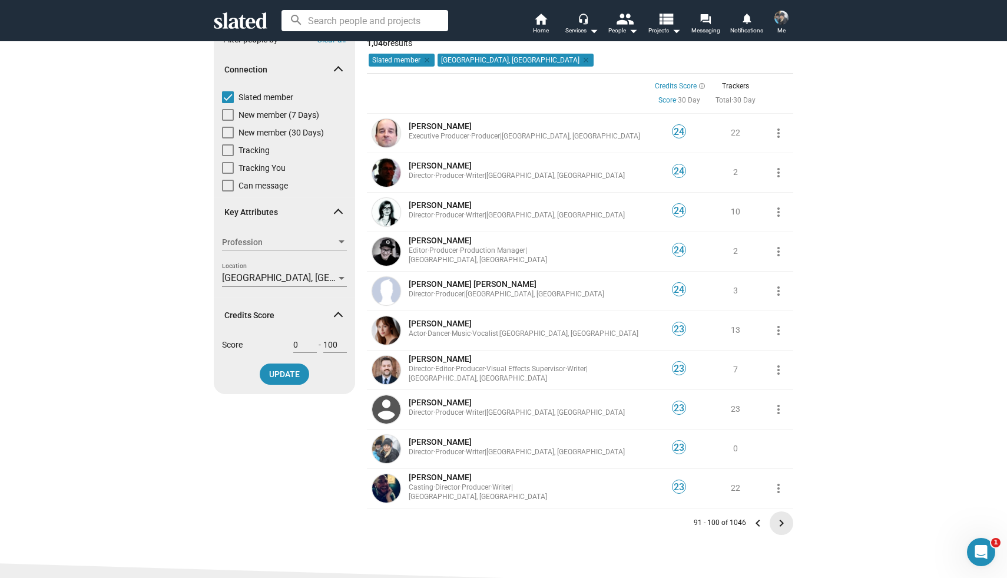
click at [783, 520] on mat-icon "keyboard_arrow_right" at bounding box center [782, 523] width 14 height 14
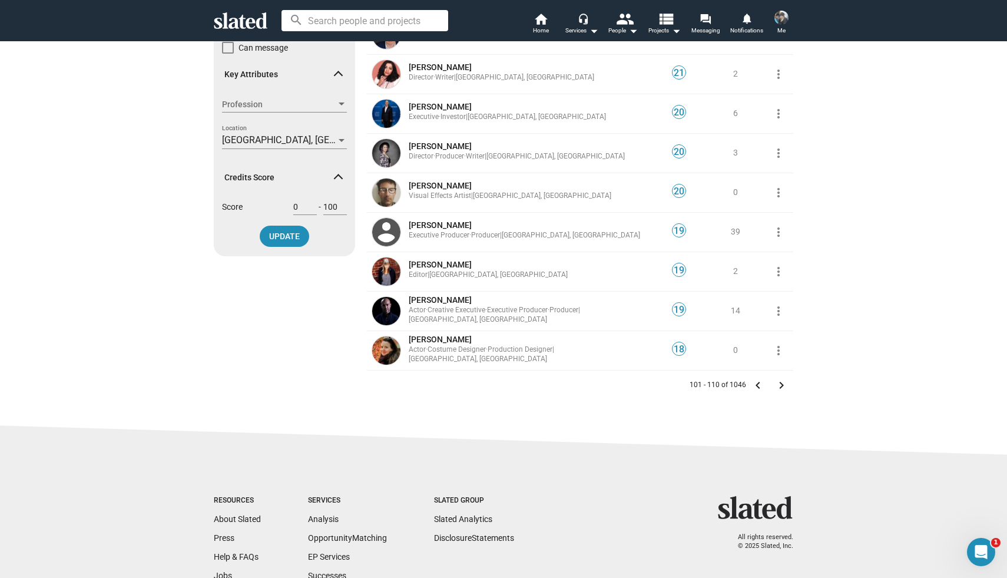
scroll to position [179, 0]
click at [779, 385] on mat-icon "keyboard_arrow_right" at bounding box center [782, 385] width 14 height 14
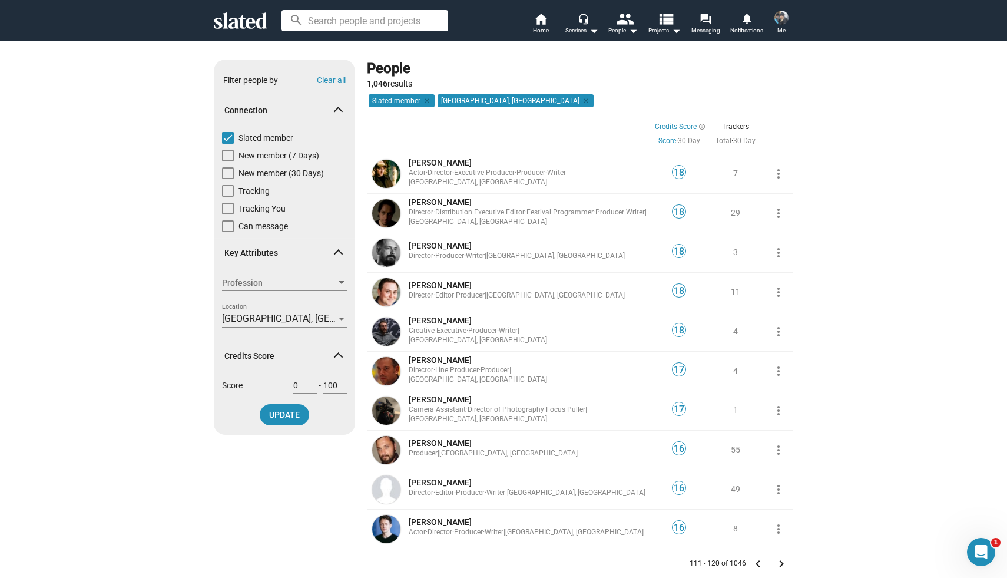
click at [237, 322] on span "Toronto, Canada (1046)" at bounding box center [328, 318] width 212 height 11
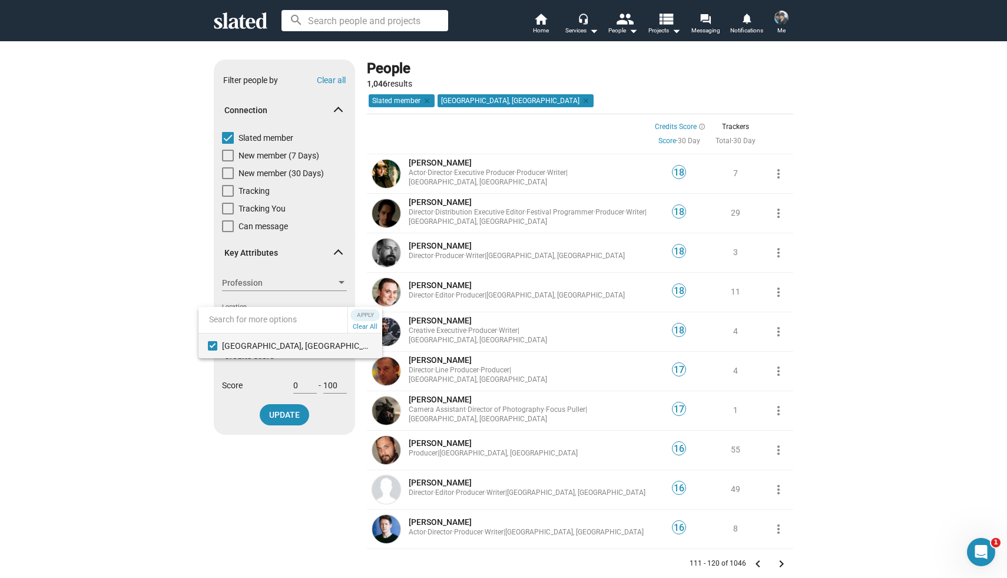
click at [441, 283] on div at bounding box center [503, 289] width 1007 height 578
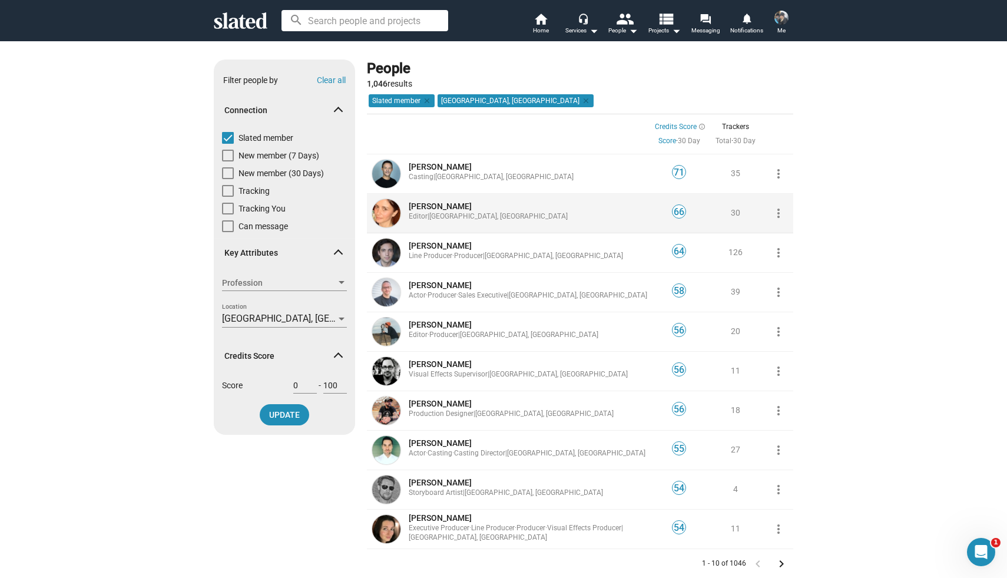
click at [439, 203] on span "Diane Brunjes" at bounding box center [440, 205] width 63 height 9
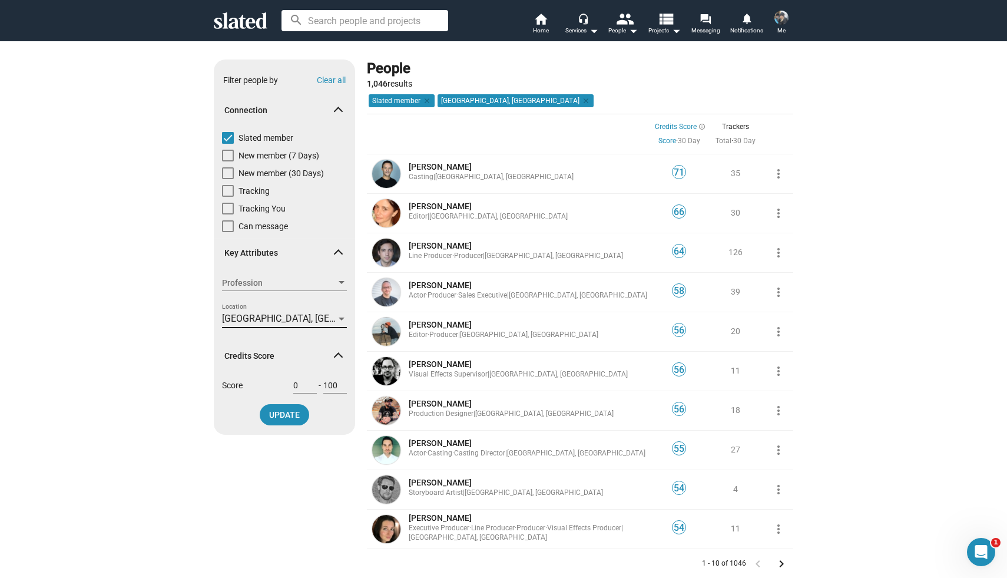
click at [246, 313] on span "Toronto, Canada (1046)" at bounding box center [328, 318] width 212 height 11
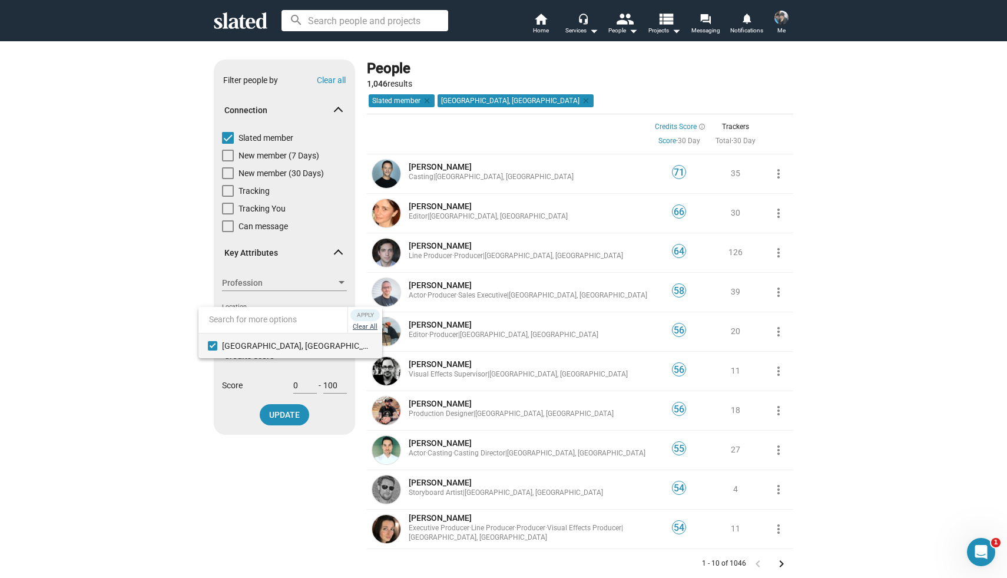
click at [350, 327] on button "Clear All" at bounding box center [364, 327] width 29 height 12
click at [279, 322] on input at bounding box center [273, 319] width 149 height 27
type input "Los Angeles, CA"
click at [347, 311] on span "Apply" at bounding box center [340, 315] width 21 height 12
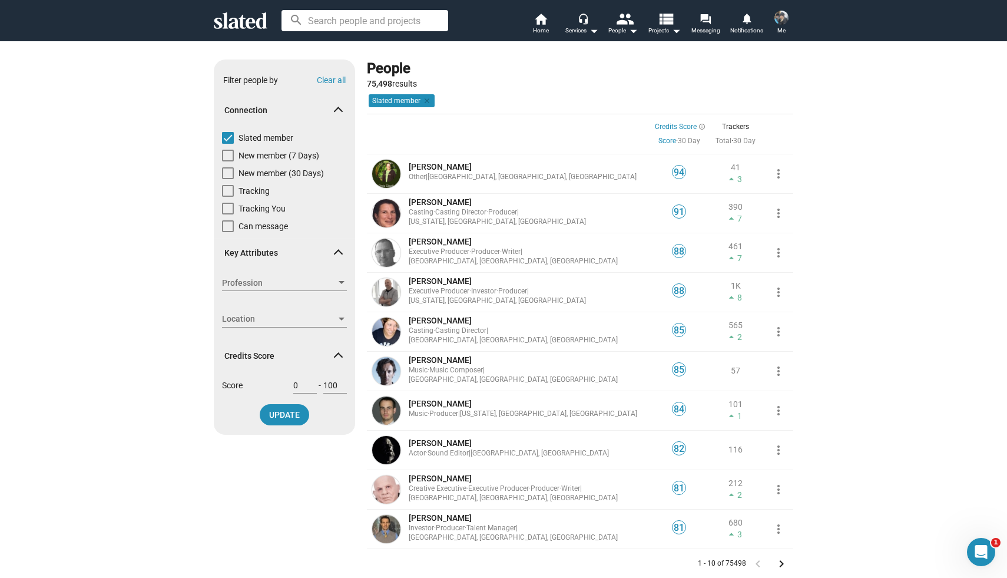
click at [285, 318] on span "Location" at bounding box center [279, 319] width 114 height 12
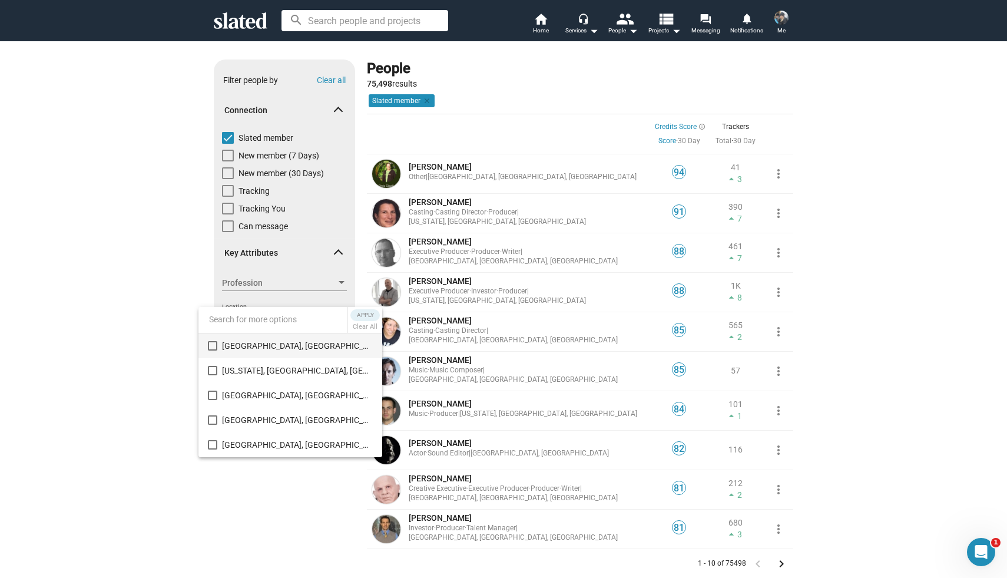
click at [211, 345] on mat-pseudo-checkbox at bounding box center [212, 345] width 9 height 9
click at [293, 282] on div at bounding box center [503, 289] width 1007 height 578
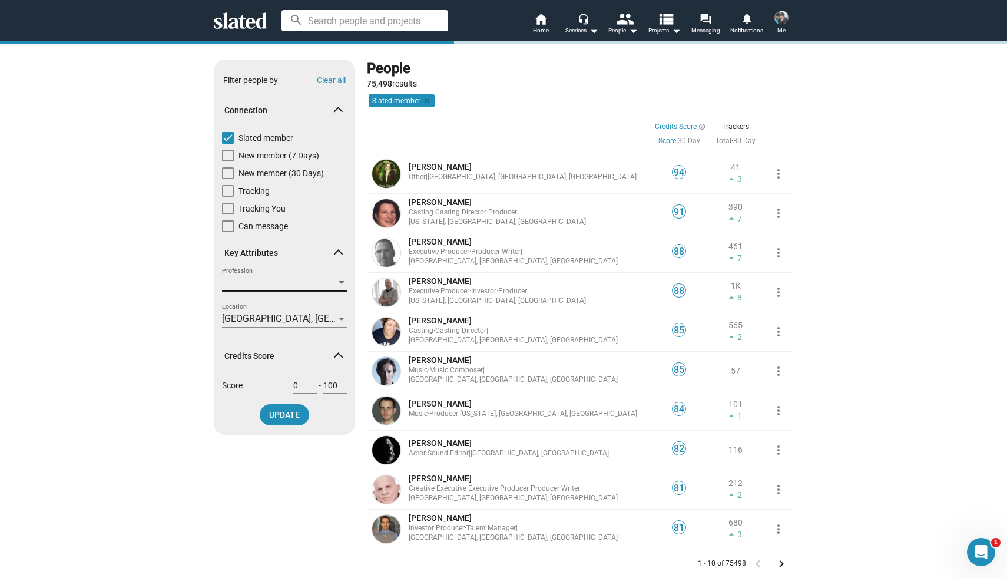
click at [293, 282] on span "Profession" at bounding box center [279, 283] width 114 height 12
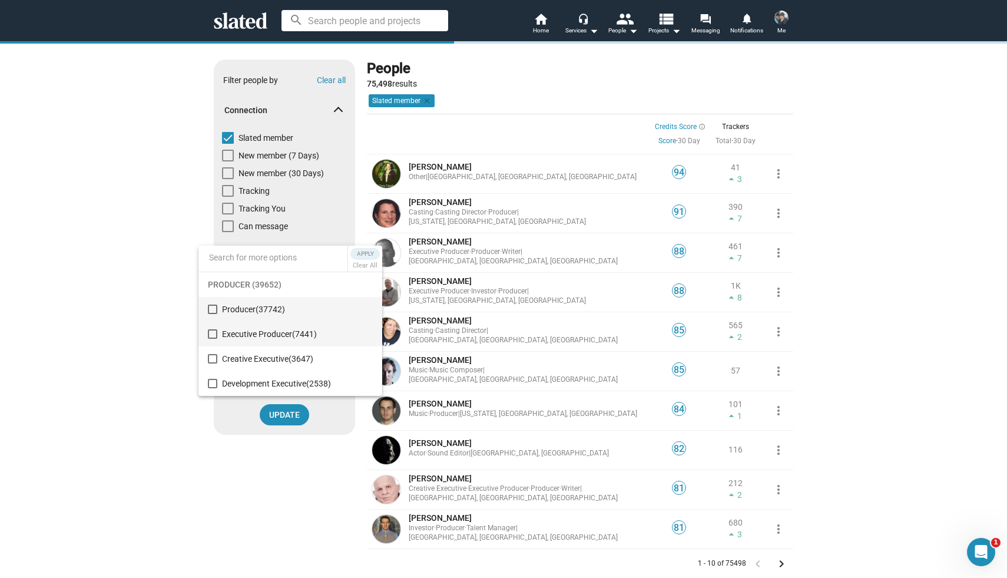
click at [212, 332] on mat-pseudo-checkbox at bounding box center [212, 333] width 9 height 9
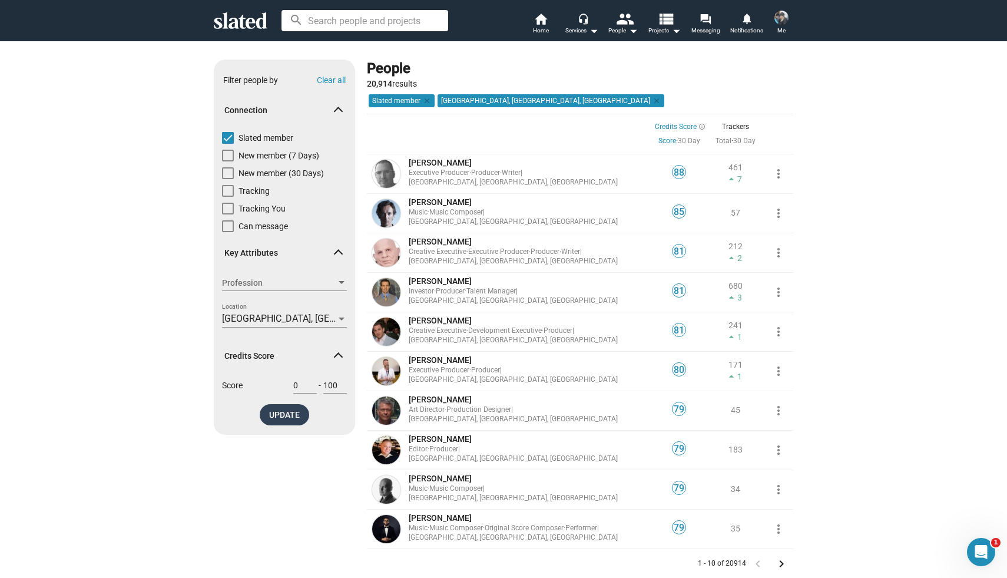
click at [286, 418] on span "UPDATE" at bounding box center [284, 414] width 31 height 21
click at [289, 406] on span "UPDATE" at bounding box center [284, 414] width 31 height 21
click at [279, 277] on span "Profession" at bounding box center [279, 283] width 114 height 12
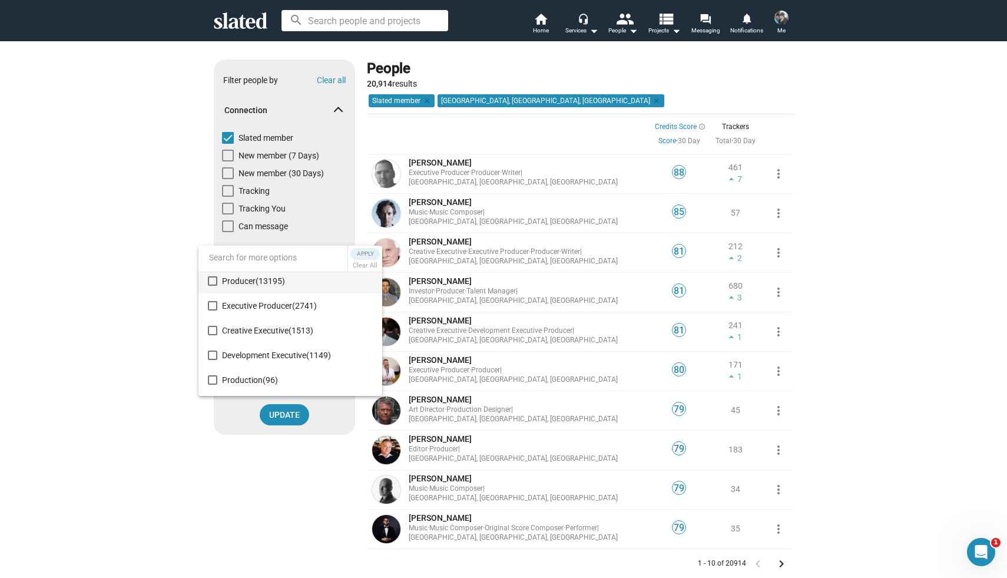
scroll to position [23, 0]
click at [211, 287] on mat-pseudo-checkbox at bounding box center [212, 286] width 9 height 9
click at [373, 253] on span "Apply" at bounding box center [365, 254] width 21 height 12
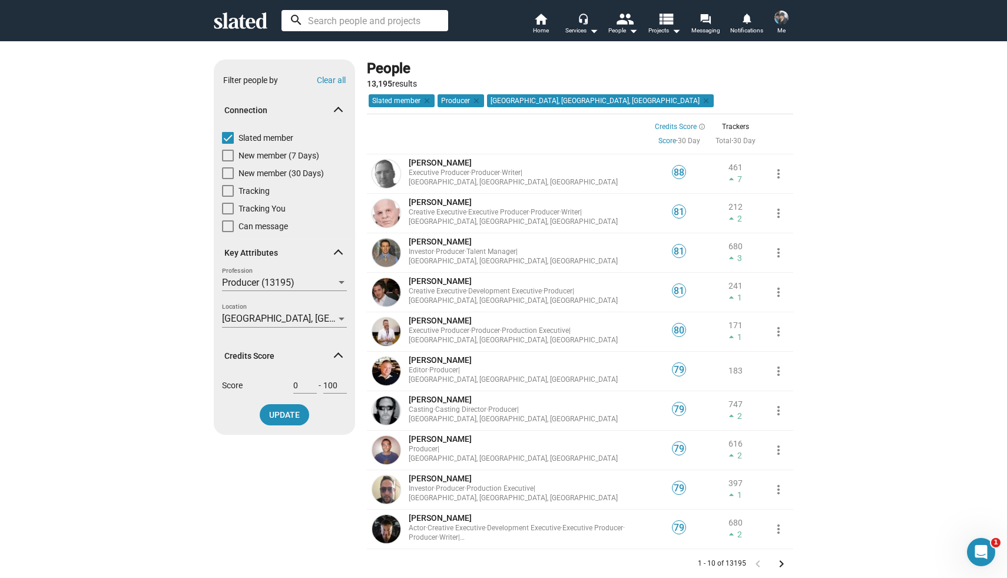
click at [354, 23] on input at bounding box center [365, 20] width 167 height 21
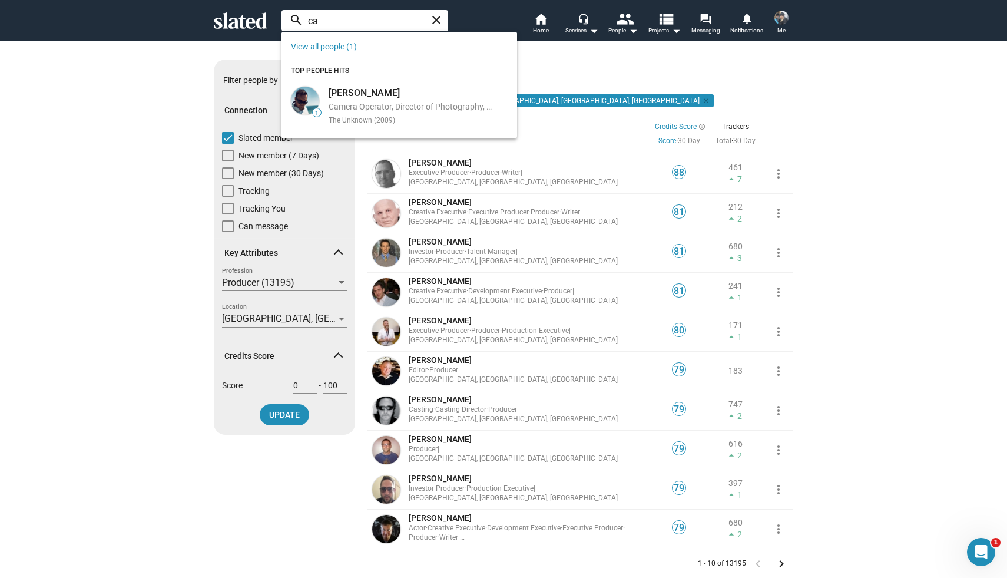
type input "c"
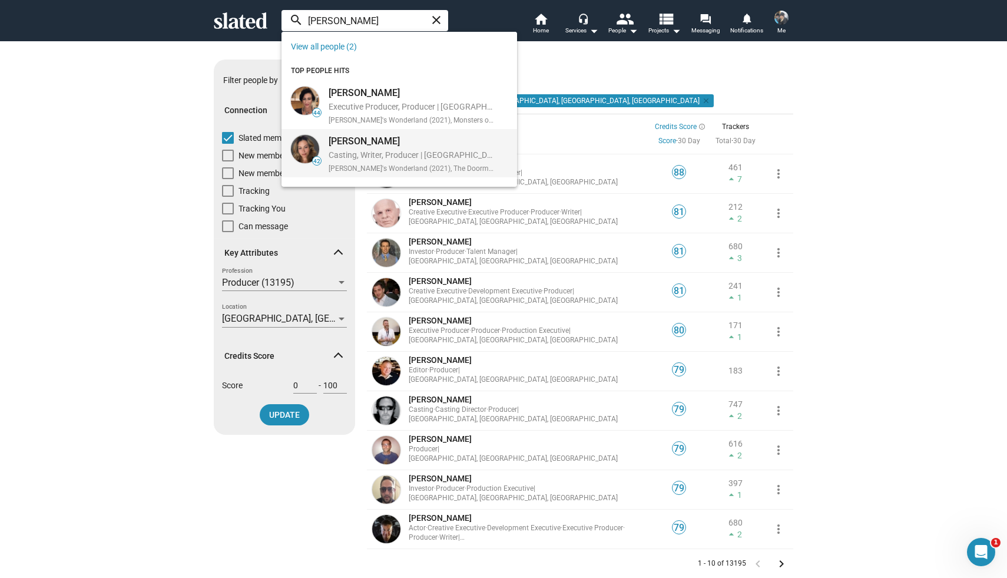
type input "gabrielle almagor"
click at [353, 143] on div "Gabrielle Smith Almagor" at bounding box center [412, 141] width 166 height 12
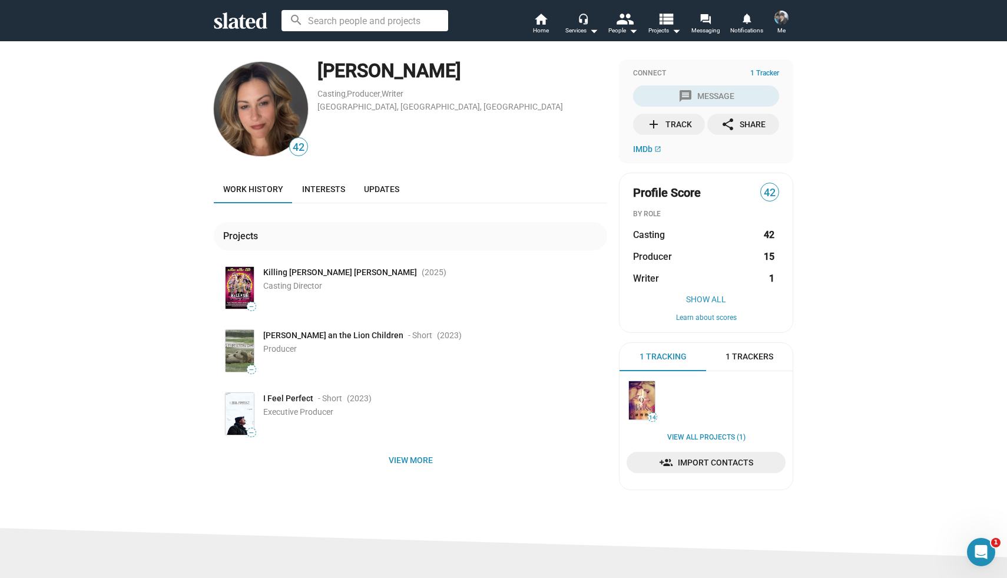
click at [282, 336] on span "[PERSON_NAME] an the Lion Children" at bounding box center [333, 335] width 140 height 11
click at [277, 408] on span "Executive Producer" at bounding box center [298, 411] width 70 height 9
click at [398, 454] on span "View more" at bounding box center [410, 459] width 375 height 21
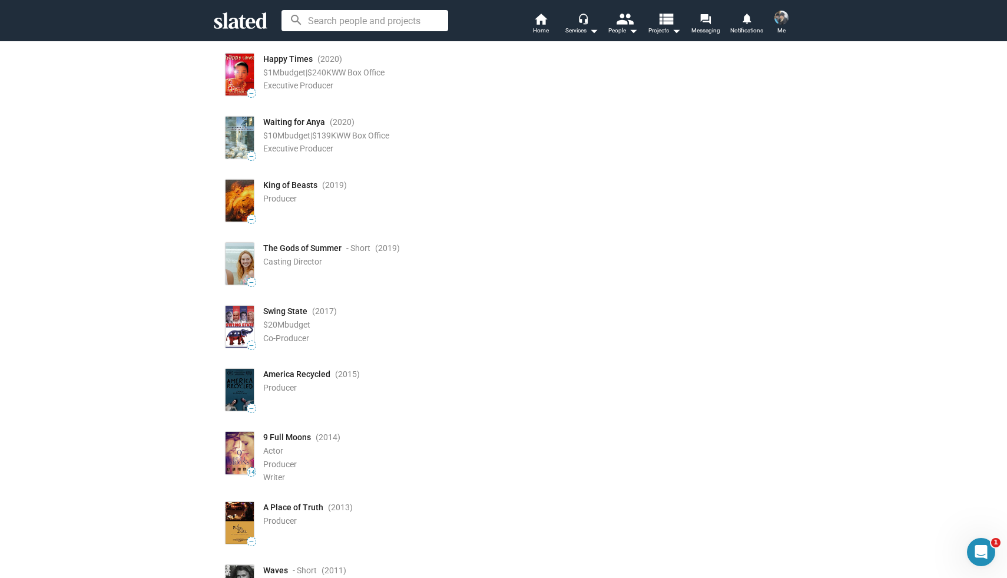
scroll to position [1046, 0]
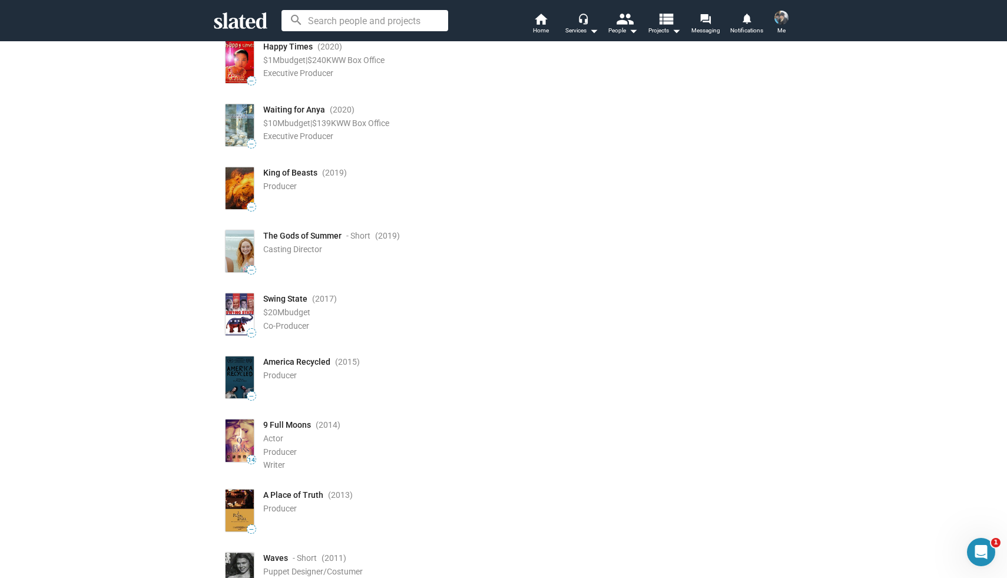
click at [242, 247] on img at bounding box center [240, 251] width 28 height 42
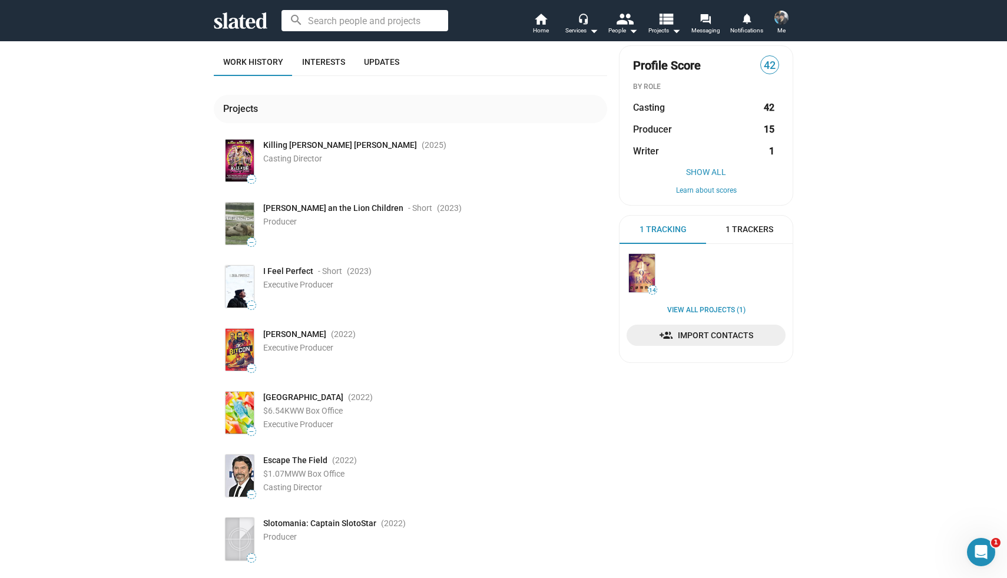
scroll to position [0, 0]
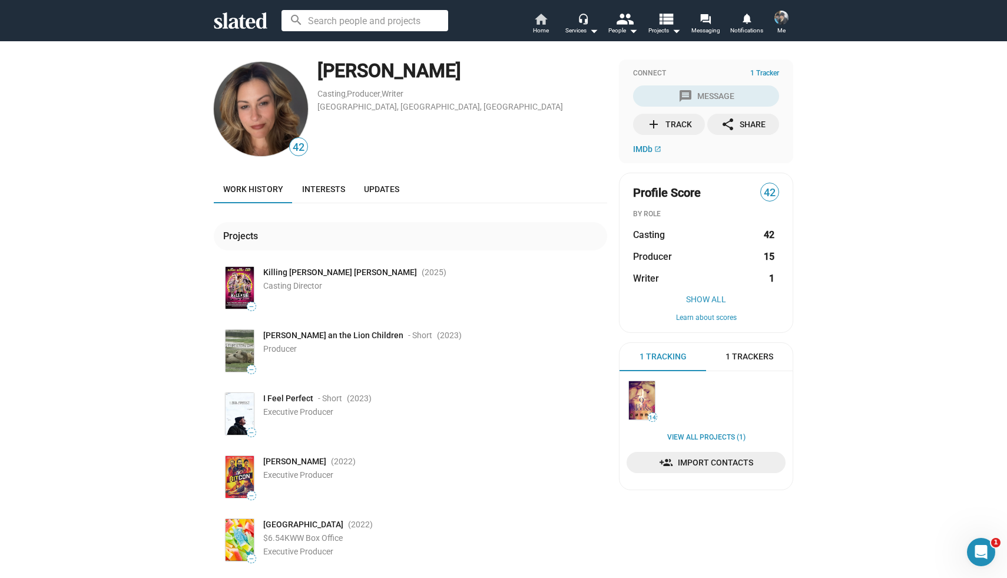
click at [542, 20] on mat-icon "home" at bounding box center [541, 19] width 14 height 14
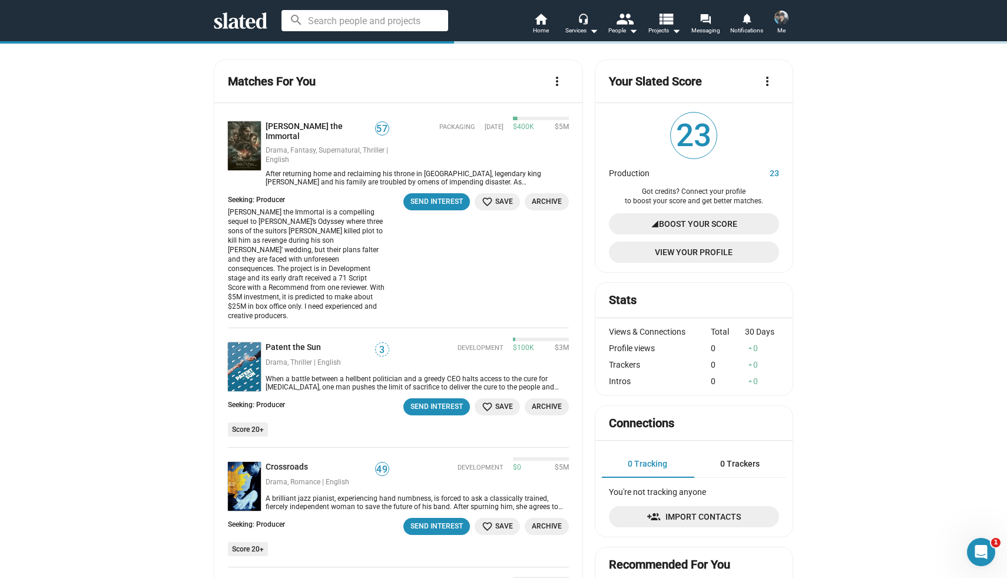
click at [402, 21] on input at bounding box center [365, 20] width 167 height 21
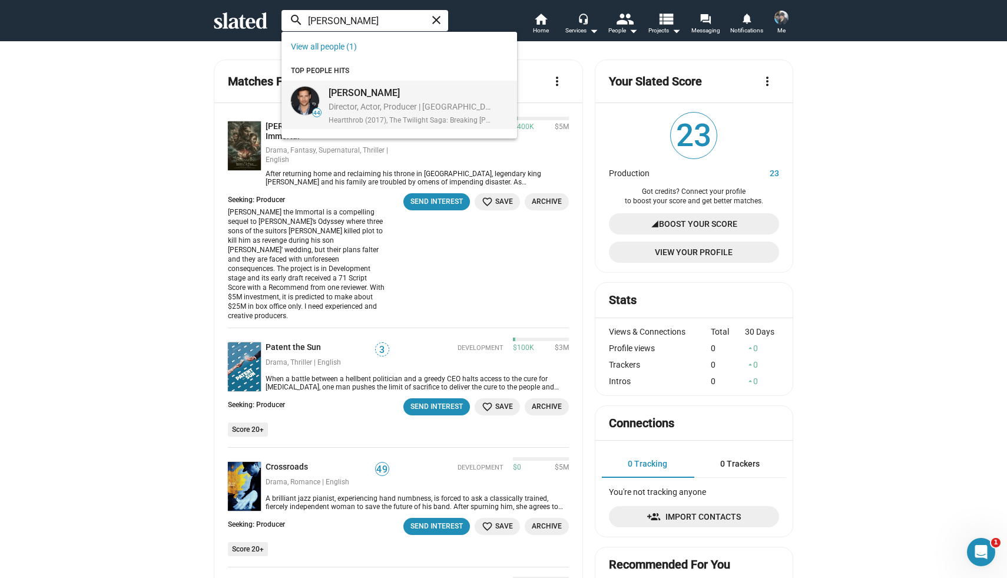
type input "peter facinelli"
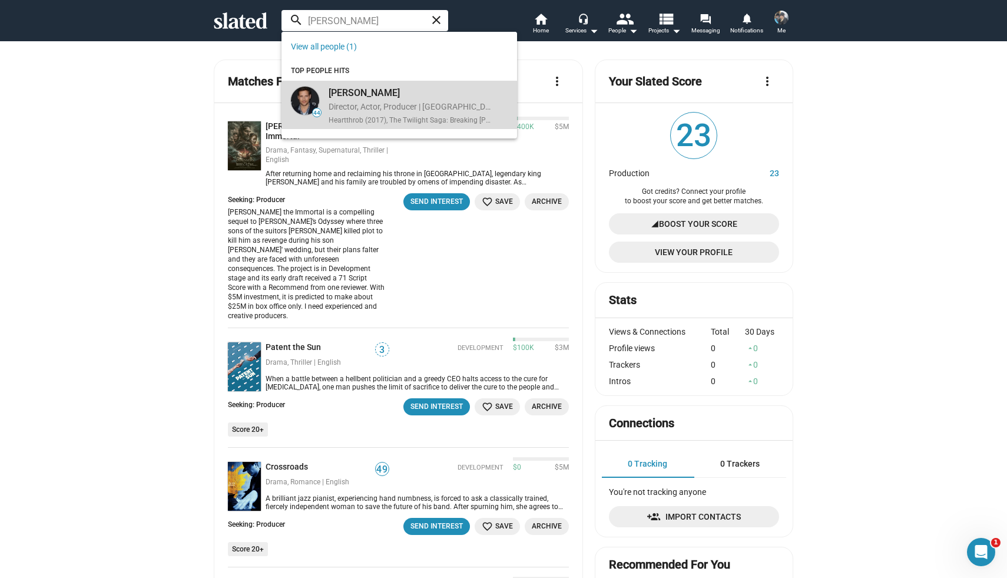
click at [362, 92] on div "Peter Facinelli" at bounding box center [412, 93] width 166 height 12
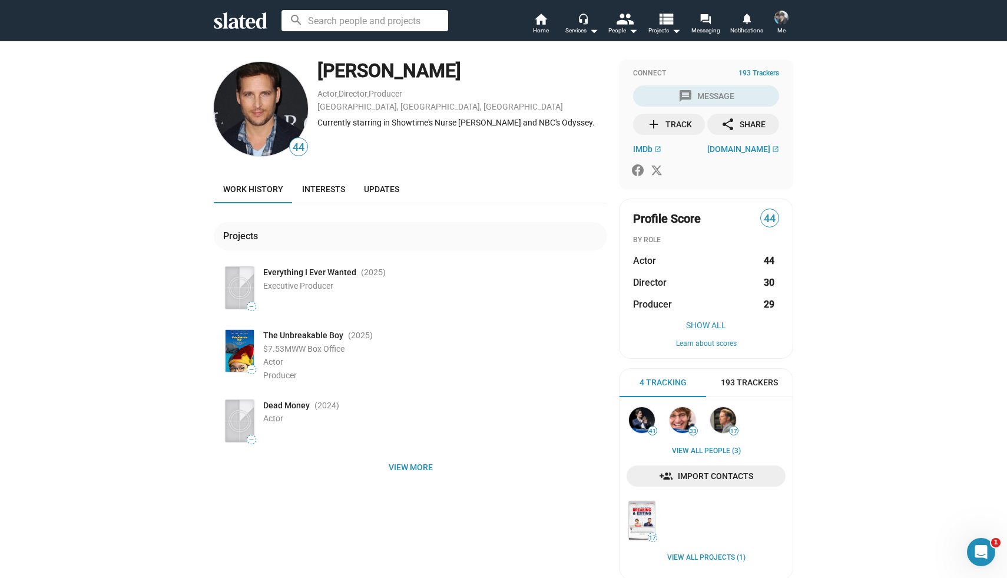
click at [320, 21] on input at bounding box center [365, 20] width 167 height 21
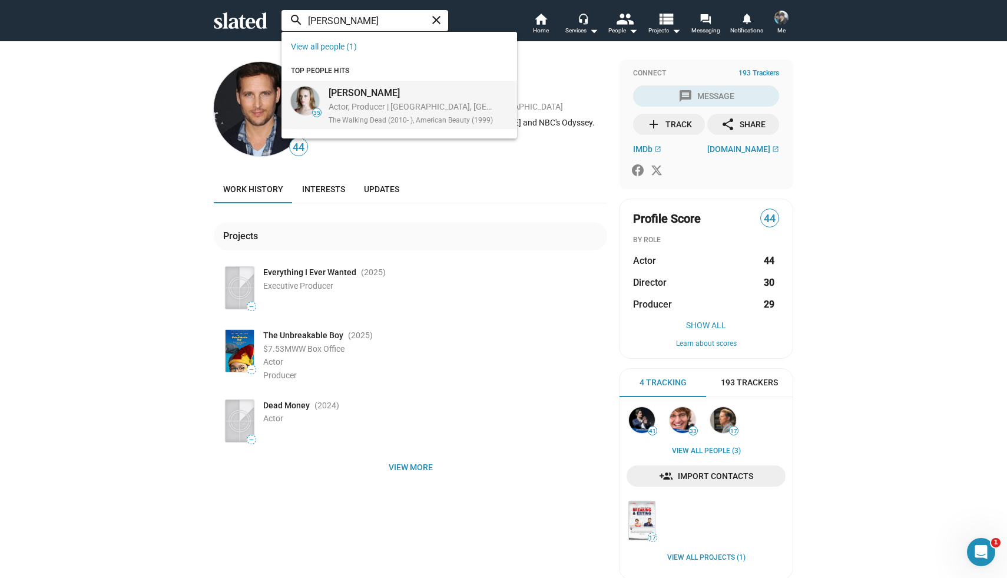
type input "Thora birch"
click at [336, 95] on div "[PERSON_NAME]" at bounding box center [412, 93] width 166 height 12
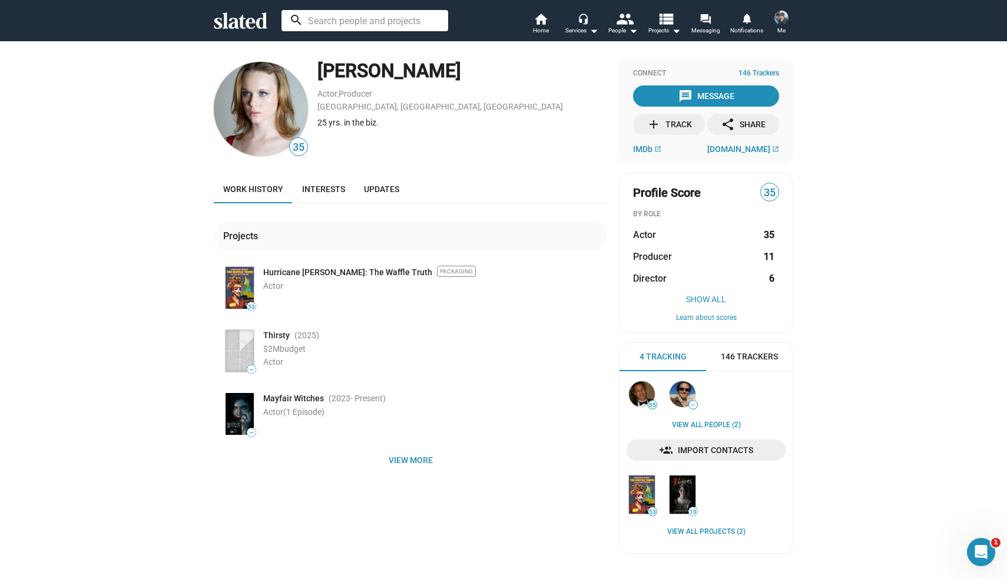
click at [365, 22] on input at bounding box center [365, 20] width 167 height 21
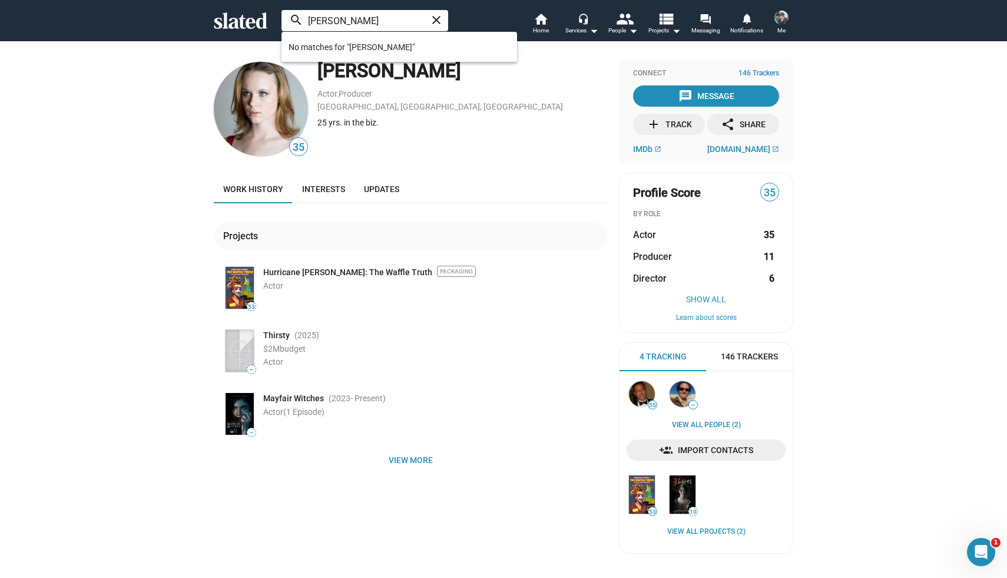
drag, startPoint x: 361, startPoint y: 23, endPoint x: 300, endPoint y: 22, distance: 60.7
click at [300, 22] on input "[PERSON_NAME]" at bounding box center [365, 20] width 167 height 21
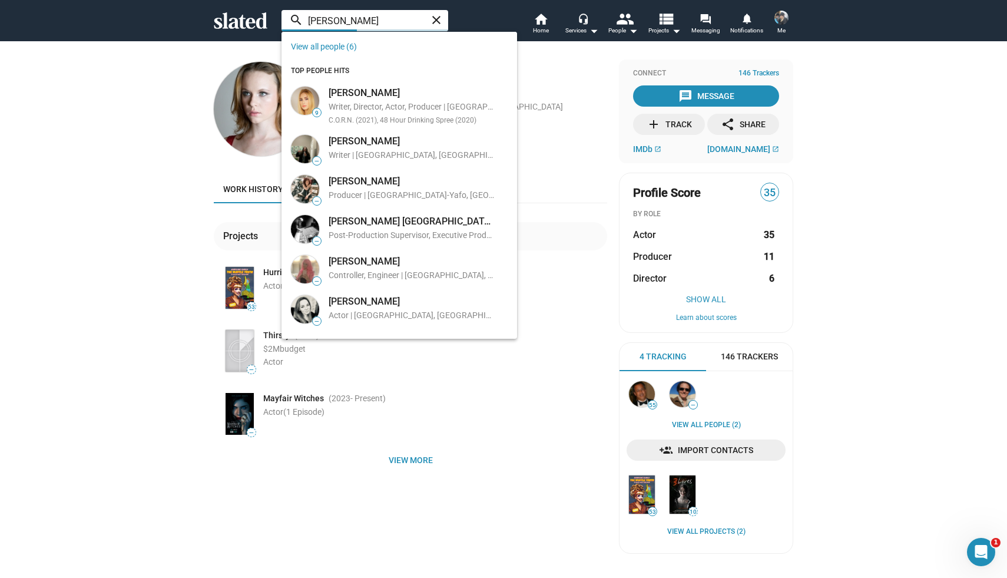
type input "[PERSON_NAME]"
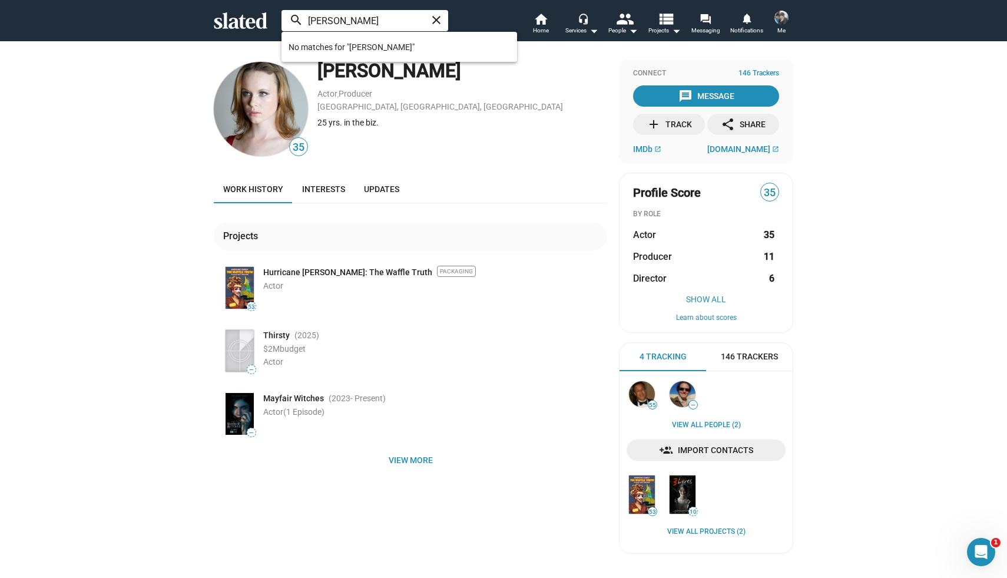
drag, startPoint x: 352, startPoint y: 21, endPoint x: 302, endPoint y: 22, distance: 50.1
click at [303, 22] on input "[PERSON_NAME]" at bounding box center [365, 20] width 167 height 21
click at [150, 223] on div "35 [PERSON_NAME] Actor , Producer [GEOGRAPHIC_DATA], [GEOGRAPHIC_DATA], [GEOGRA…" at bounding box center [503, 316] width 1007 height 551
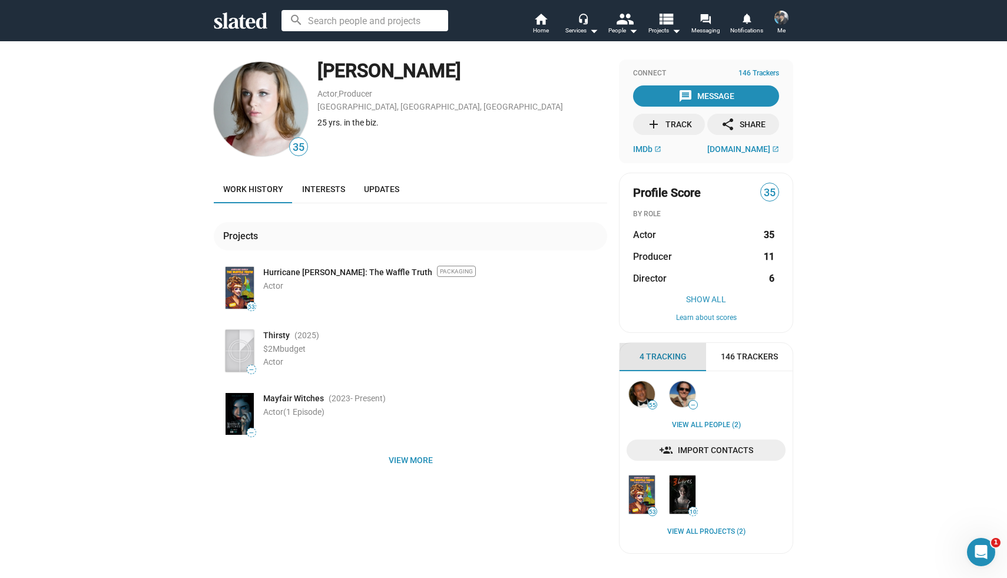
click at [659, 360] on span "4 Tracking" at bounding box center [663, 356] width 47 height 11
click at [719, 424] on link "View all People (2)" at bounding box center [706, 425] width 69 height 9
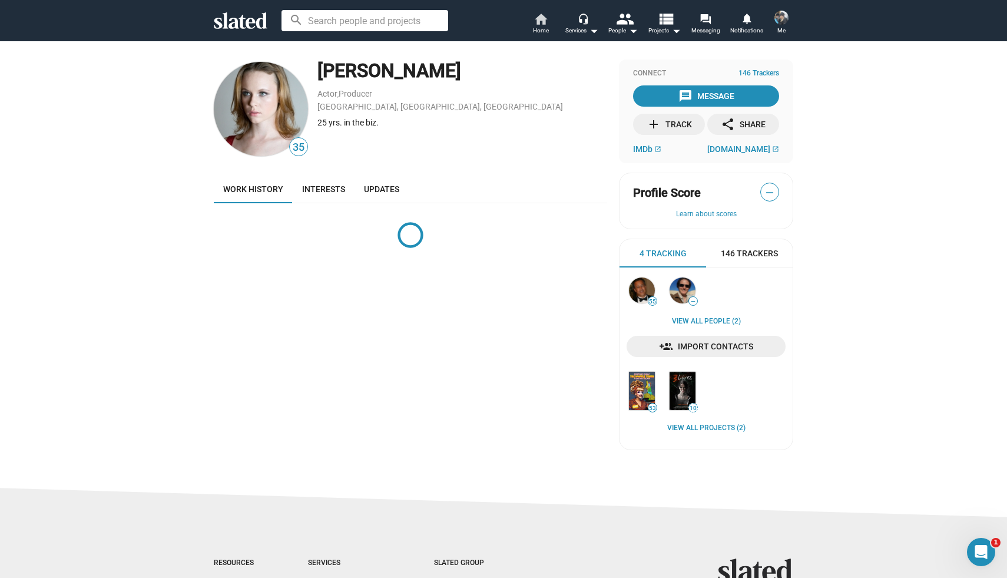
click at [539, 22] on mat-icon "home" at bounding box center [541, 19] width 14 height 14
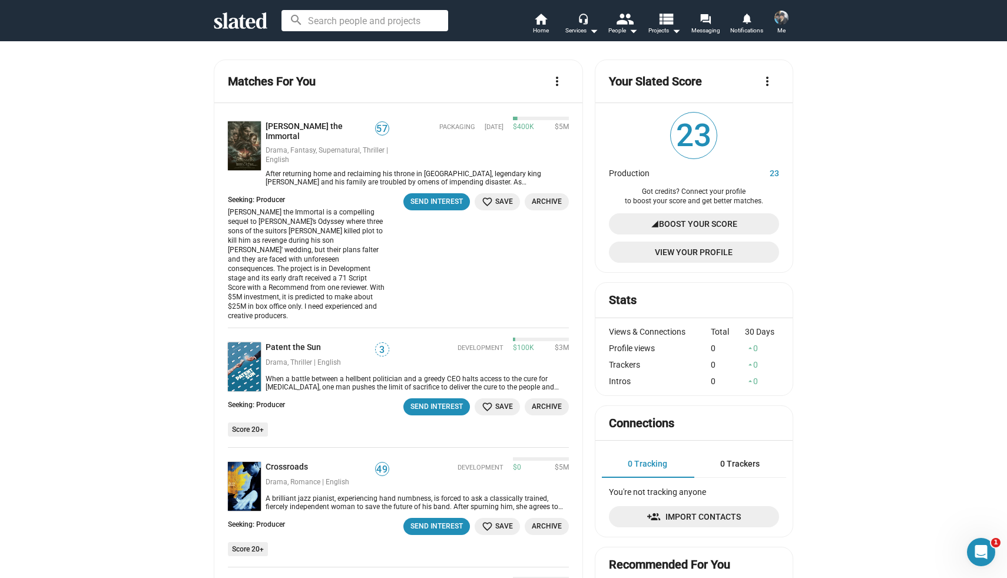
click at [785, 15] on img at bounding box center [782, 18] width 14 height 14
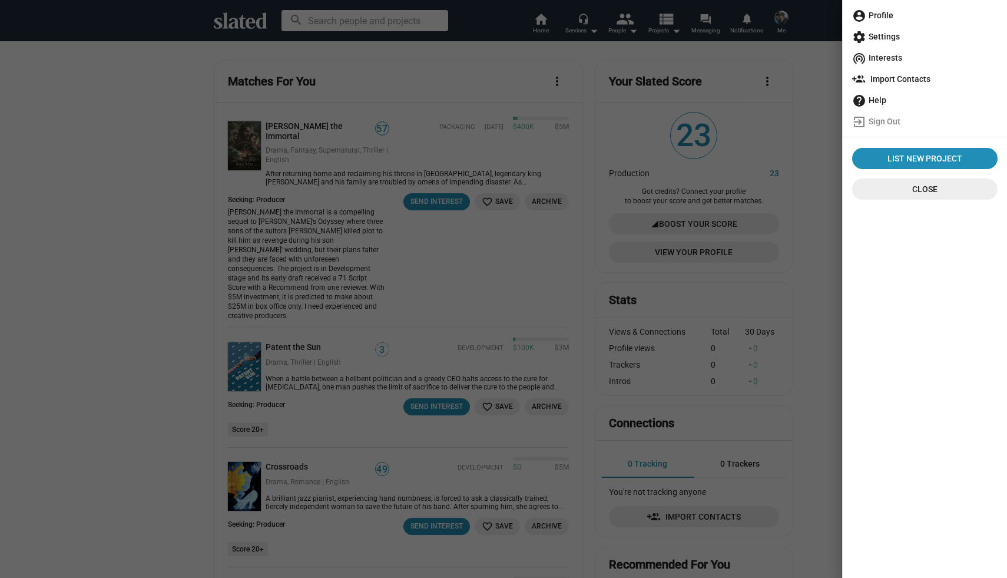
click at [879, 13] on span "account_circle Profile" at bounding box center [924, 15] width 145 height 21
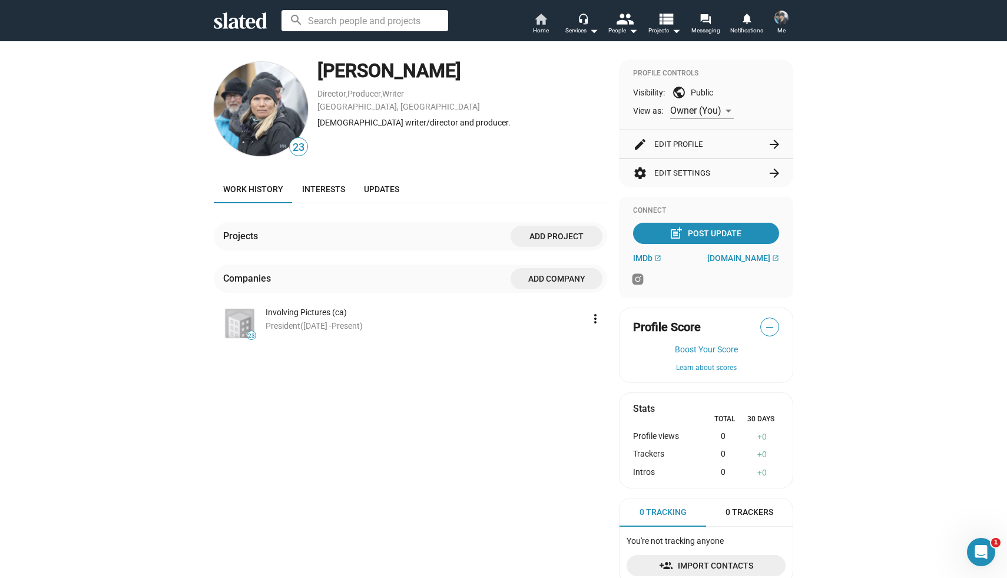
click at [537, 19] on mat-icon "home" at bounding box center [541, 19] width 14 height 14
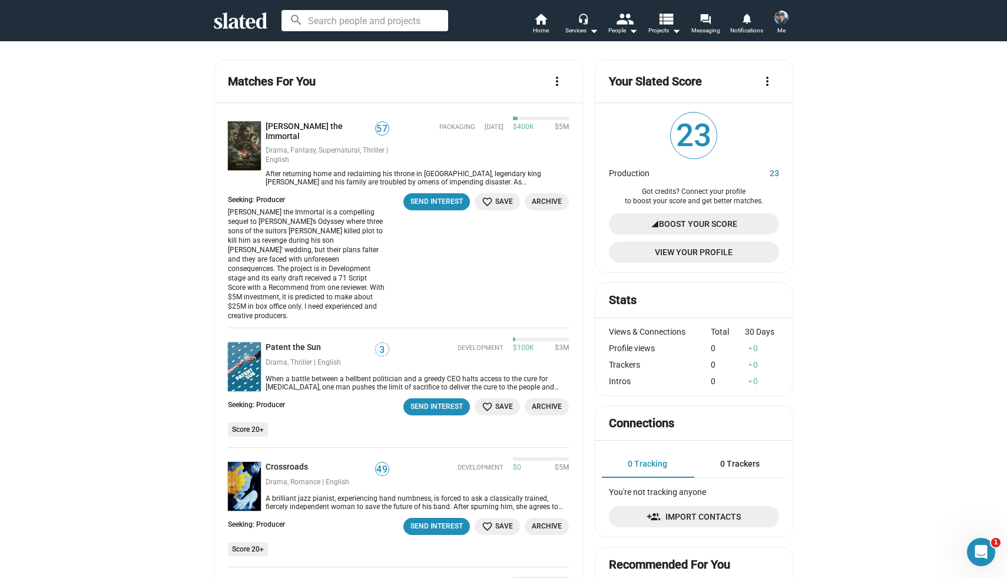
click at [782, 20] on img at bounding box center [782, 18] width 14 height 14
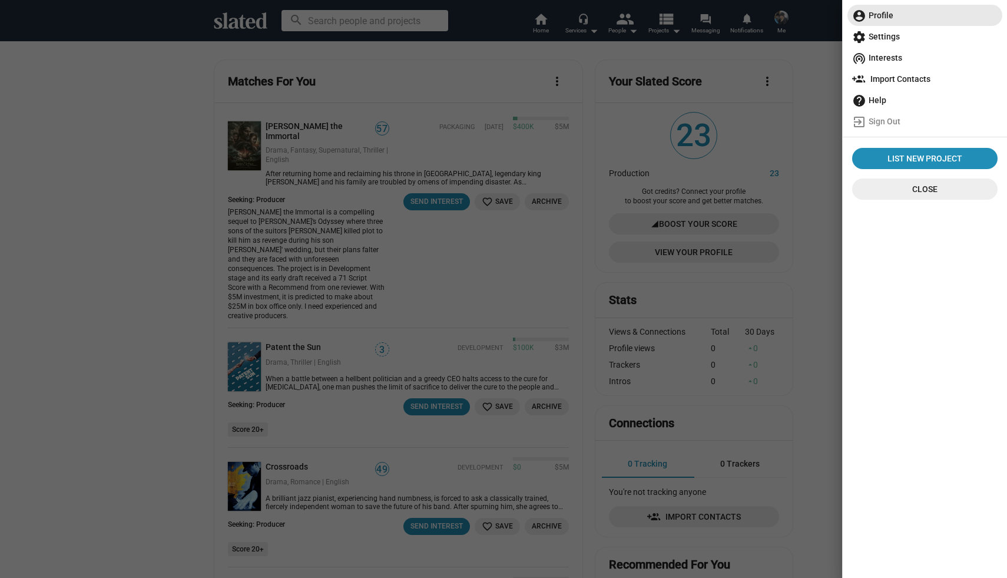
click at [878, 15] on span "account_circle Profile" at bounding box center [924, 15] width 145 height 21
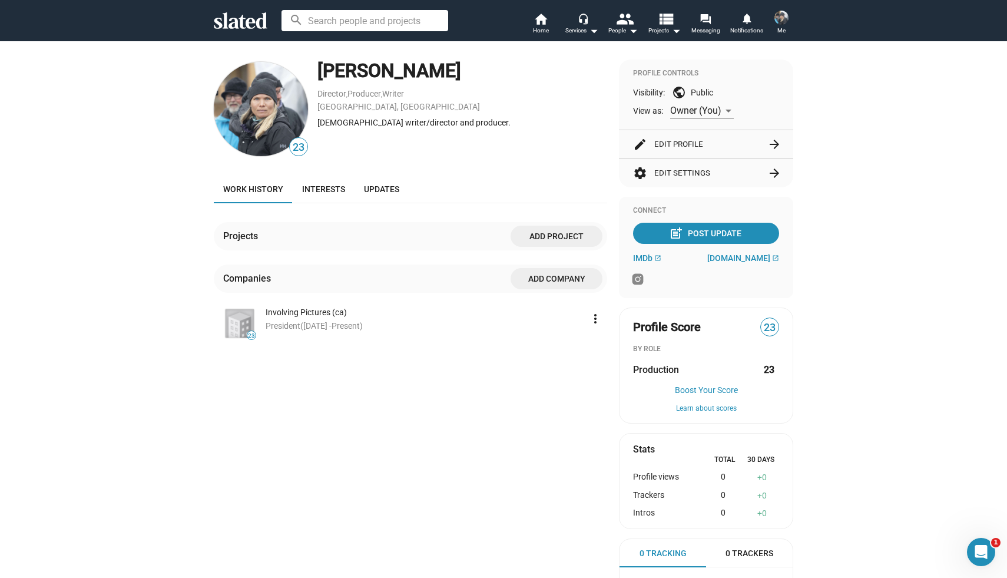
click at [670, 140] on button "edit Edit Profile arrow_forward" at bounding box center [706, 144] width 146 height 28
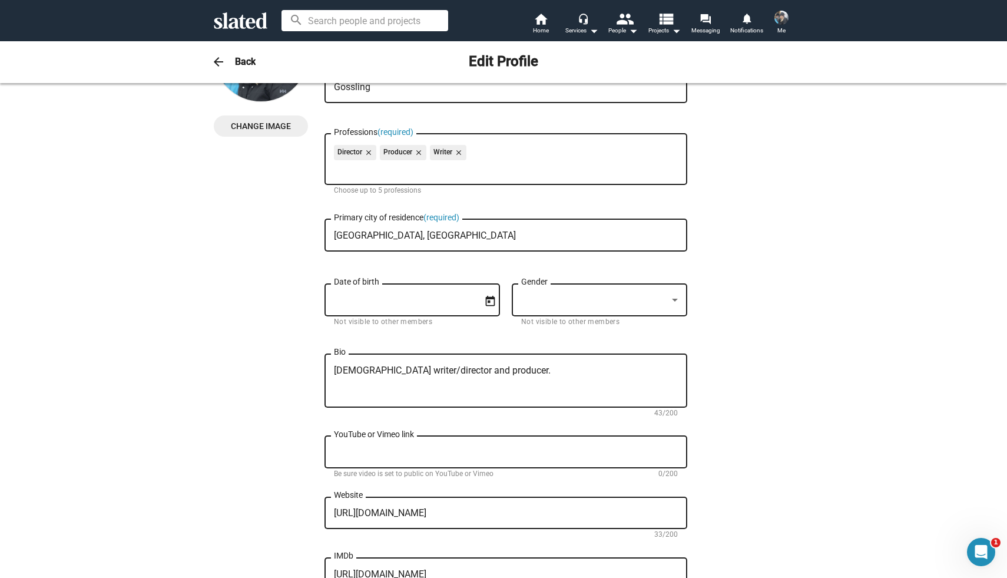
scroll to position [105, 0]
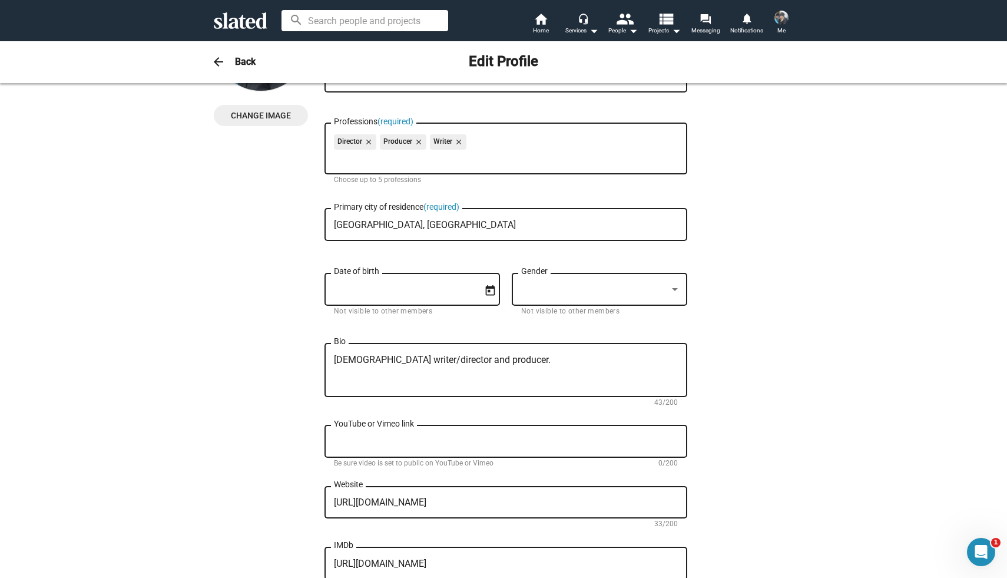
click at [417, 143] on mat-icon "close" at bounding box center [417, 142] width 11 height 11
click at [433, 142] on div "Director close Writer close" at bounding box center [506, 143] width 344 height 19
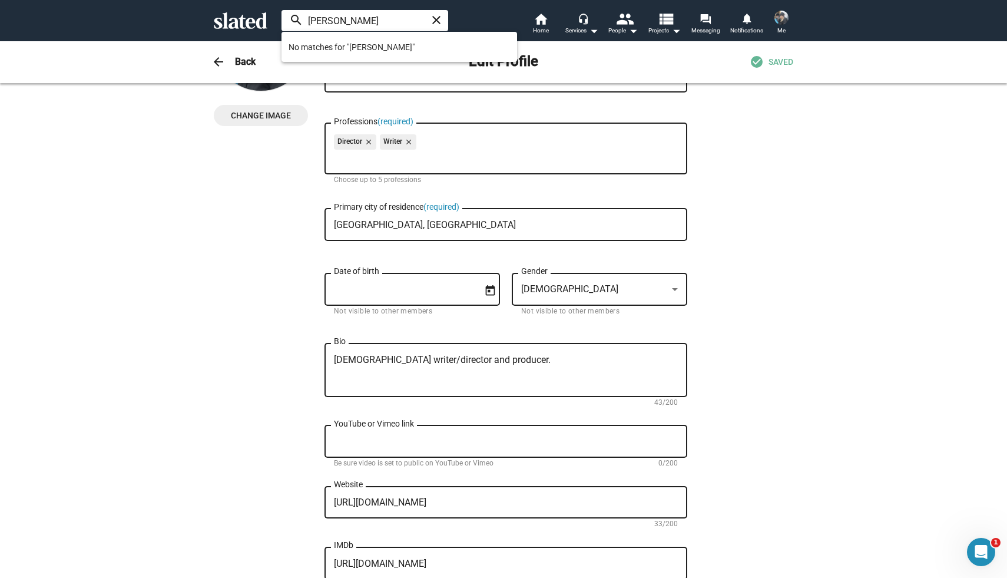
type input "[PERSON_NAME]"
click at [435, 19] on mat-icon "close" at bounding box center [436, 20] width 14 height 14
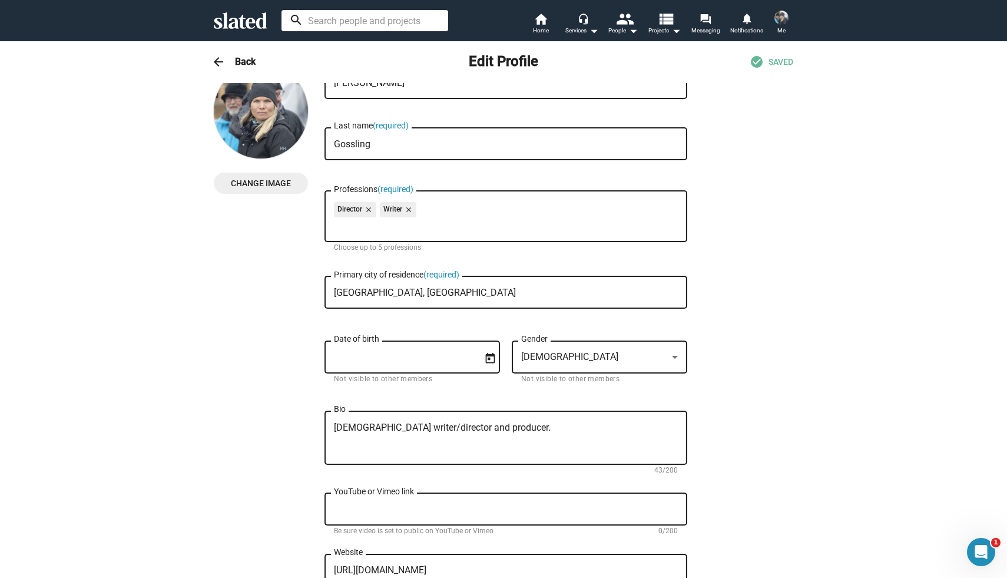
scroll to position [0, 0]
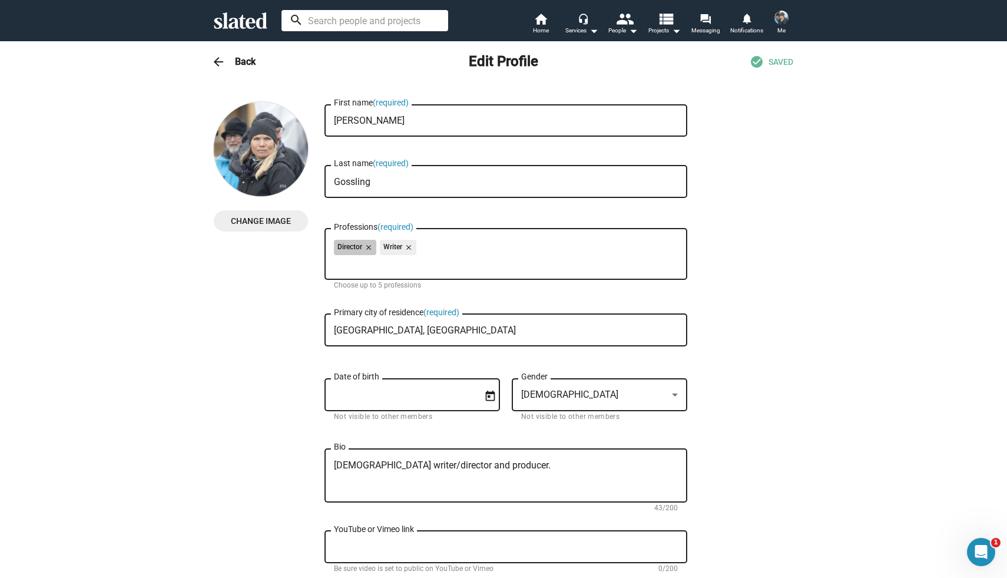
click at [471, 253] on div "Director close Writer close" at bounding box center [506, 249] width 344 height 19
click at [457, 243] on div "Director close Writer close" at bounding box center [506, 249] width 344 height 19
click at [406, 244] on mat-icon "close" at bounding box center [407, 247] width 11 height 11
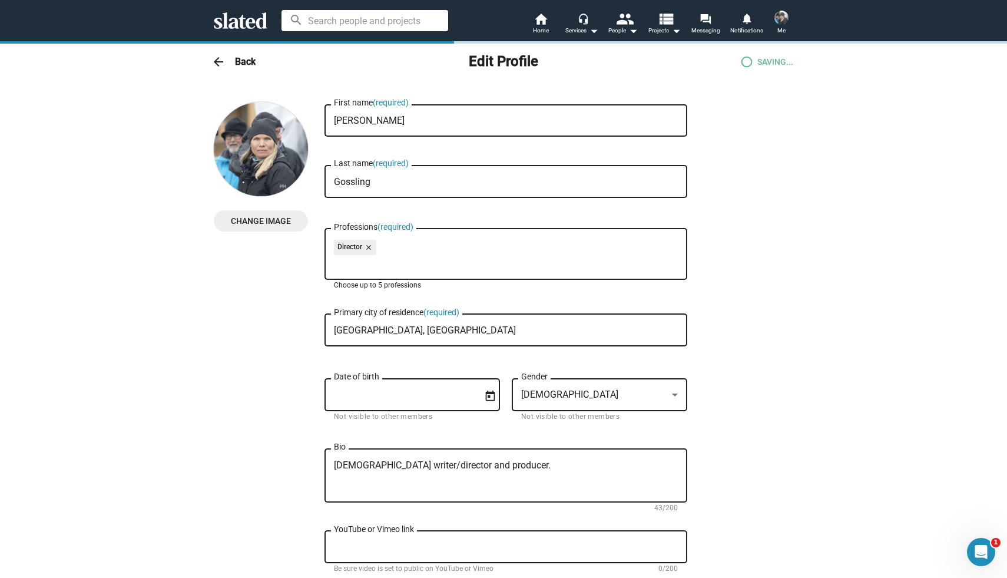
click at [369, 245] on mat-icon "close" at bounding box center [367, 247] width 11 height 11
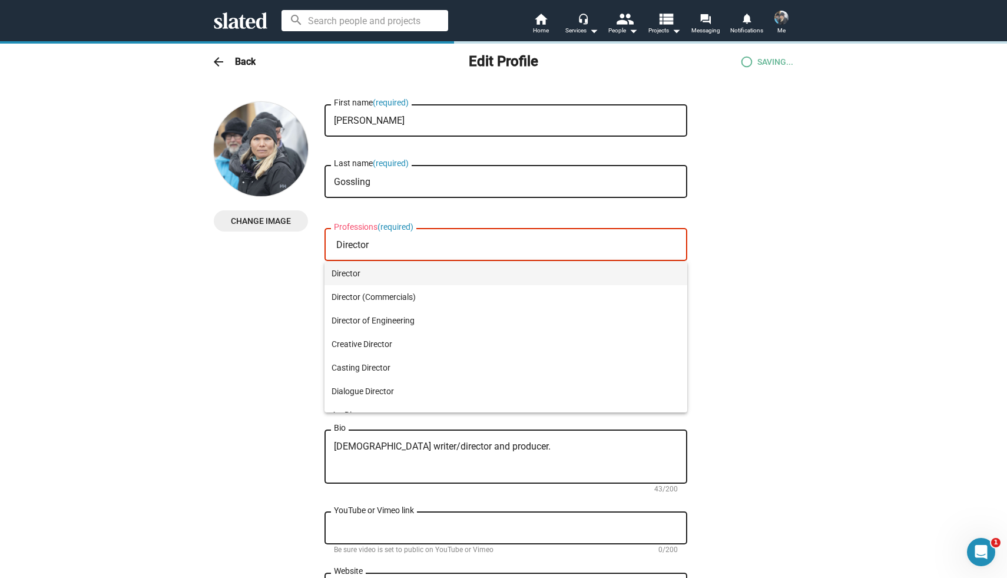
type input "Director"
click at [356, 273] on span "Director" at bounding box center [506, 274] width 349 height 24
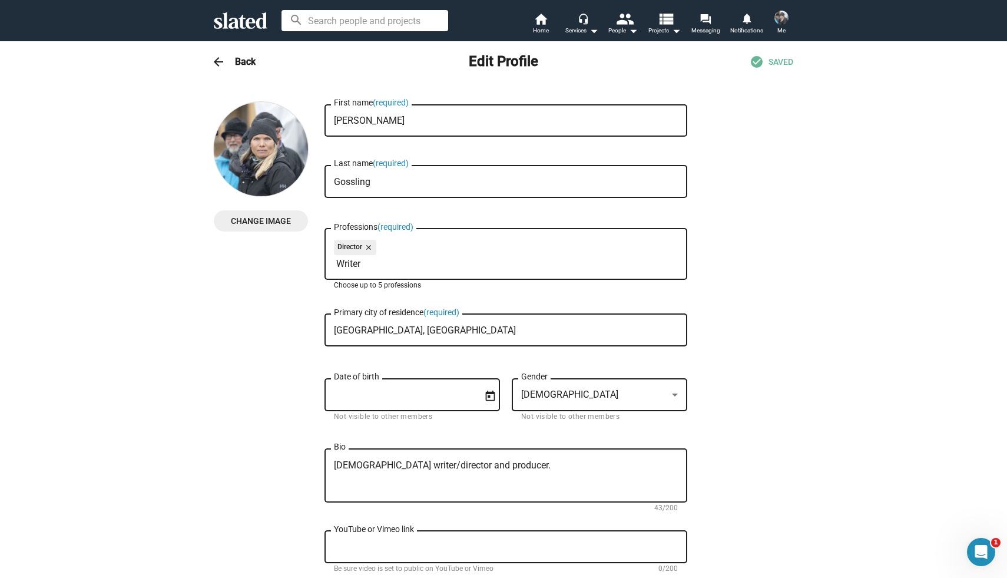
click at [360, 265] on input "Writer" at bounding box center [508, 264] width 344 height 11
type input "Writer"
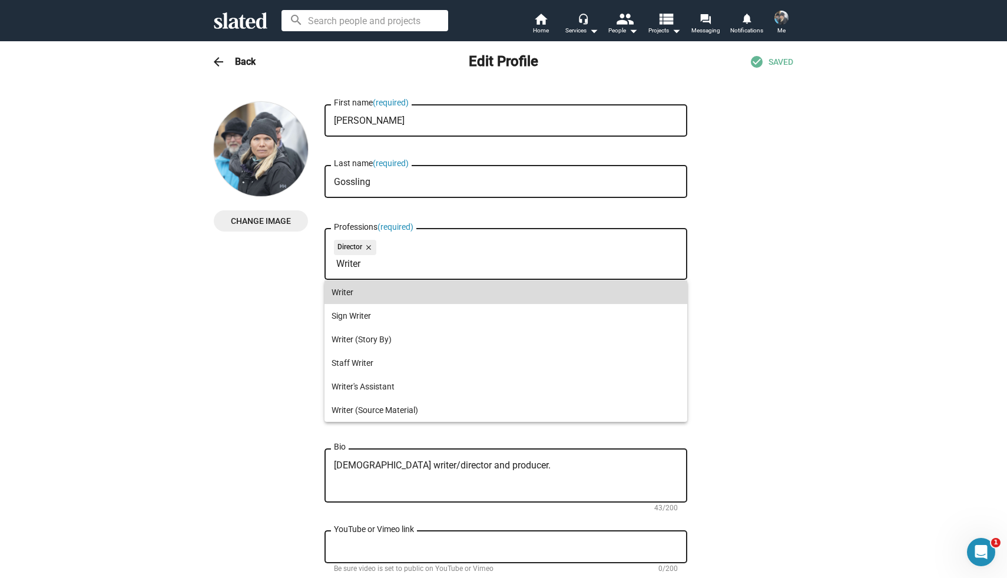
click at [344, 290] on span "Writer" at bounding box center [506, 292] width 349 height 24
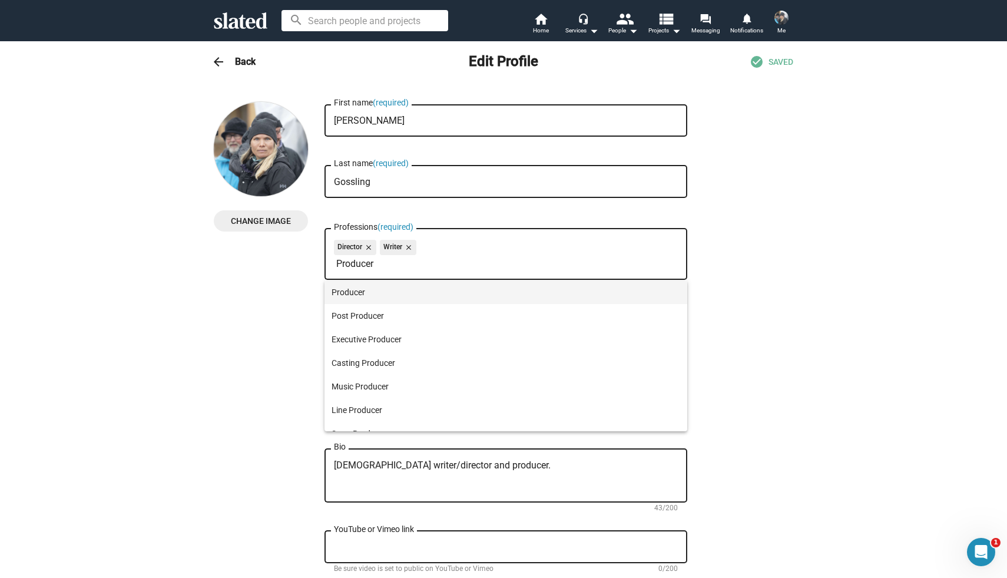
type input "Producer"
click at [362, 290] on span "Producer" at bounding box center [506, 292] width 349 height 24
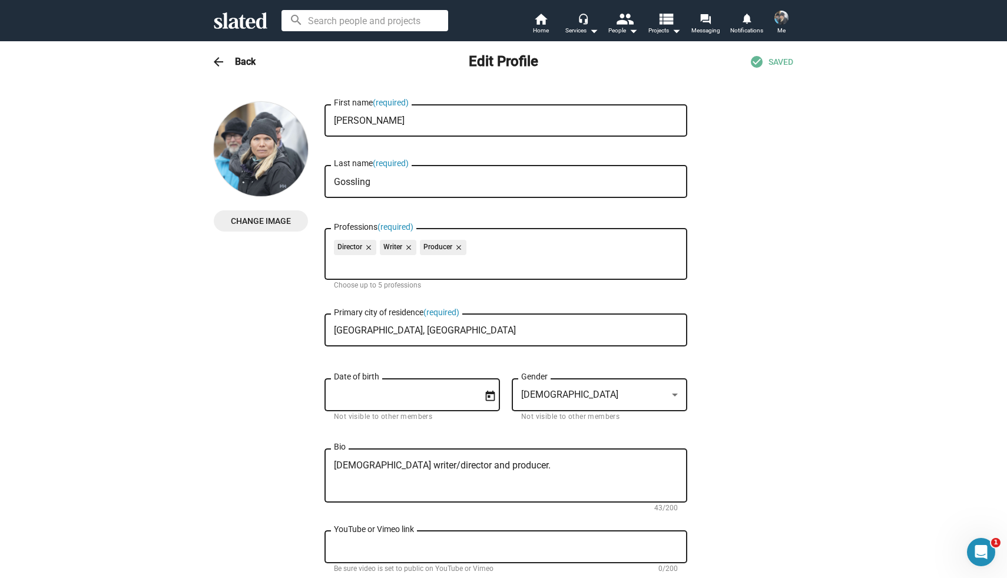
click at [239, 62] on h3 "Back" at bounding box center [245, 61] width 21 height 12
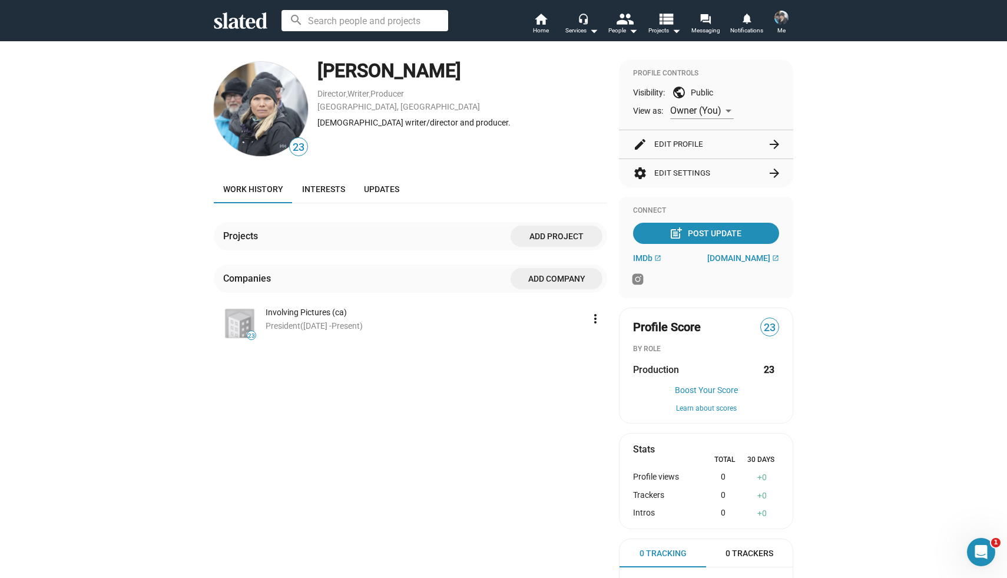
click at [356, 123] on div "[DEMOGRAPHIC_DATA] writer/director and producer." at bounding box center [462, 122] width 290 height 11
click at [672, 143] on button "edit Edit Profile arrow_forward" at bounding box center [706, 144] width 146 height 28
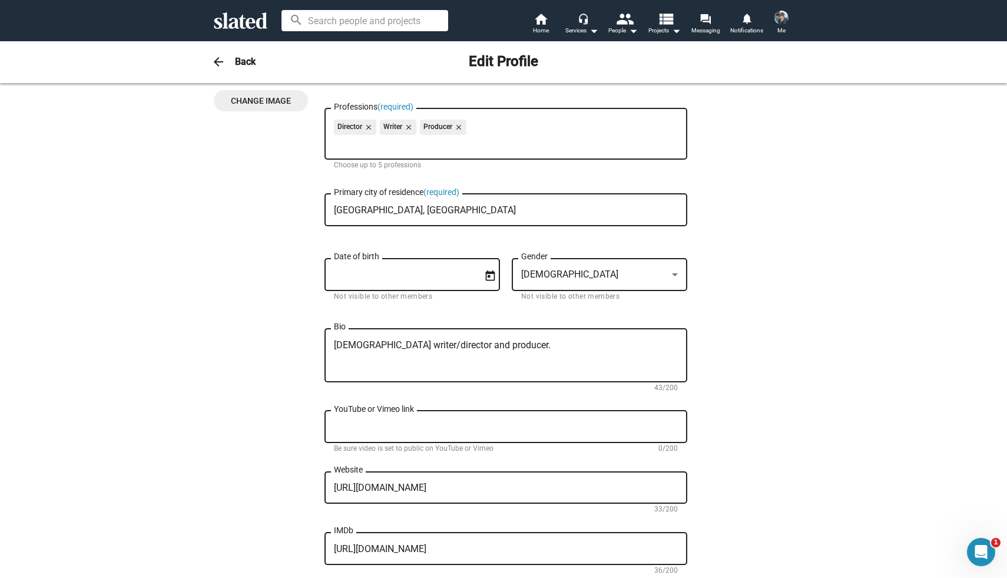
scroll to position [176, 0]
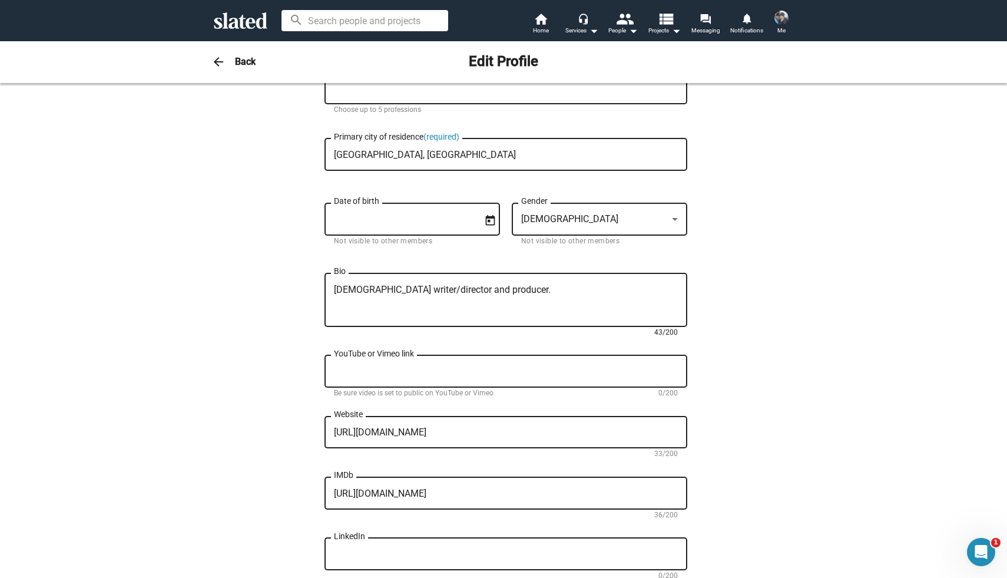
click at [402, 295] on textarea "[DEMOGRAPHIC_DATA] writer/director and producer." at bounding box center [506, 301] width 344 height 32
click at [449, 289] on textarea "[DEMOGRAPHIC_DATA] writer/director and producer." at bounding box center [506, 301] width 344 height 32
drag, startPoint x: 399, startPoint y: 292, endPoint x: 522, endPoint y: 293, distance: 123.1
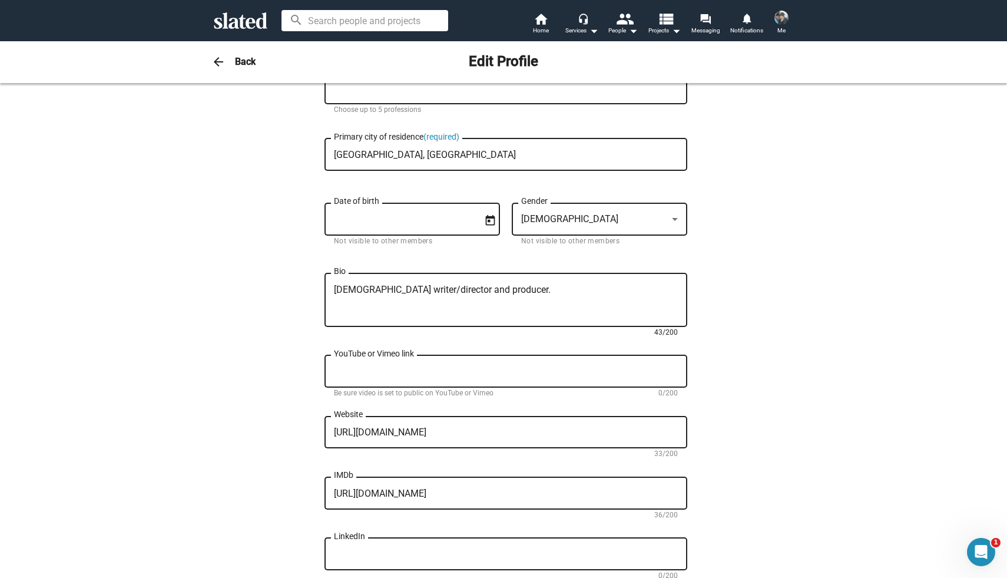
click at [522, 293] on textarea "[DEMOGRAPHIC_DATA] writer/director and producer." at bounding box center [506, 301] width 344 height 32
click at [445, 292] on textarea "Toronto based filmmaker. [DEMOGRAPHIC_DATA] and [DEMOGRAPHIC_DATA] citizenship." at bounding box center [506, 301] width 344 height 32
drag, startPoint x: 438, startPoint y: 294, endPoint x: 565, endPoint y: 297, distance: 127.3
click at [565, 297] on textarea "Toronto based filmmaker. [DEMOGRAPHIC_DATA] and [DEMOGRAPHIC_DATA] citizen." at bounding box center [506, 301] width 344 height 32
type textarea "Toronto based filmmaker."
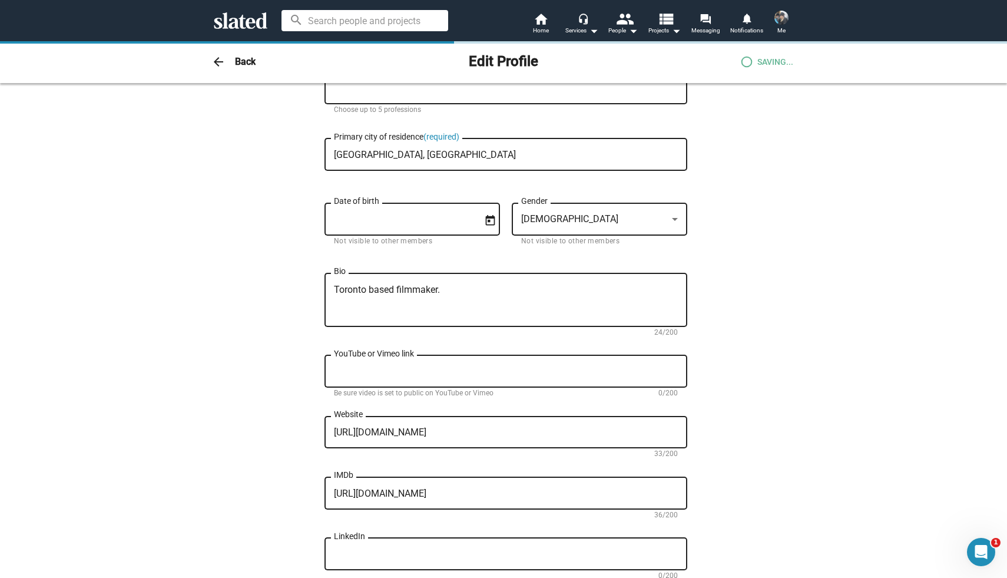
click at [174, 290] on div "Change Image Change Image [PERSON_NAME] First name (required) [PERSON_NAME] Las…" at bounding box center [503, 362] width 1007 height 909
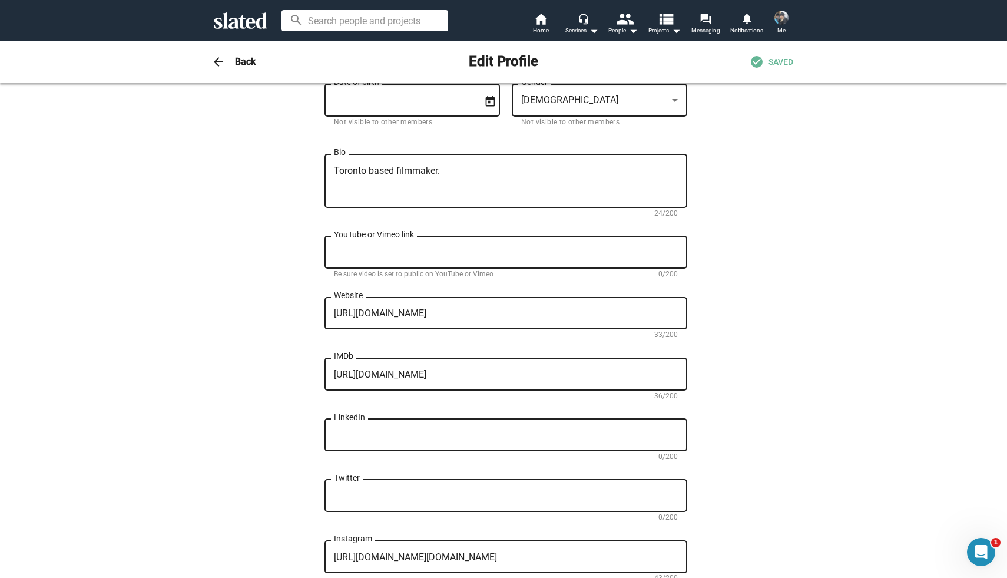
scroll to position [0, 0]
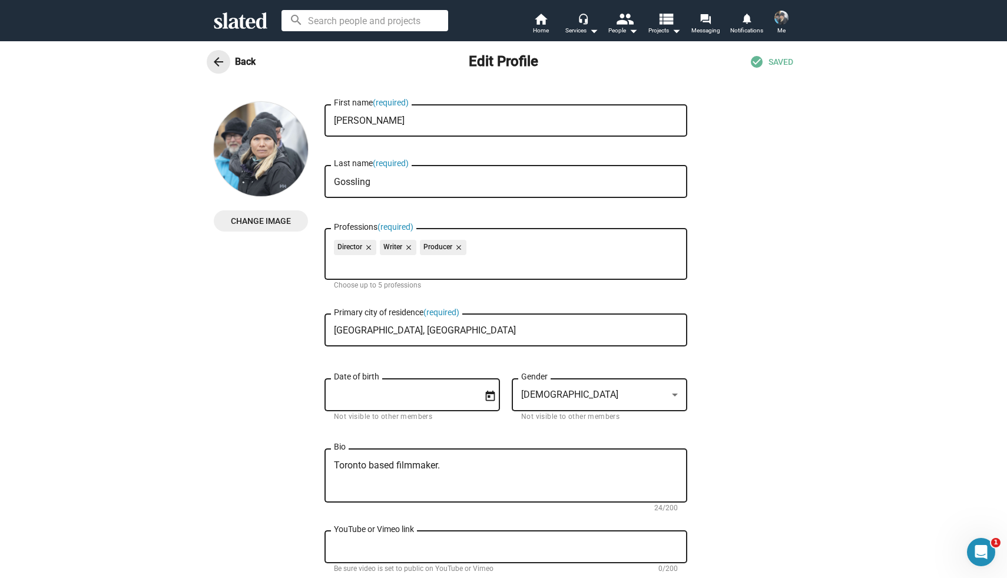
click at [219, 62] on mat-icon "arrow_back" at bounding box center [218, 62] width 14 height 14
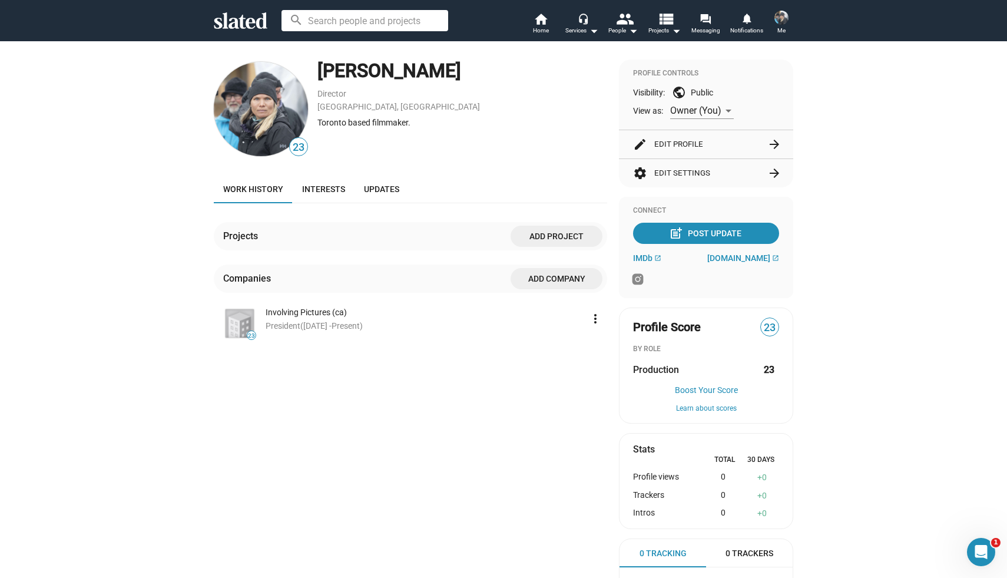
click at [667, 144] on button "edit Edit Profile arrow_forward" at bounding box center [706, 144] width 146 height 28
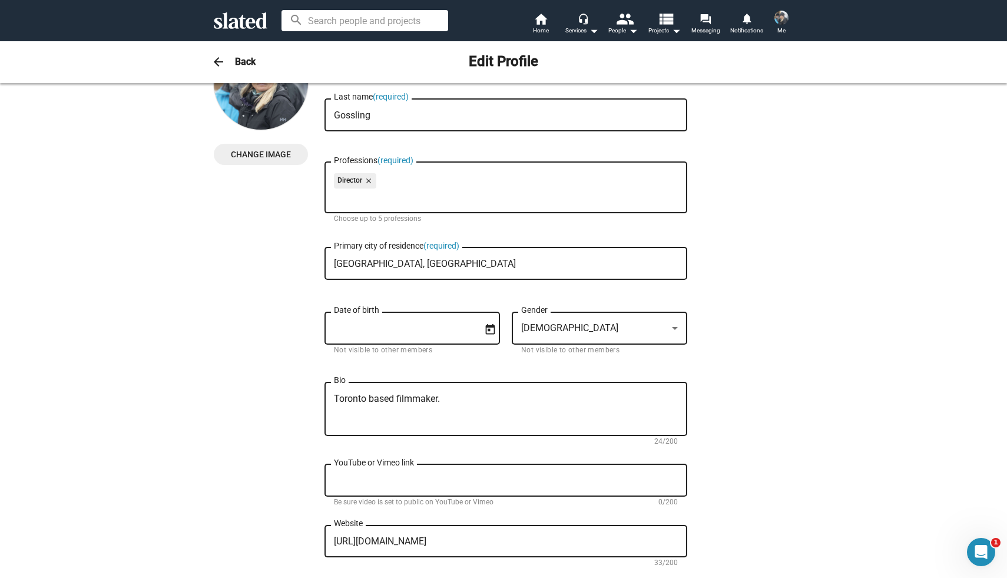
scroll to position [78, 0]
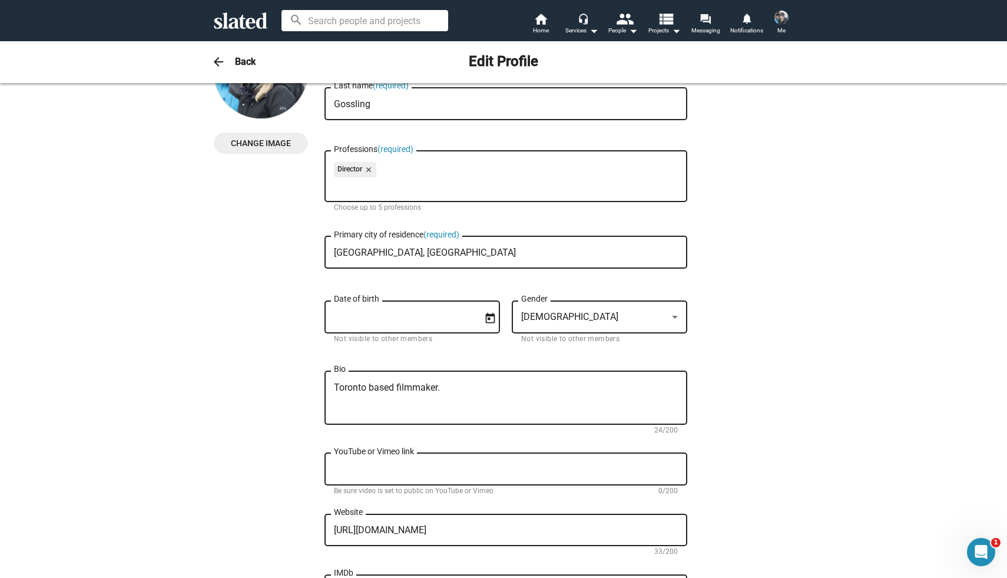
click at [458, 385] on textarea "Toronto based filmmaker." at bounding box center [506, 398] width 344 height 32
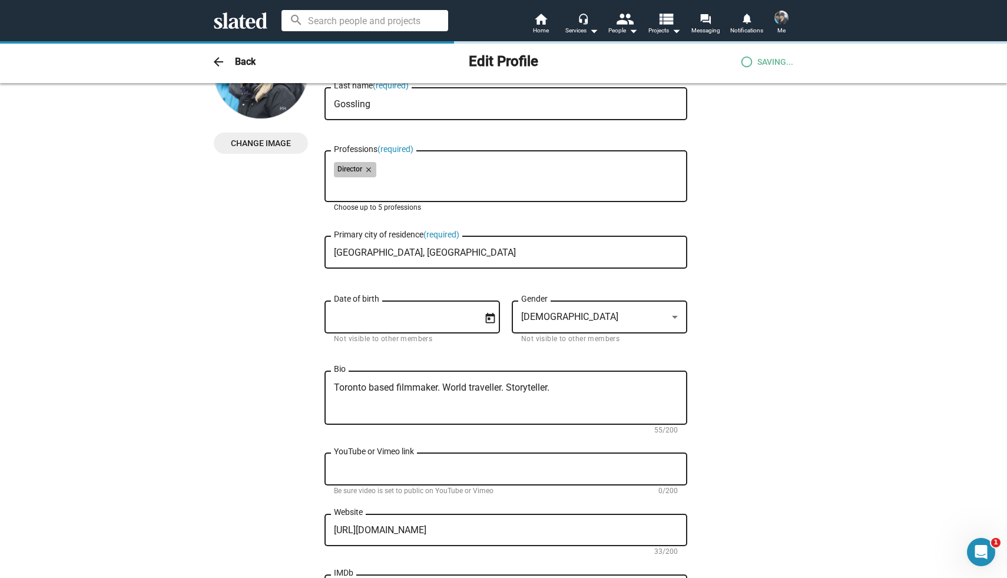
click at [404, 174] on div "Director close" at bounding box center [506, 171] width 344 height 19
type textarea "Toronto based filmmaker. World traveller. Storyteller."
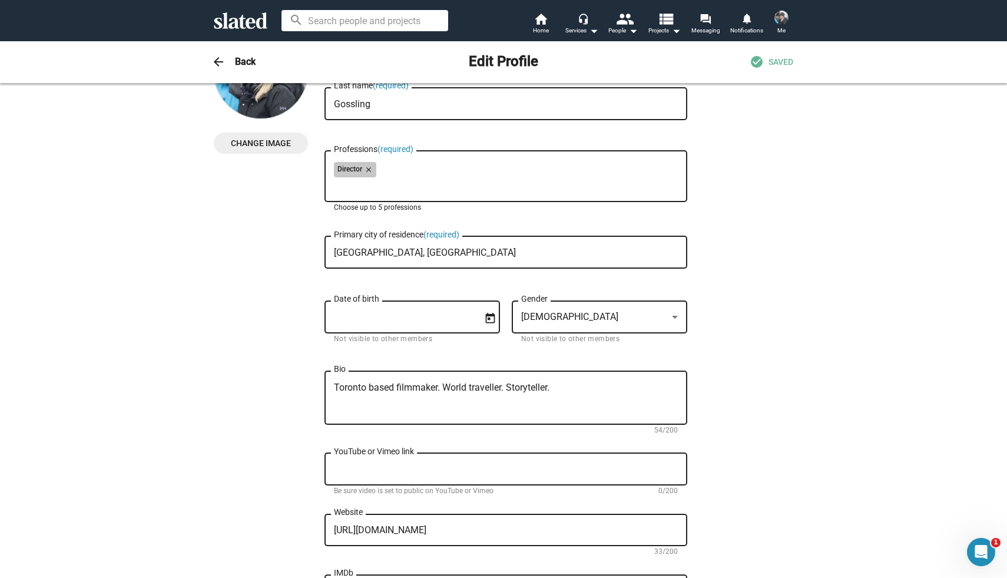
click at [404, 174] on div "Director close" at bounding box center [506, 171] width 344 height 19
click at [394, 174] on div "Director close" at bounding box center [506, 171] width 344 height 19
click at [368, 193] on div "Director close Professions (required)" at bounding box center [506, 175] width 344 height 54
click at [372, 173] on mat-icon "close" at bounding box center [367, 169] width 11 height 11
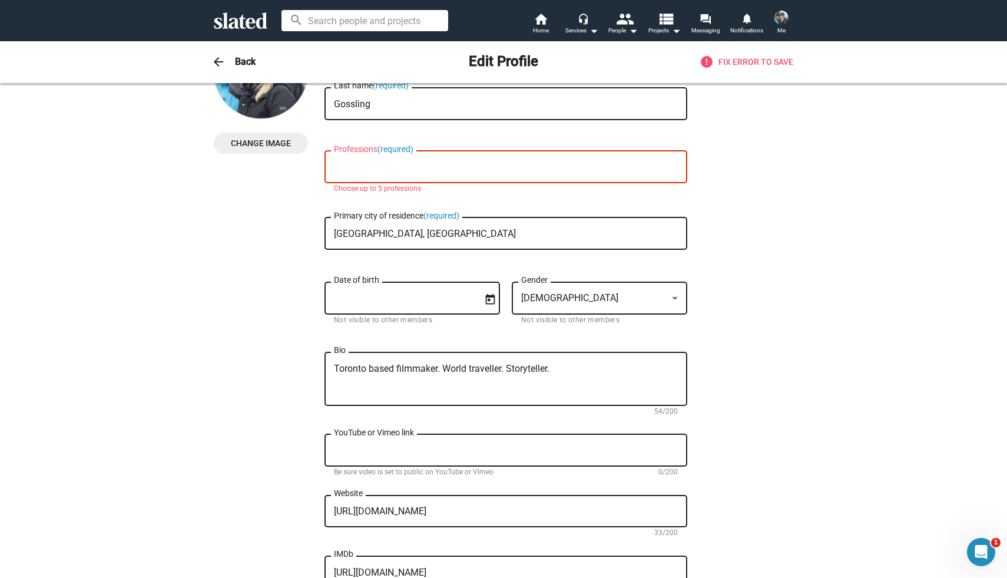
type input "d"
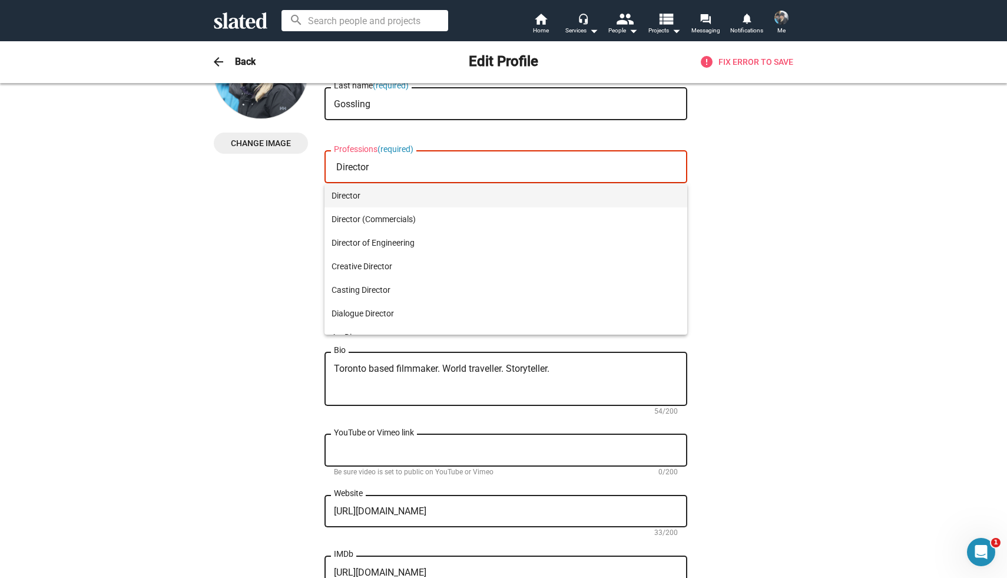
type input "Director"
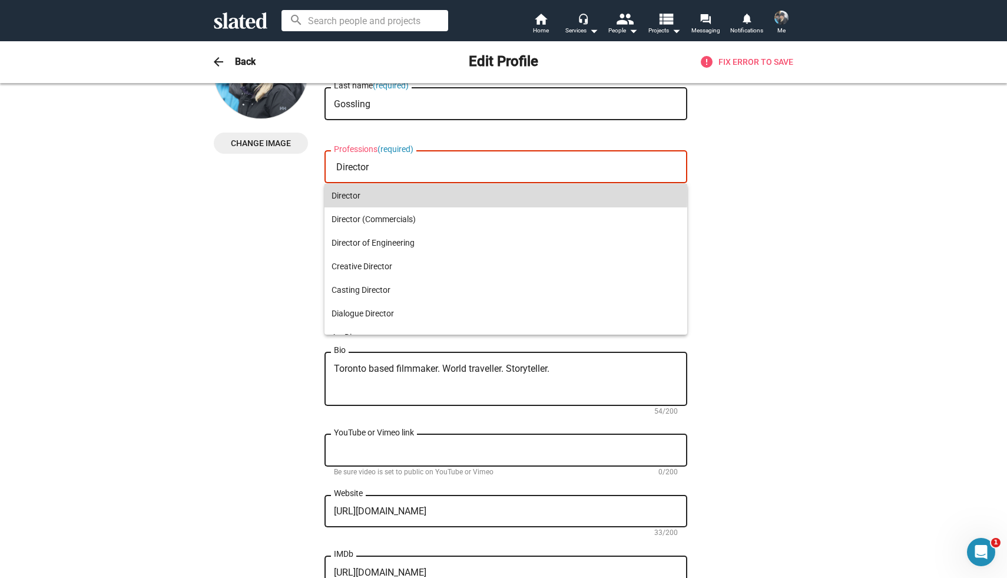
click at [345, 195] on span "Director" at bounding box center [506, 196] width 349 height 24
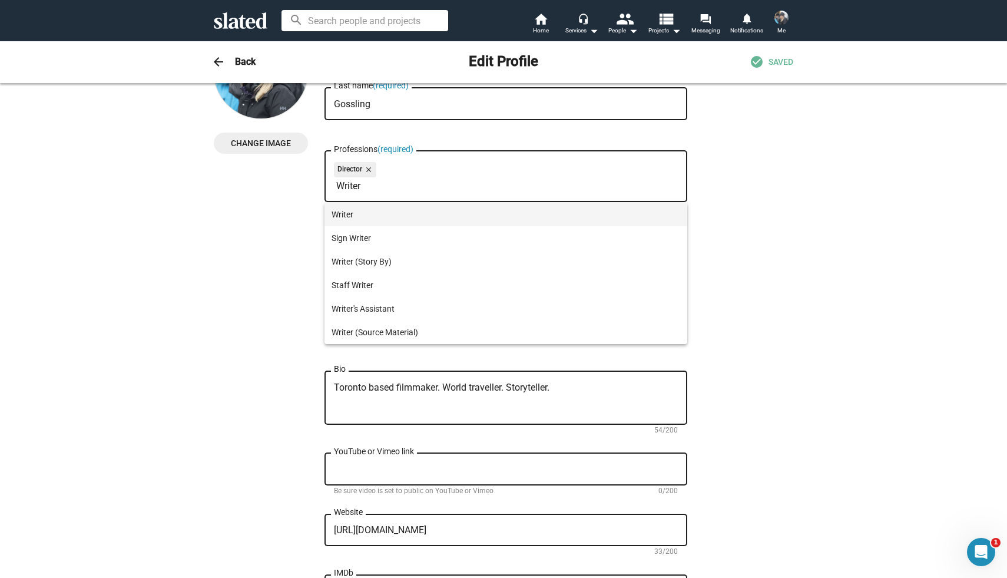
type input "Writer"
click at [345, 213] on span "Writer" at bounding box center [506, 215] width 349 height 24
type input "Producer"
click at [355, 213] on span "Producer" at bounding box center [506, 215] width 349 height 24
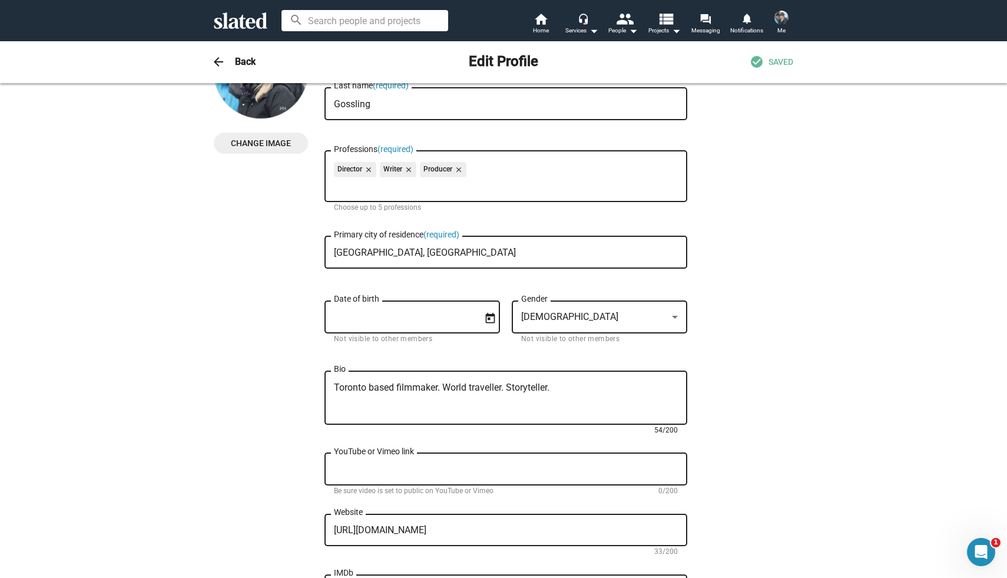
drag, startPoint x: 444, startPoint y: 386, endPoint x: 570, endPoint y: 388, distance: 126.1
click at [571, 386] on textarea "Toronto based filmmaker. World traveller. Storyteller." at bounding box center [506, 398] width 344 height 32
click at [570, 388] on textarea "Toronto based filmmaker. World traveller. Storyteller." at bounding box center [506, 398] width 344 height 32
type textarea "Toronto based filmmaker."
click at [289, 427] on div "Change Image Change Image [PERSON_NAME] First name (required) [PERSON_NAME] Las…" at bounding box center [504, 455] width 580 height 862
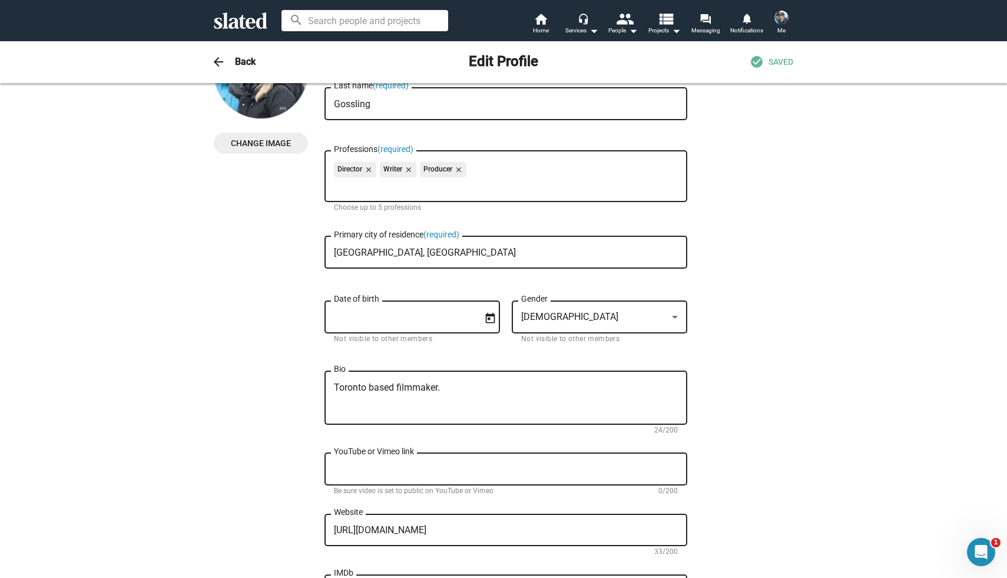
click at [456, 389] on textarea "Toronto based filmmaker." at bounding box center [506, 398] width 344 height 32
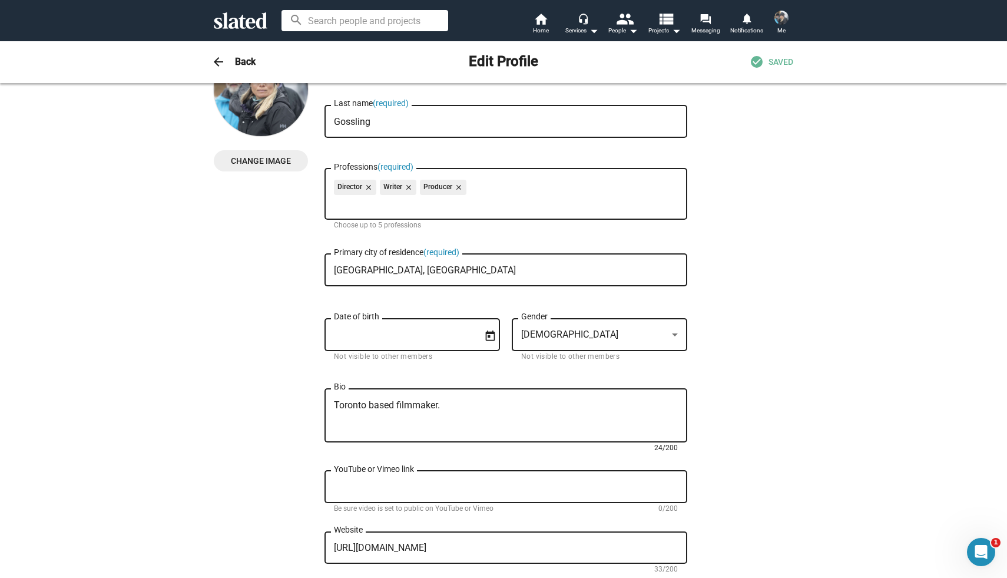
scroll to position [0, 0]
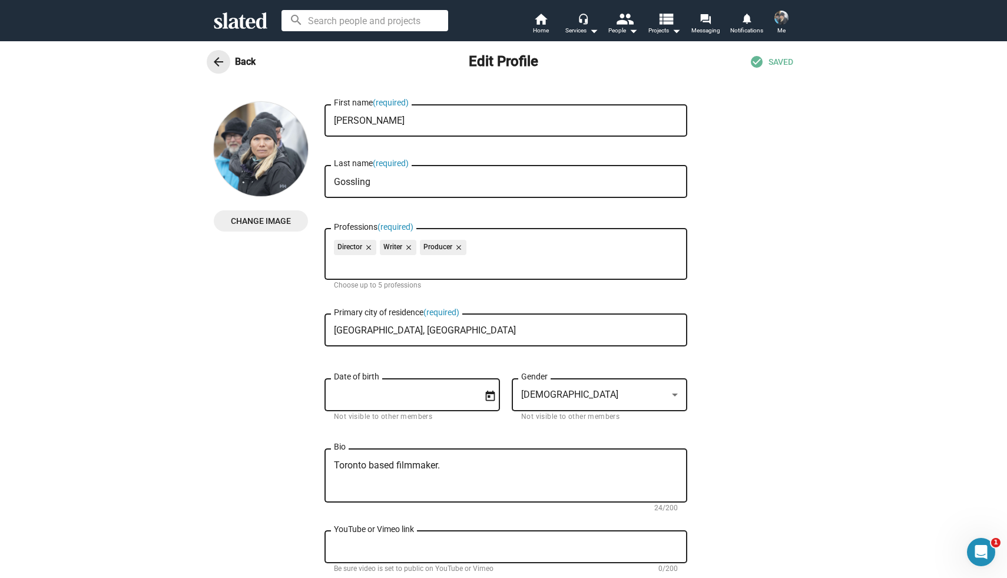
click at [217, 59] on mat-icon "arrow_back" at bounding box center [218, 62] width 14 height 14
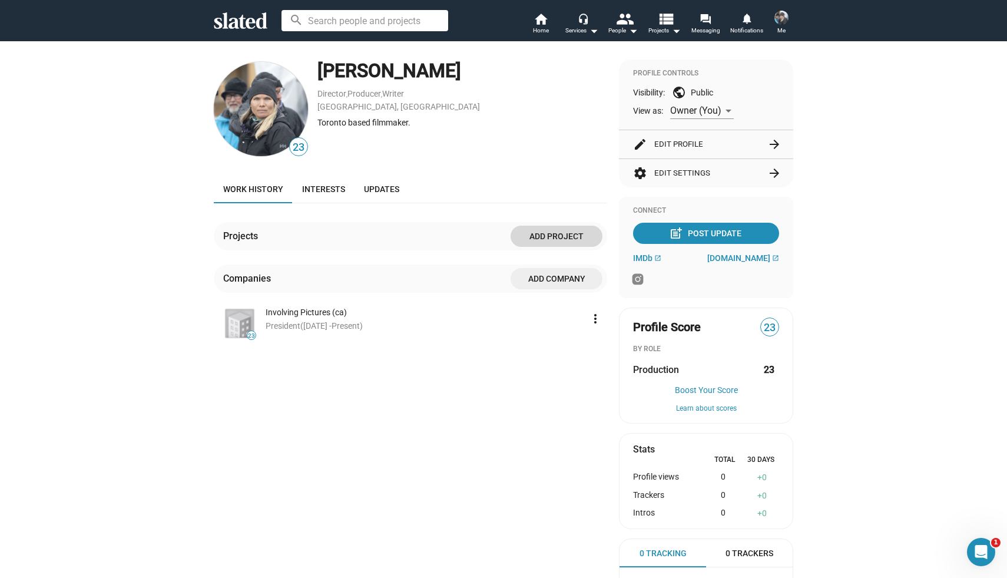
click at [544, 231] on span "Add project" at bounding box center [556, 236] width 73 height 21
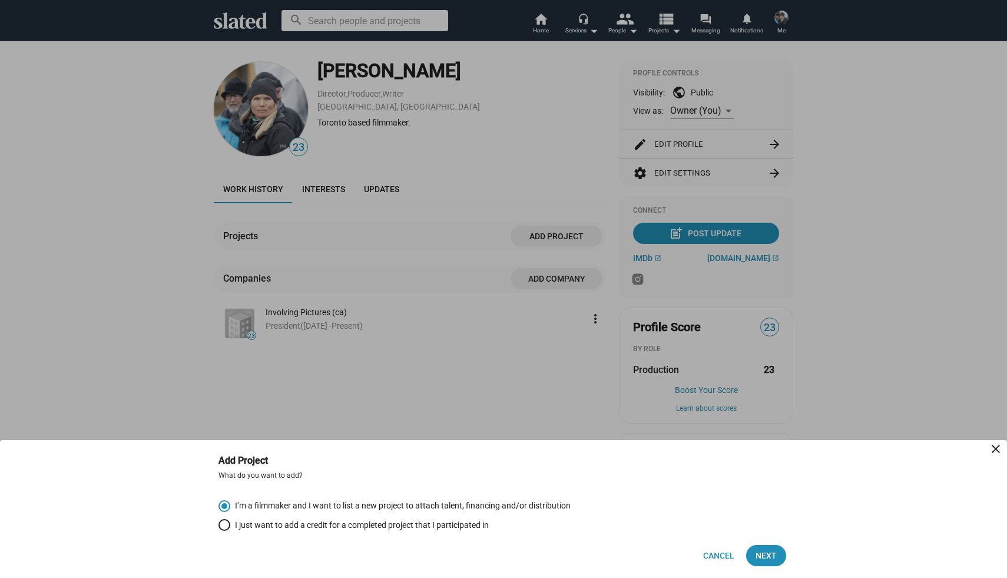
click at [231, 519] on mat-radio-button "I just want to add a credit for a completed project that I participated in" at bounding box center [504, 525] width 570 height 12
click at [222, 524] on span "Select an option" at bounding box center [225, 525] width 12 height 12
click at [222, 524] on input "I just want to add a credit for a completed project that I participated in" at bounding box center [225, 525] width 12 height 12
radio input "true"
click at [763, 555] on span "Next" at bounding box center [766, 555] width 21 height 21
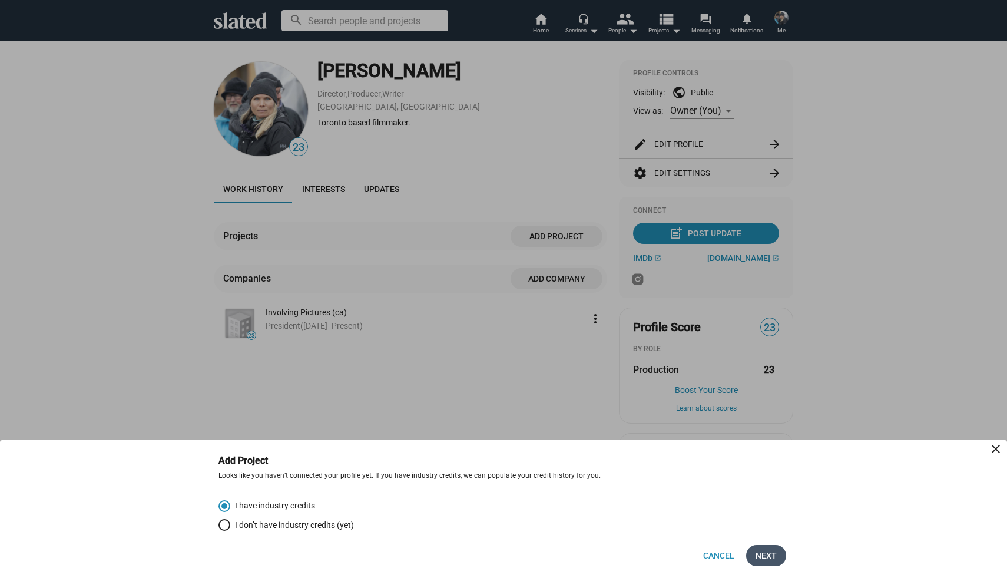
click at [766, 553] on span "Next" at bounding box center [766, 555] width 21 height 21
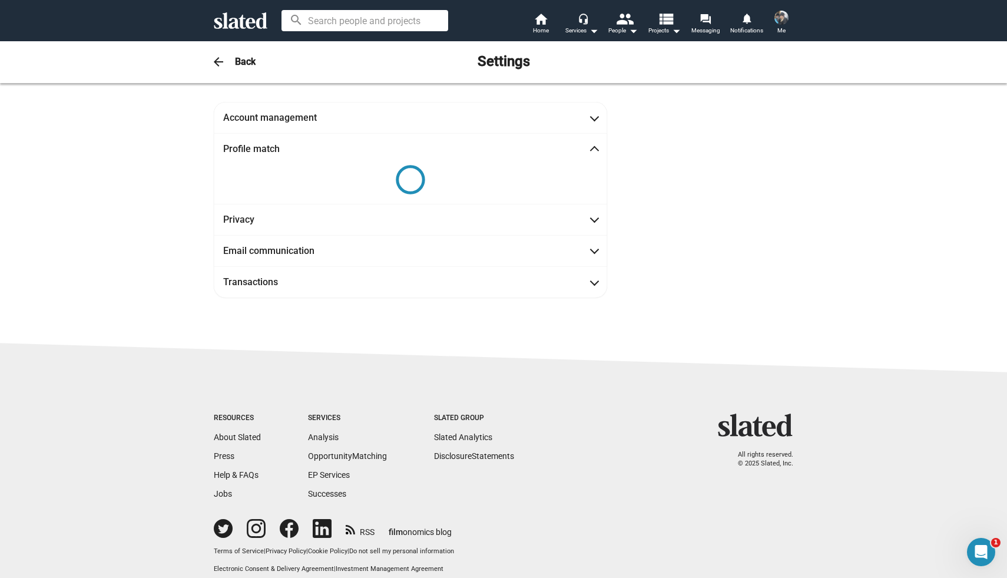
scroll to position [14, 0]
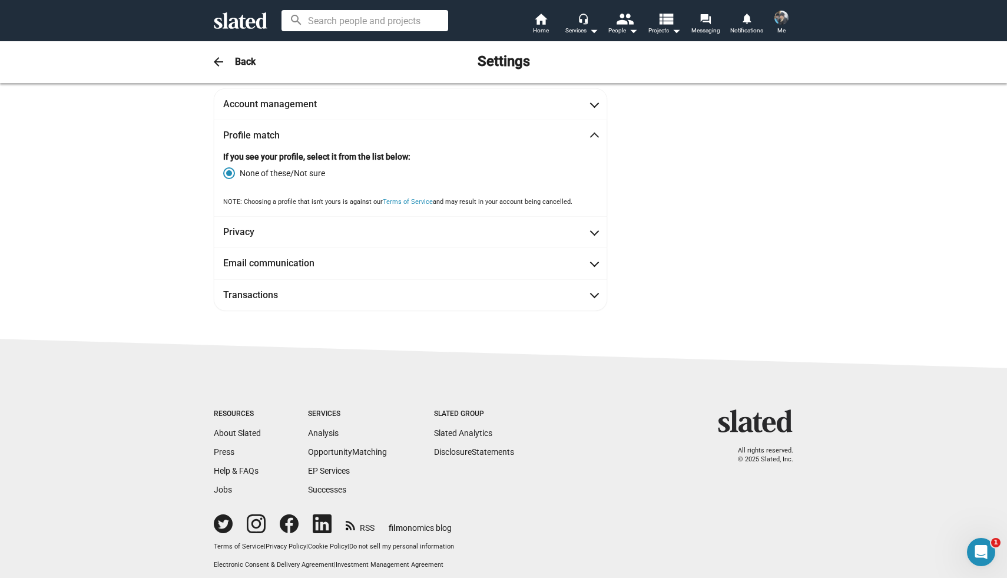
click at [782, 22] on img at bounding box center [782, 18] width 14 height 14
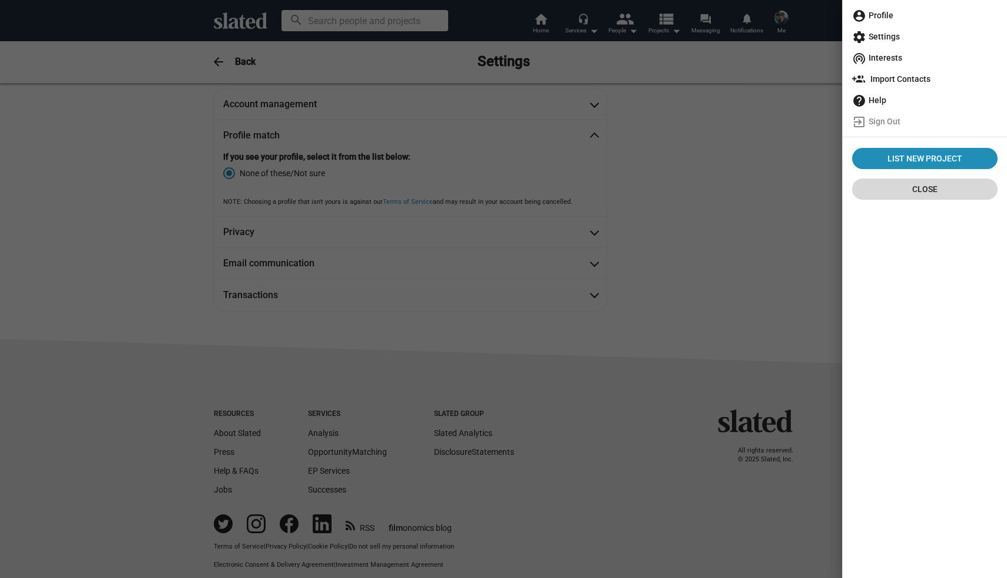
click at [882, 187] on span "Close" at bounding box center [925, 188] width 127 height 21
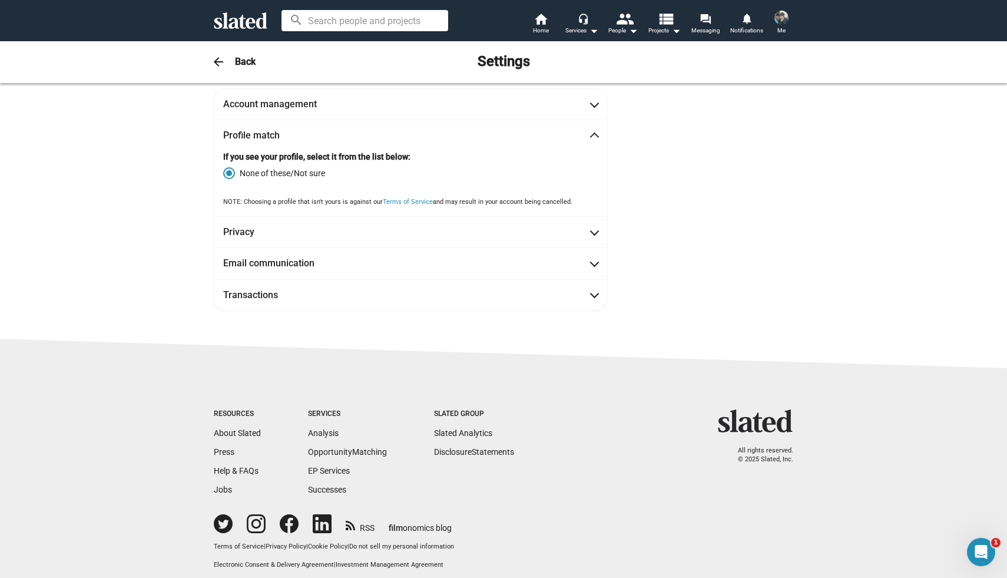
click at [783, 21] on img at bounding box center [782, 18] width 14 height 14
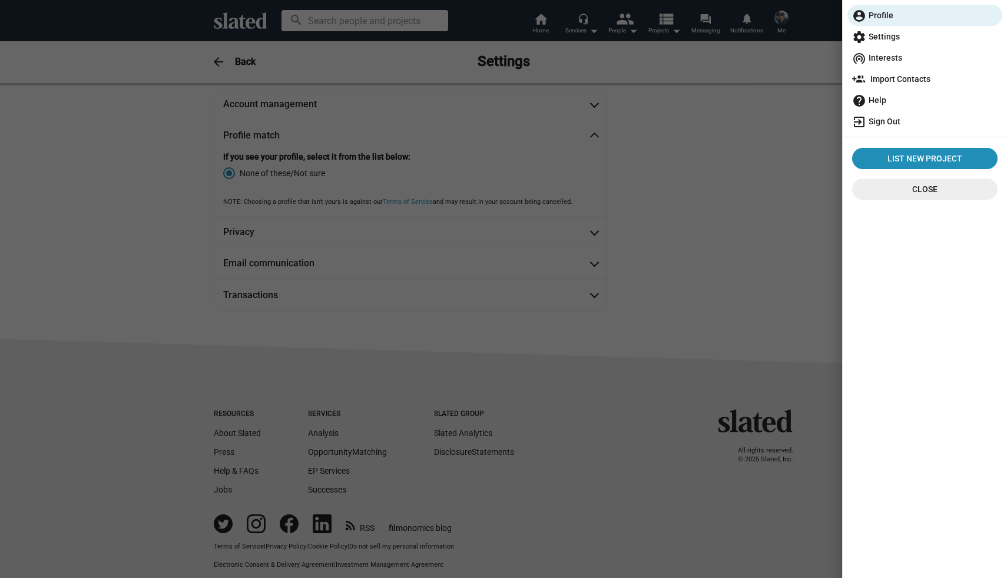
click at [878, 118] on span "exit_to_app Sign Out" at bounding box center [924, 121] width 145 height 21
